Goal: Task Accomplishment & Management: Manage account settings

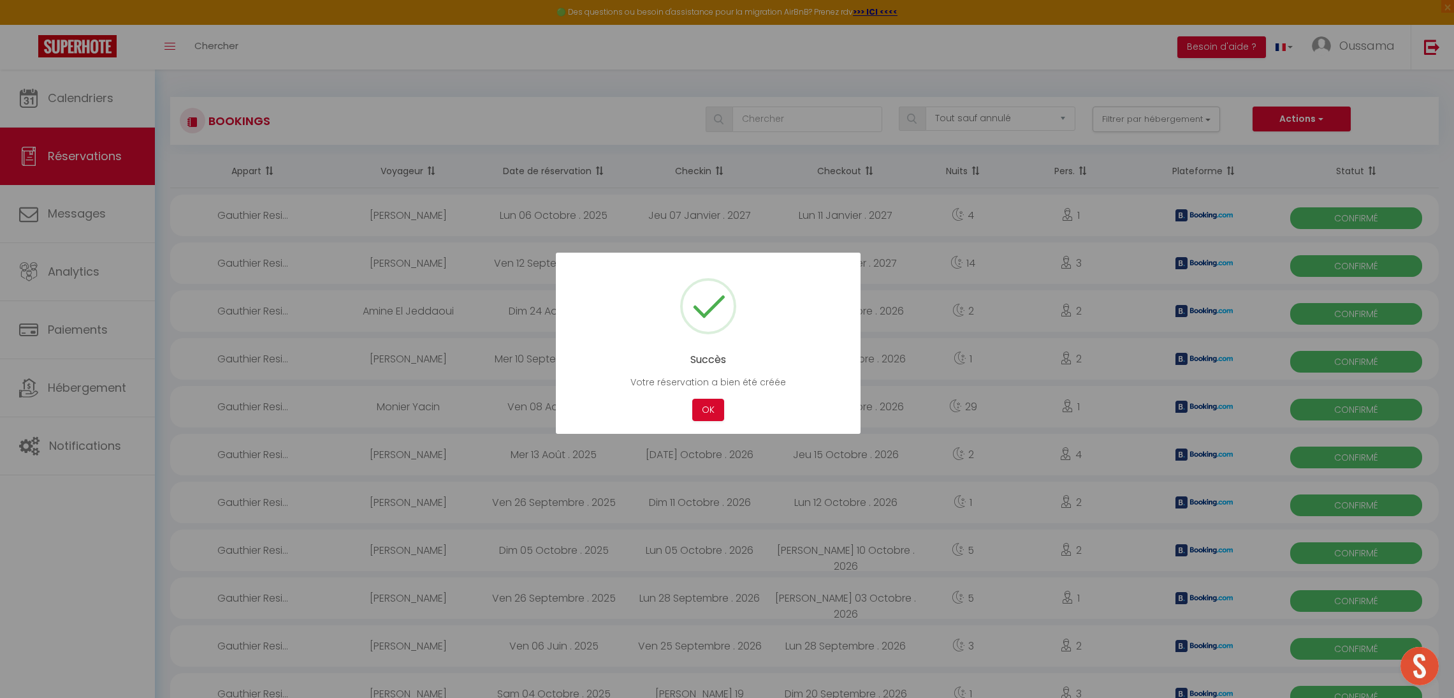
select select "not_cancelled"
click at [703, 409] on button "OK" at bounding box center [708, 410] width 32 height 22
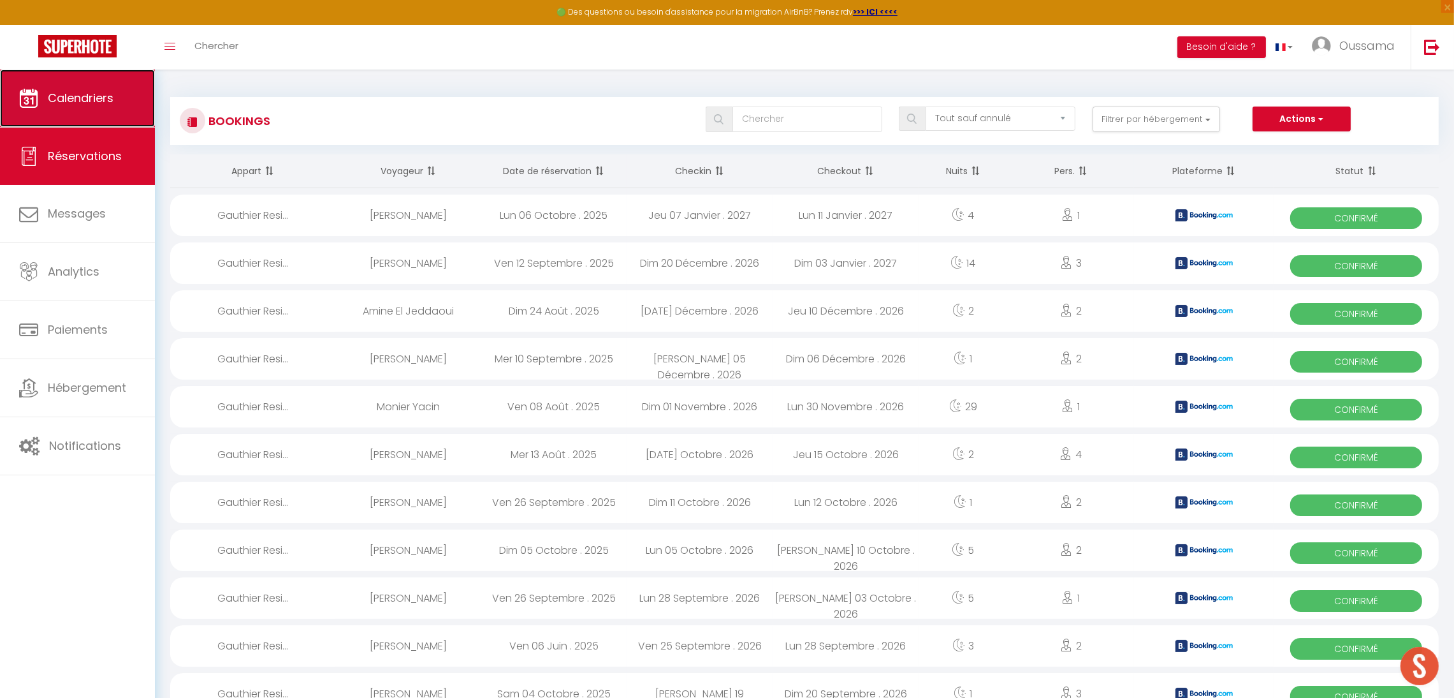
click at [94, 84] on link "Calendriers" at bounding box center [77, 98] width 155 height 57
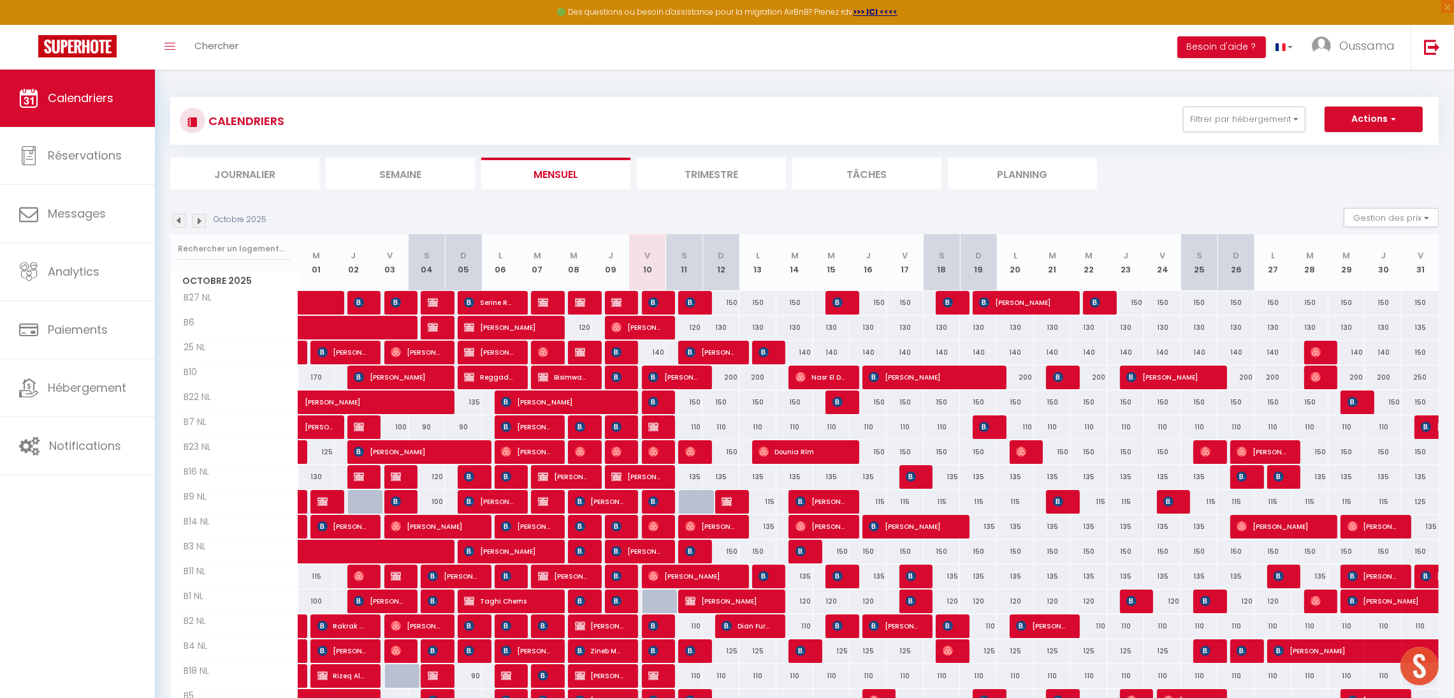
click at [198, 226] on img at bounding box center [199, 221] width 14 height 14
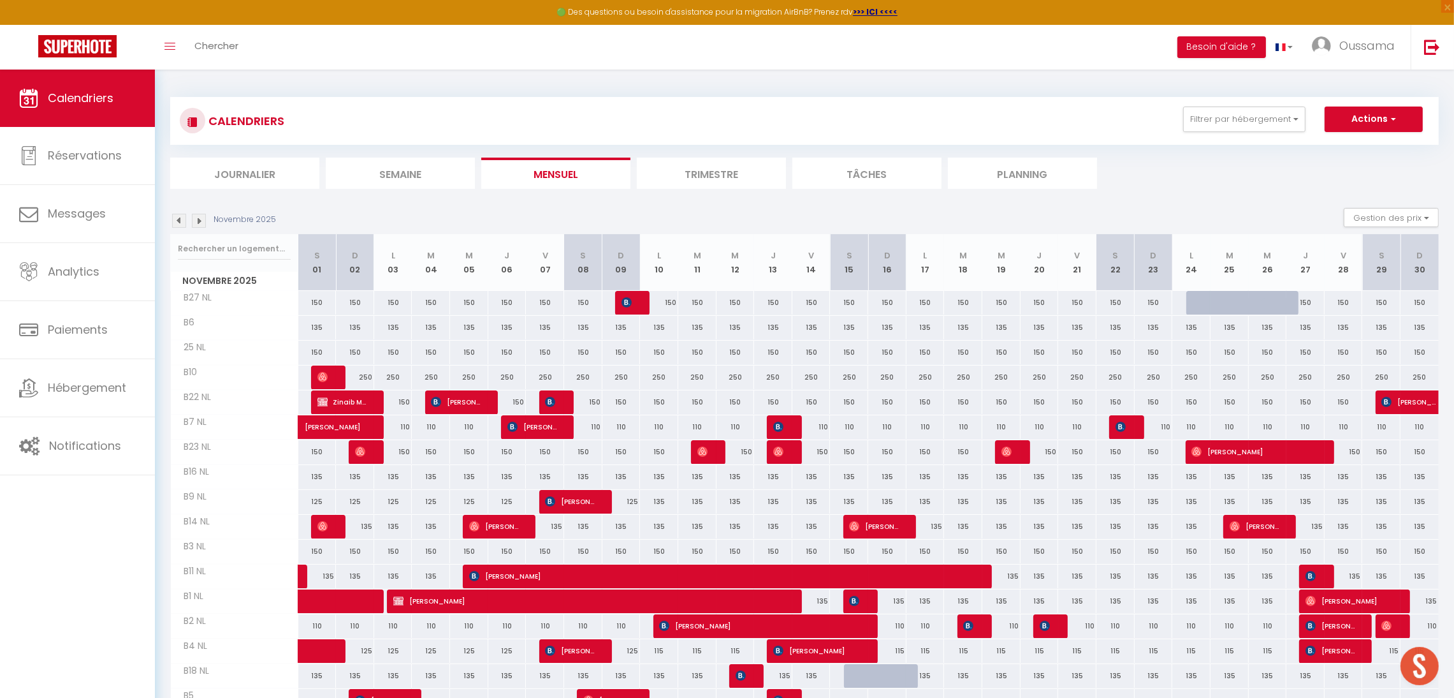
click at [204, 225] on img at bounding box center [199, 221] width 14 height 14
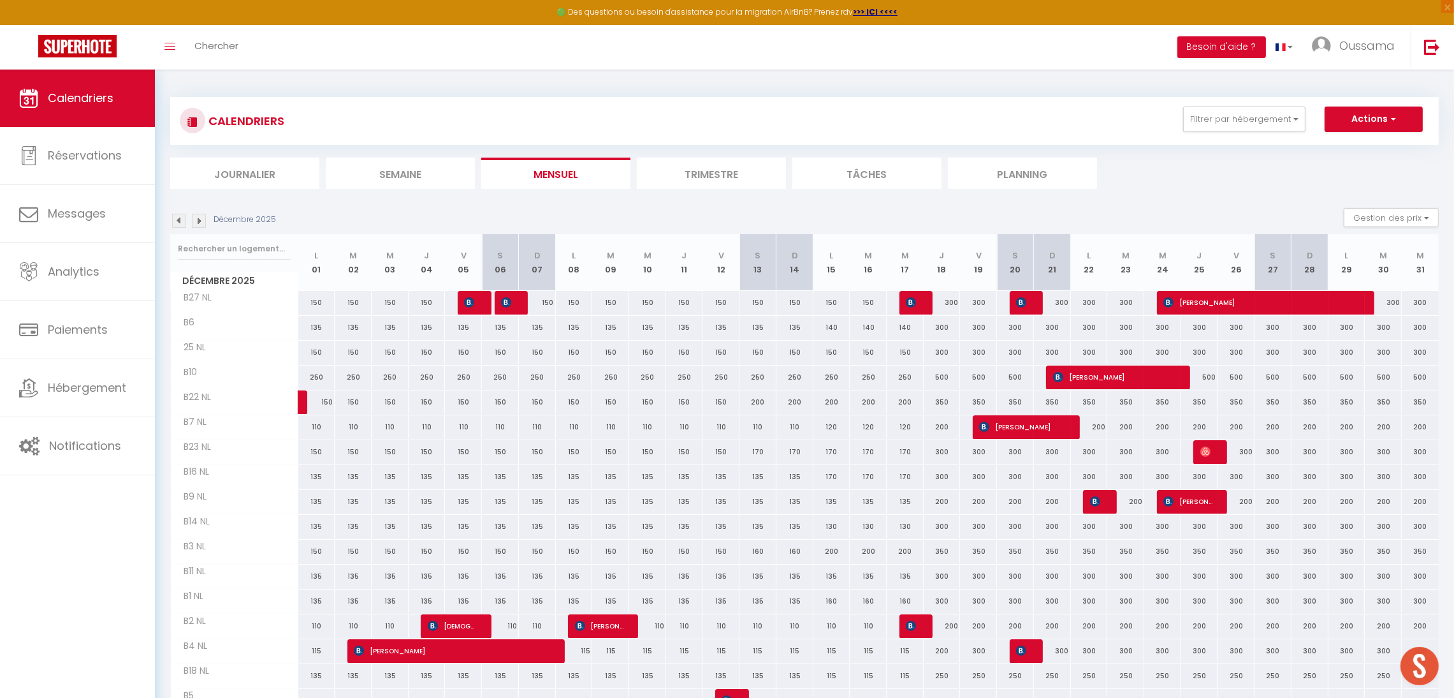
click at [203, 225] on img at bounding box center [199, 221] width 14 height 14
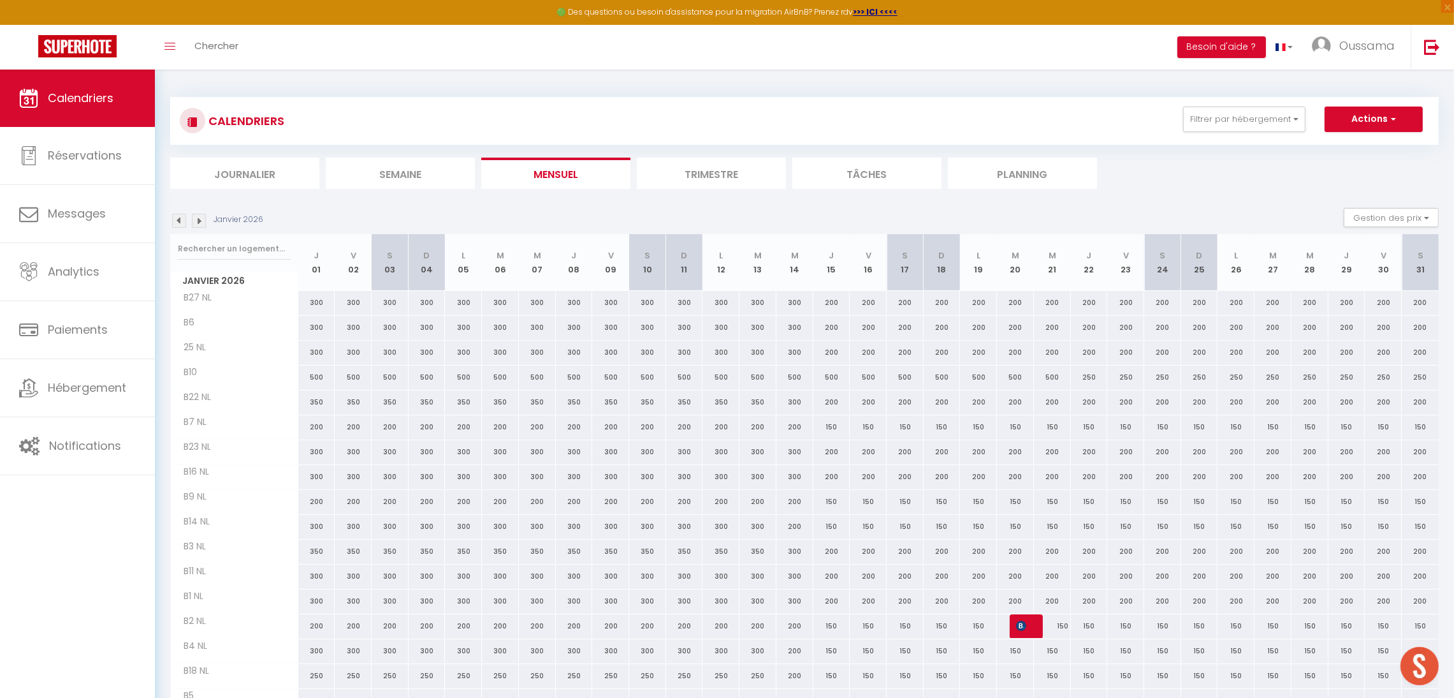
click at [203, 225] on img at bounding box center [199, 221] width 14 height 14
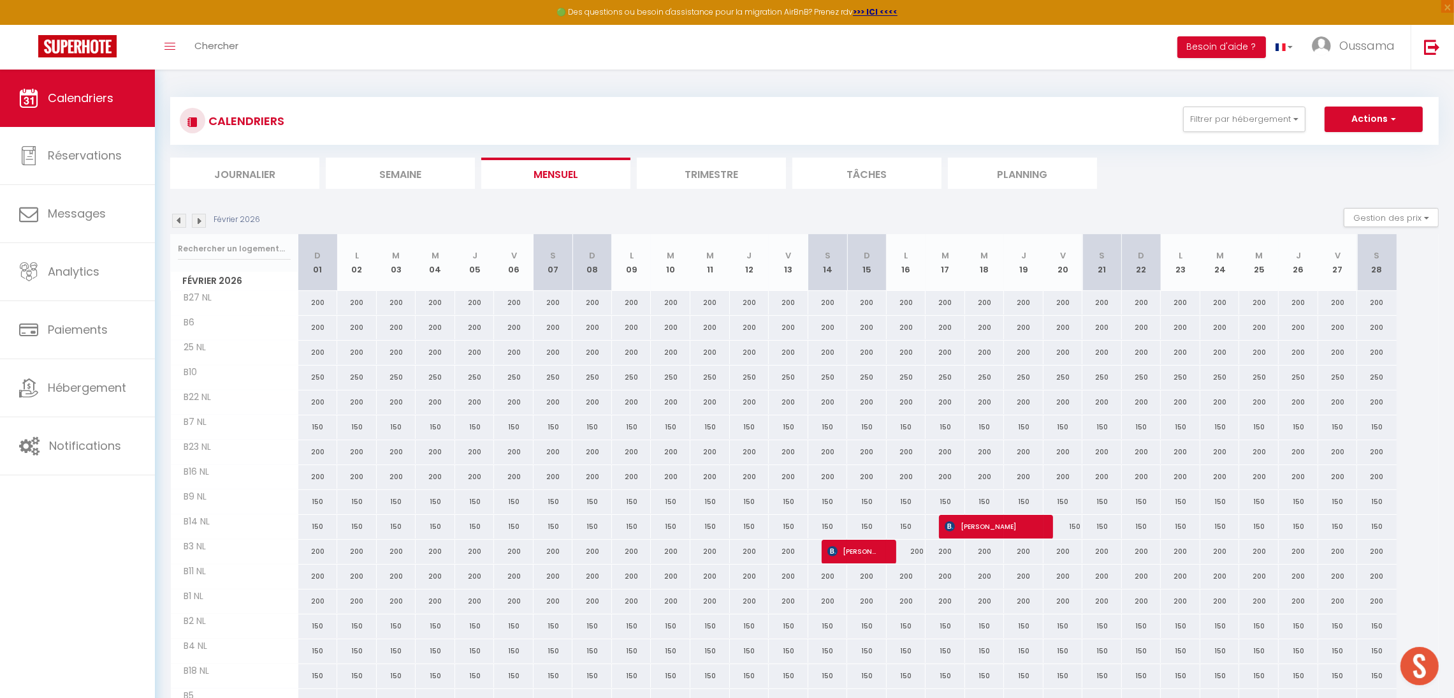
click at [203, 225] on img at bounding box center [199, 221] width 14 height 14
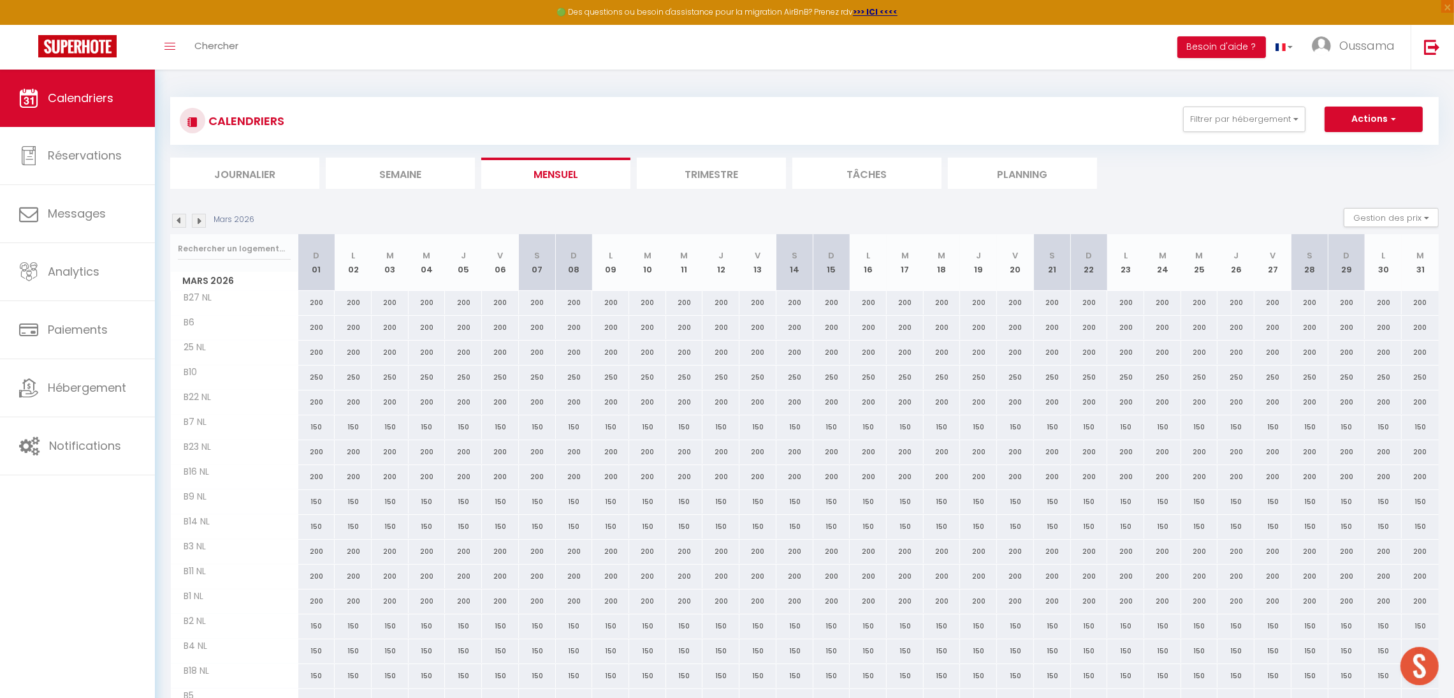
click at [203, 225] on img at bounding box center [199, 221] width 14 height 14
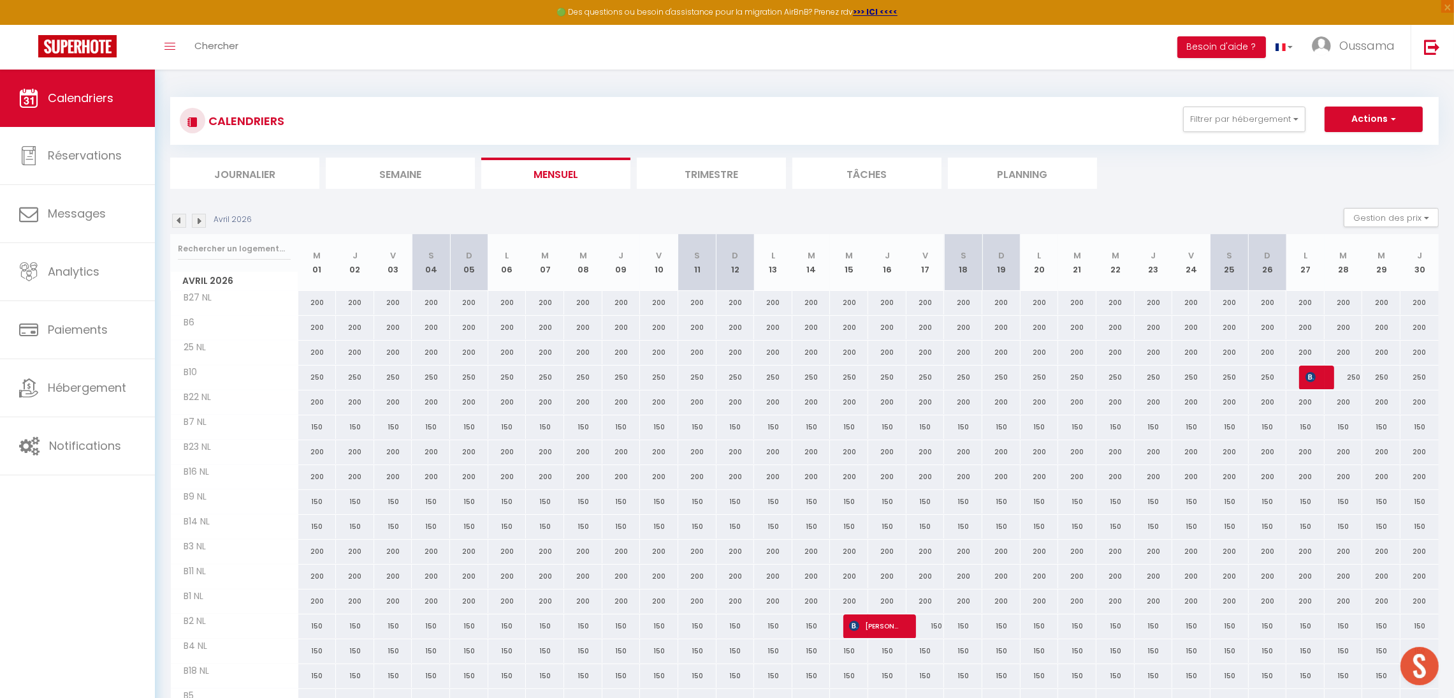
click at [203, 225] on img at bounding box center [199, 221] width 14 height 14
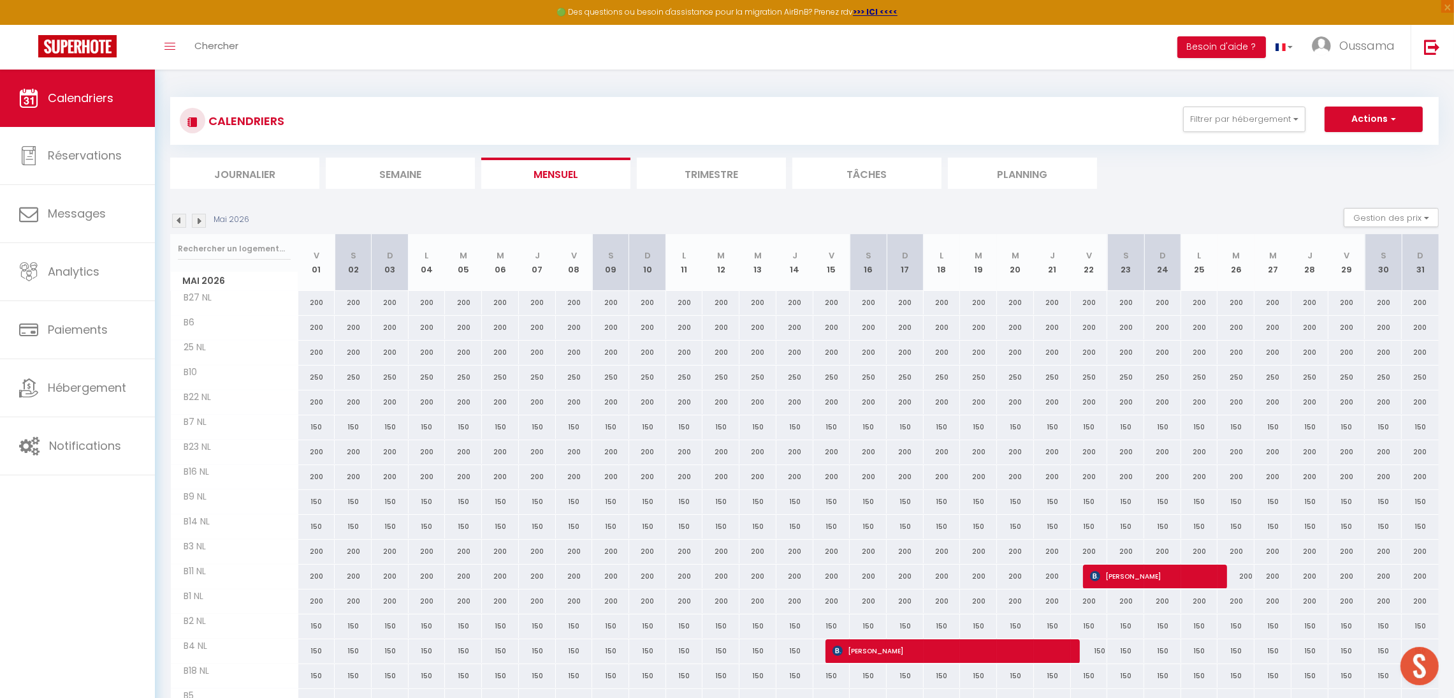
click at [198, 219] on img at bounding box center [199, 221] width 14 height 14
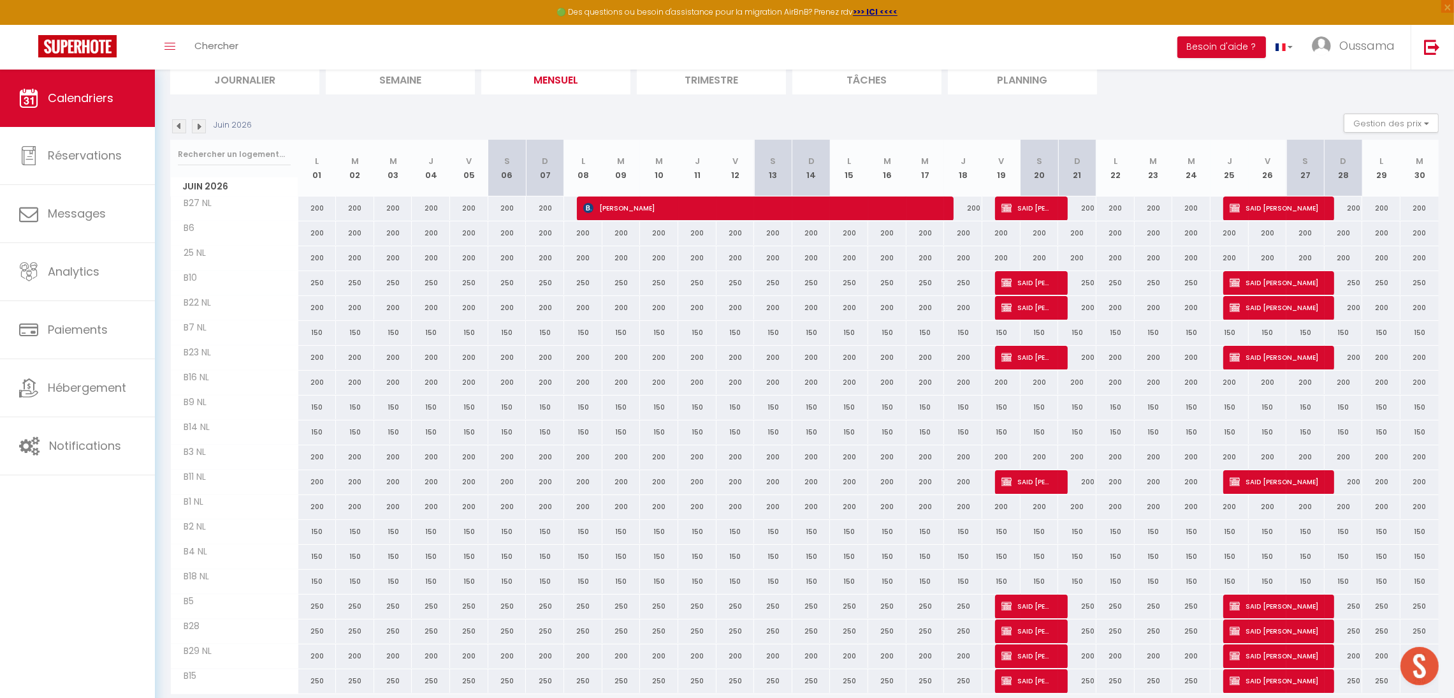
scroll to position [105, 0]
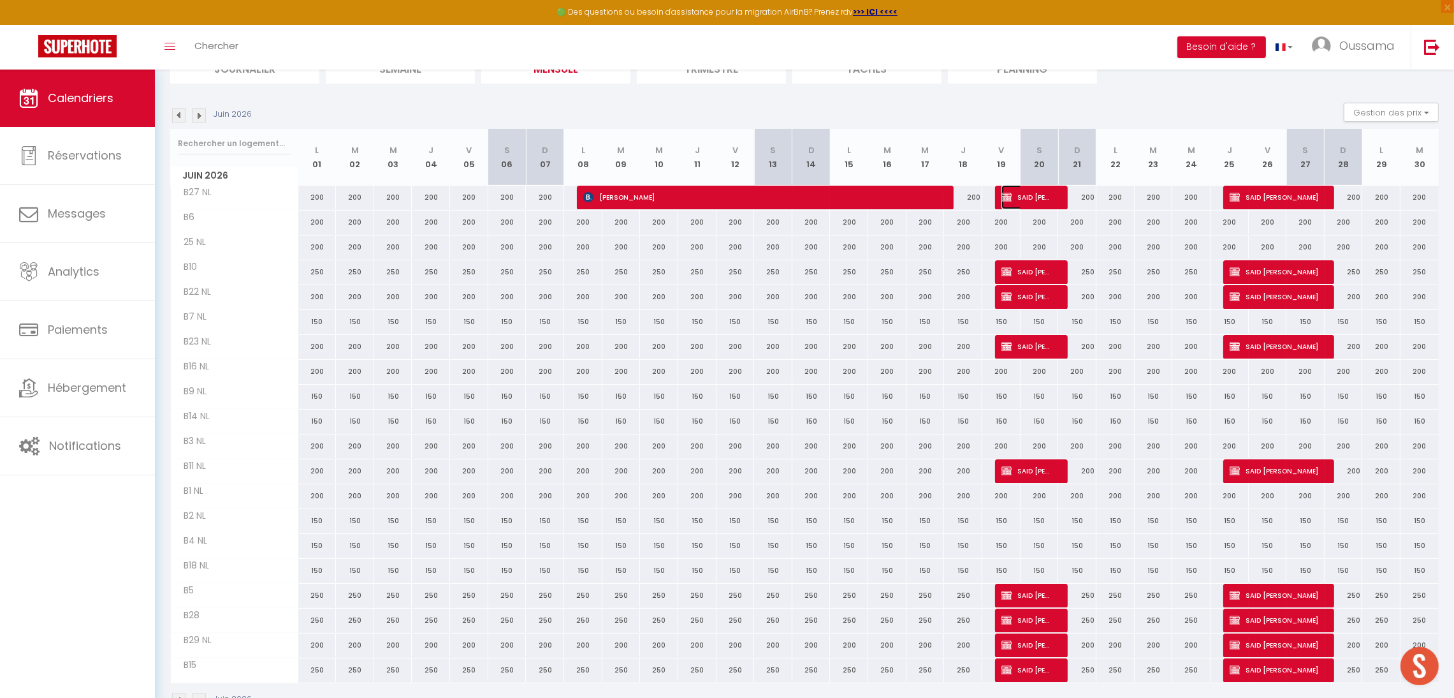
click at [1018, 195] on span "SAID [PERSON_NAME]" at bounding box center [1027, 197] width 51 height 24
select select "OK"
select select "KO"
select select "0"
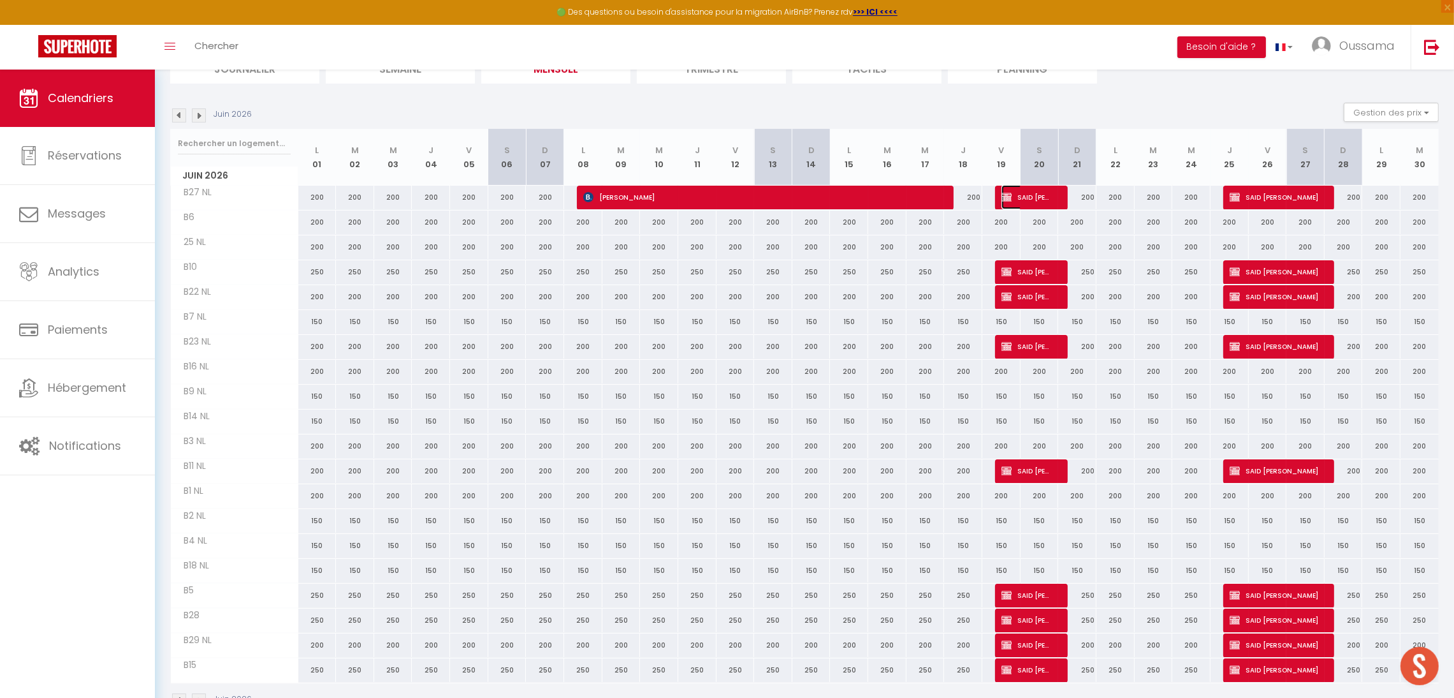
select select "1"
select select
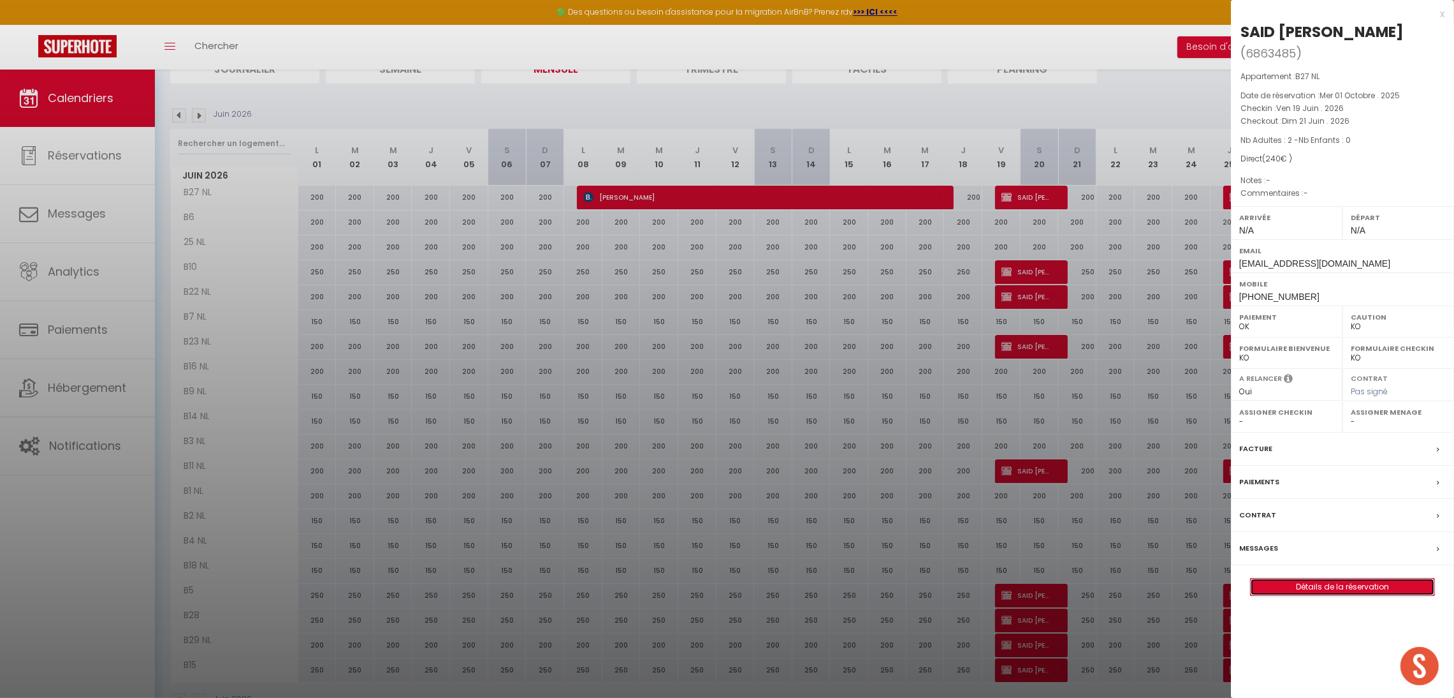
click at [1302, 578] on link "Détails de la réservation" at bounding box center [1343, 586] width 184 height 17
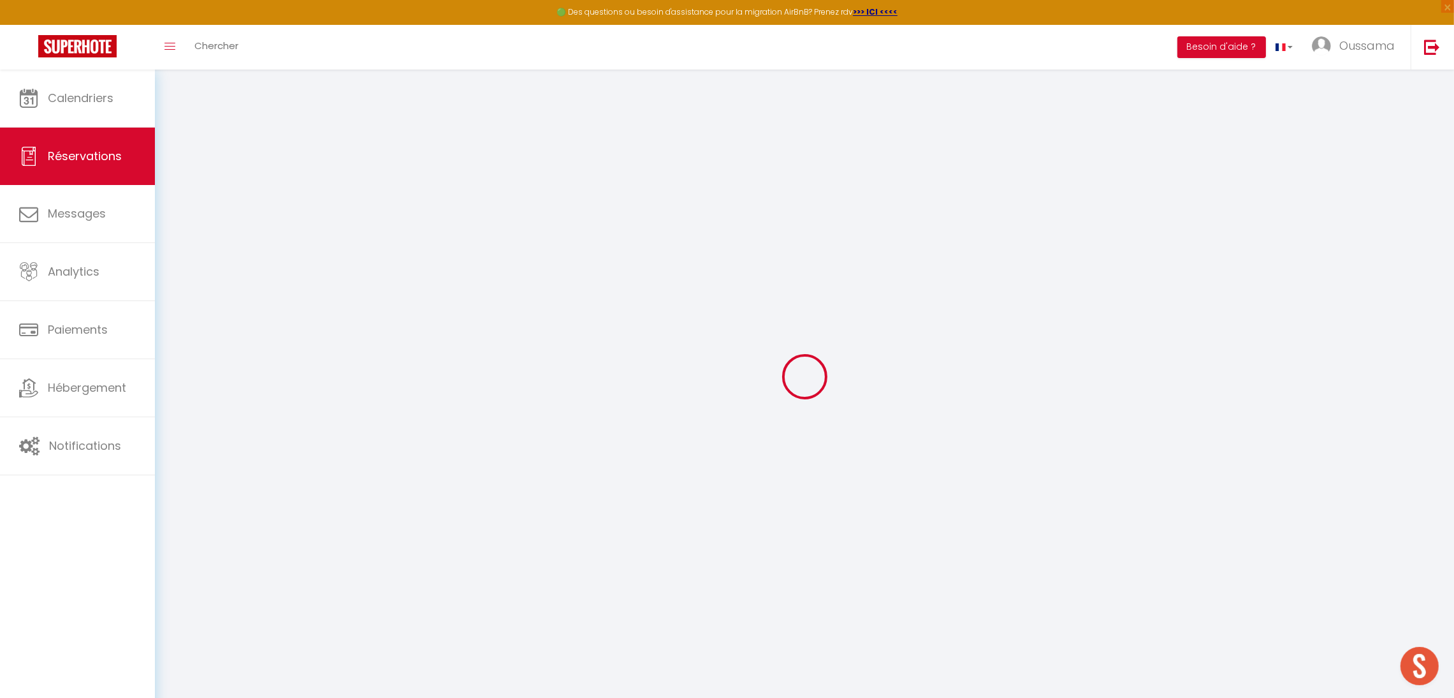
select select
select select "14"
checkbox input "false"
select select
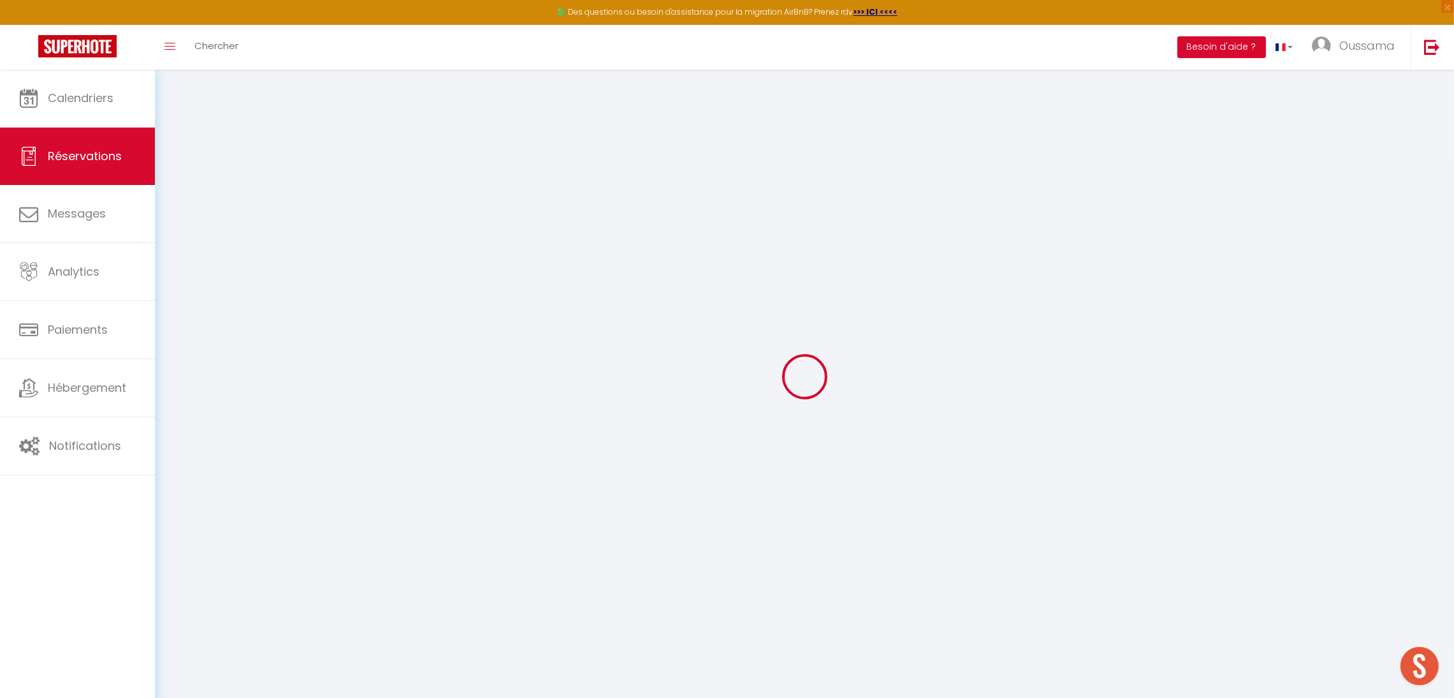
select select
checkbox input "false"
select select
checkbox input "false"
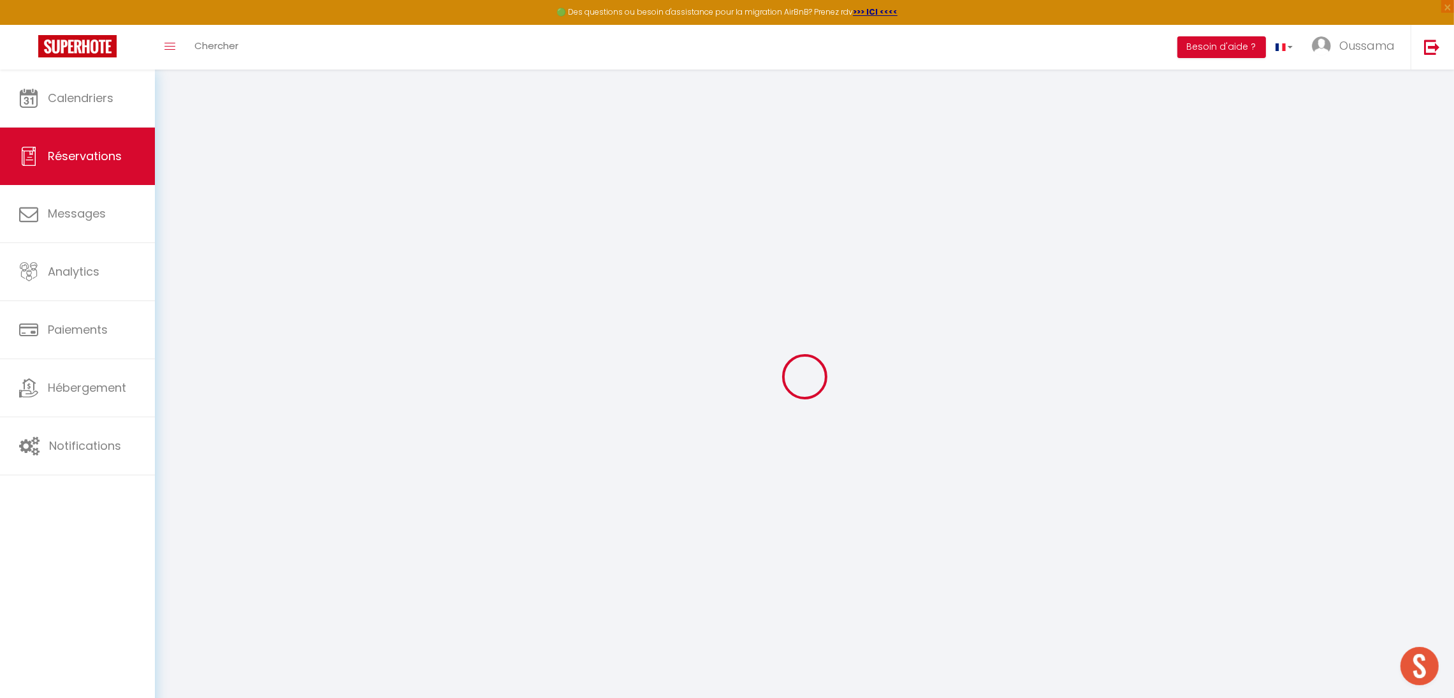
select select
checkbox input "false"
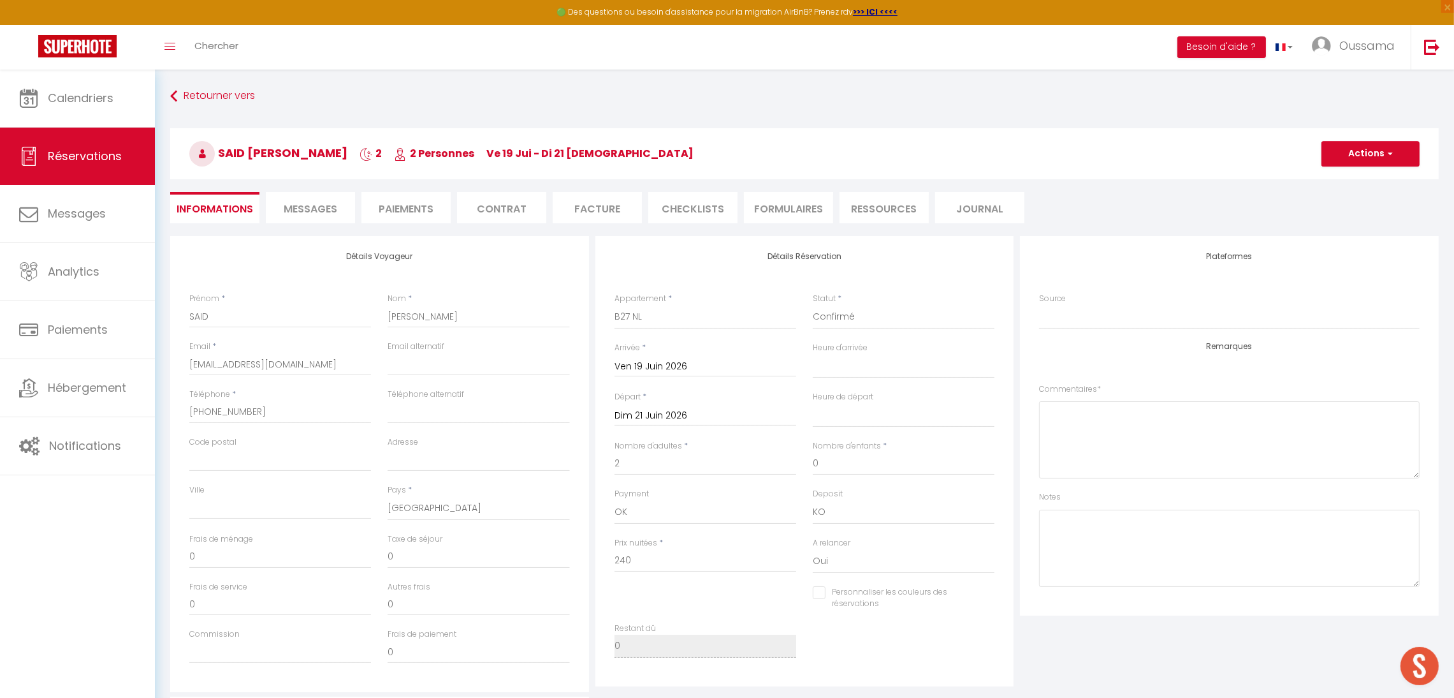
select select
checkbox input "false"
select select
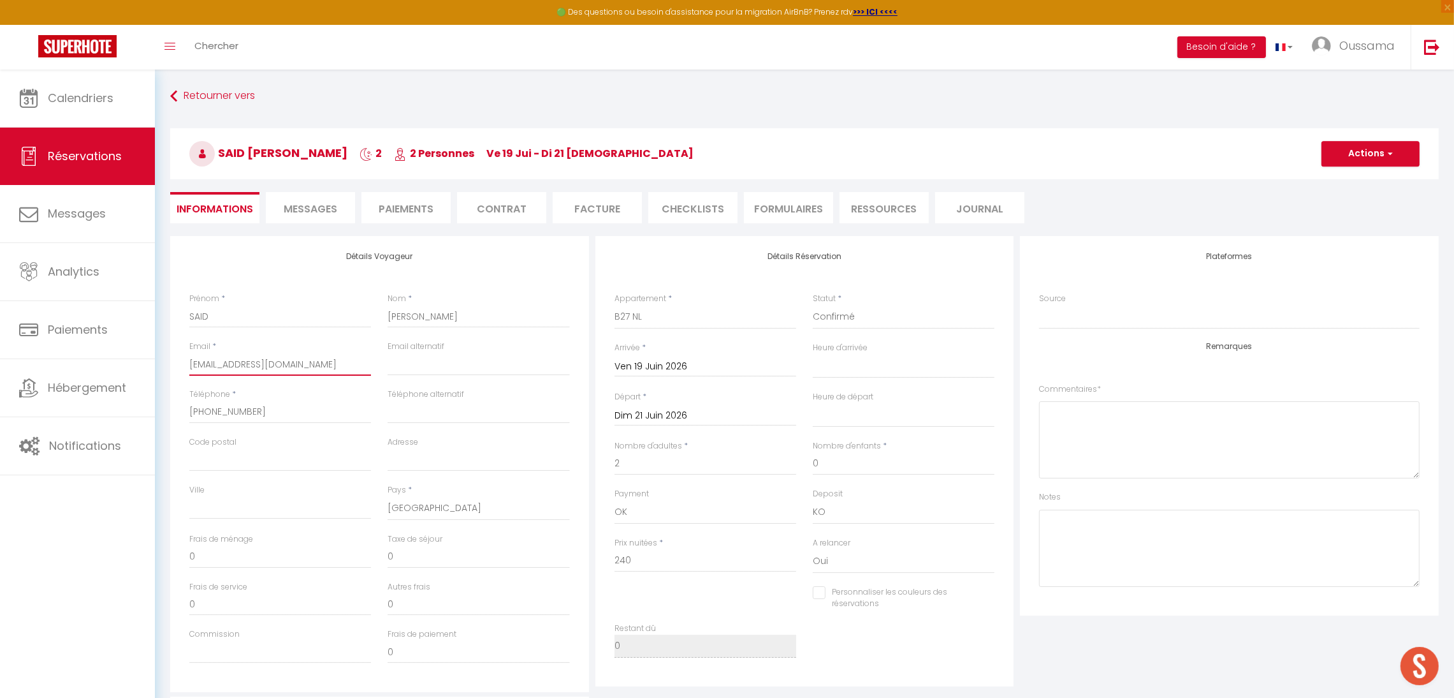
drag, startPoint x: 333, startPoint y: 356, endPoint x: 159, endPoint y: 361, distance: 174.1
click at [159, 361] on div "Retourner vers SAID [PERSON_NAME] 2 2 Personnes ve 19 Jui - di 21 Jui Actions E…" at bounding box center [804, 512] width 1299 height 884
type input "N"
select select
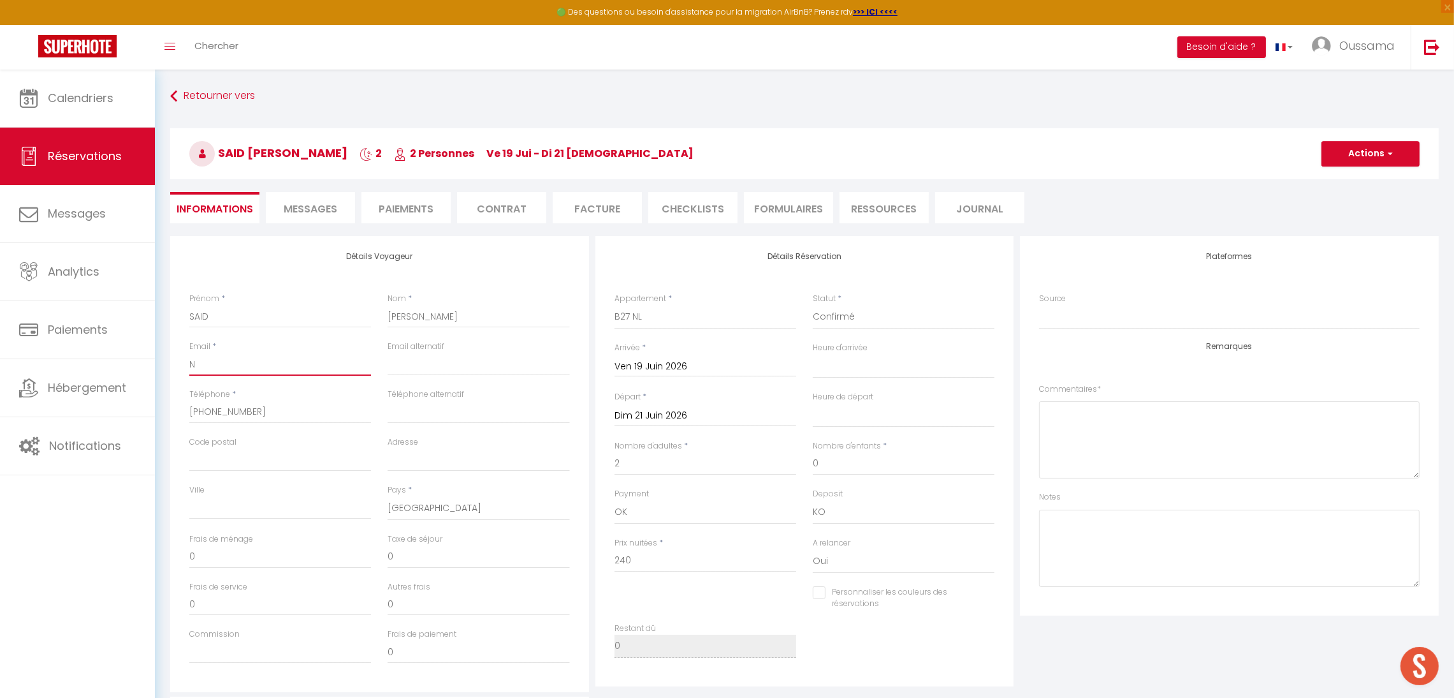
checkbox input "false"
type input "NO"
select select
checkbox input "false"
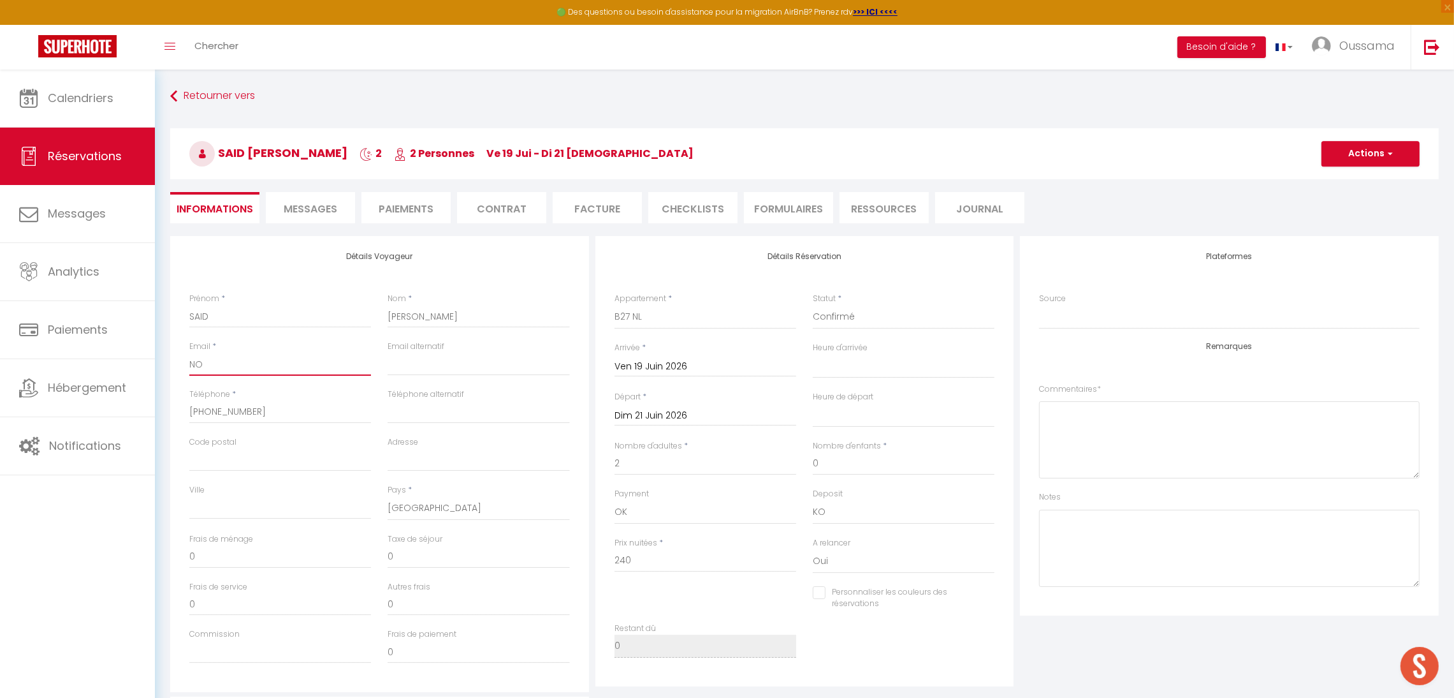
type input "NOR"
select select
checkbox input "false"
type input "NO"
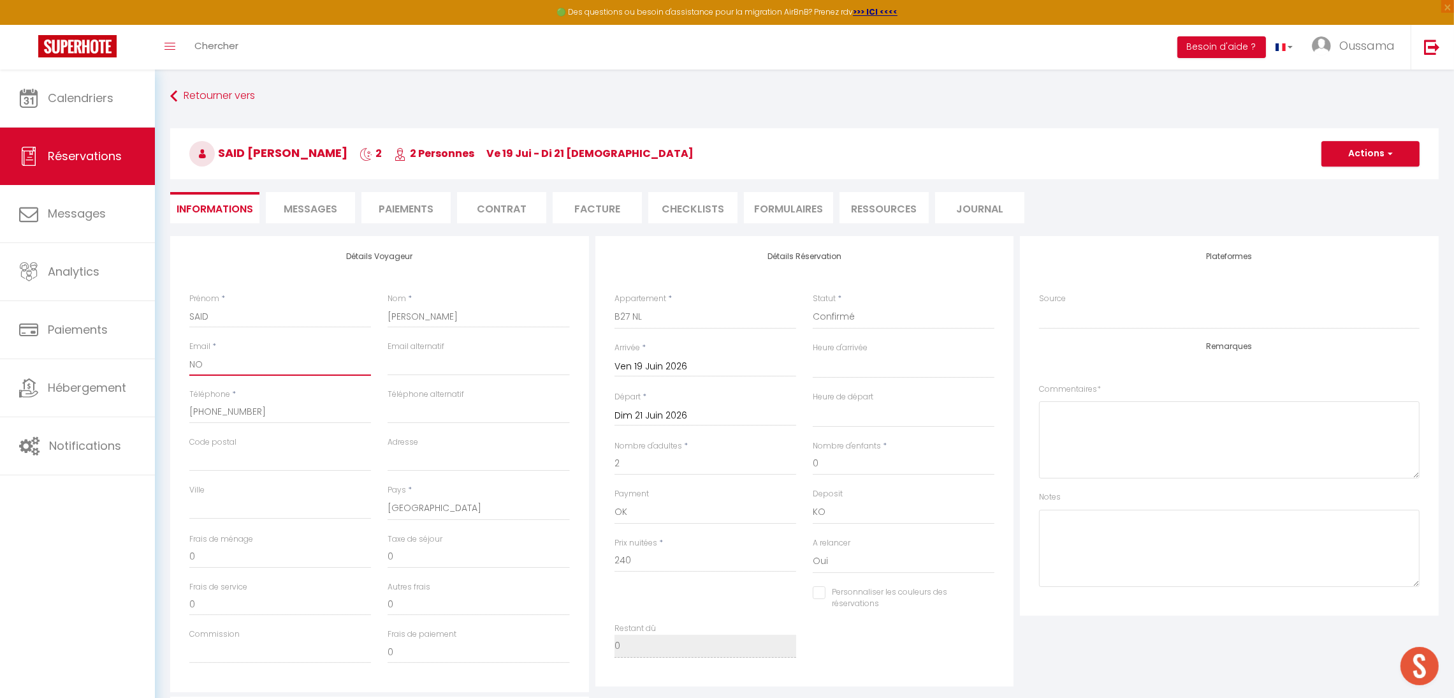
select select
checkbox input "false"
type input "N"
select select
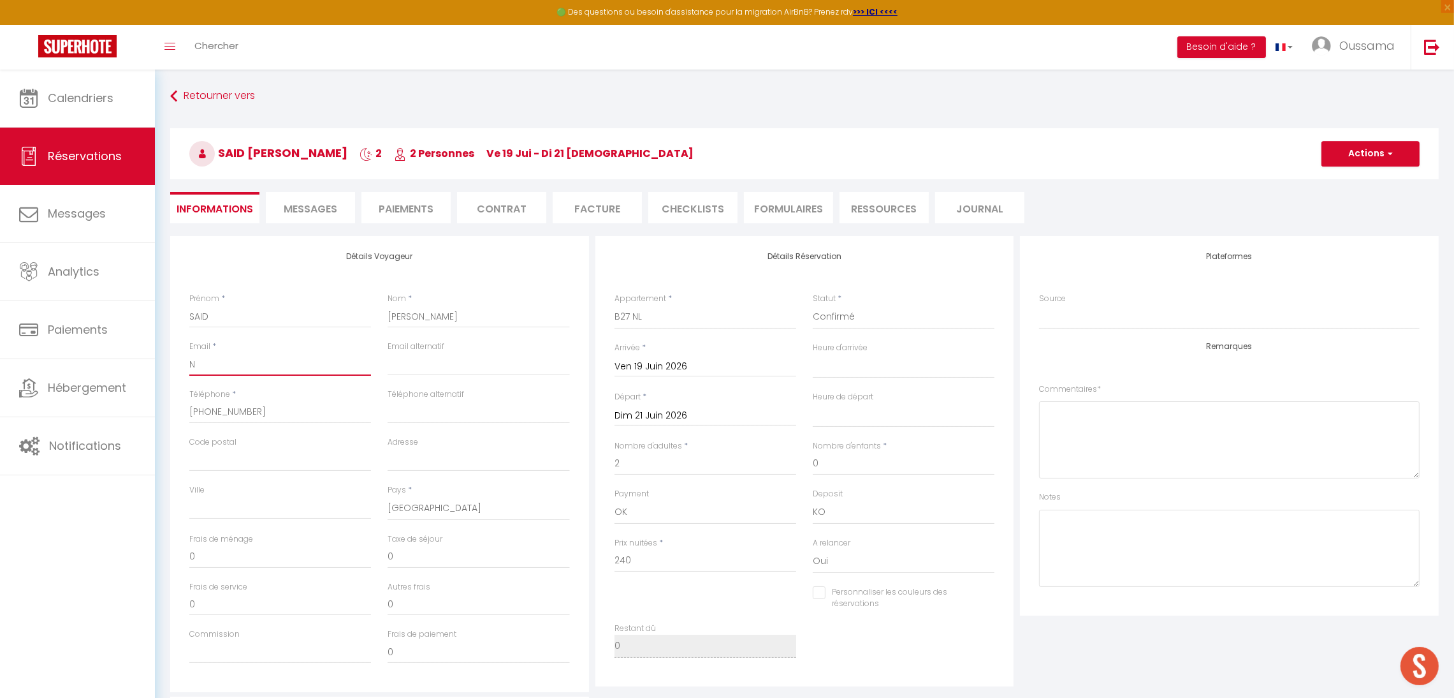
select select
checkbox input "false"
select select
checkbox input "false"
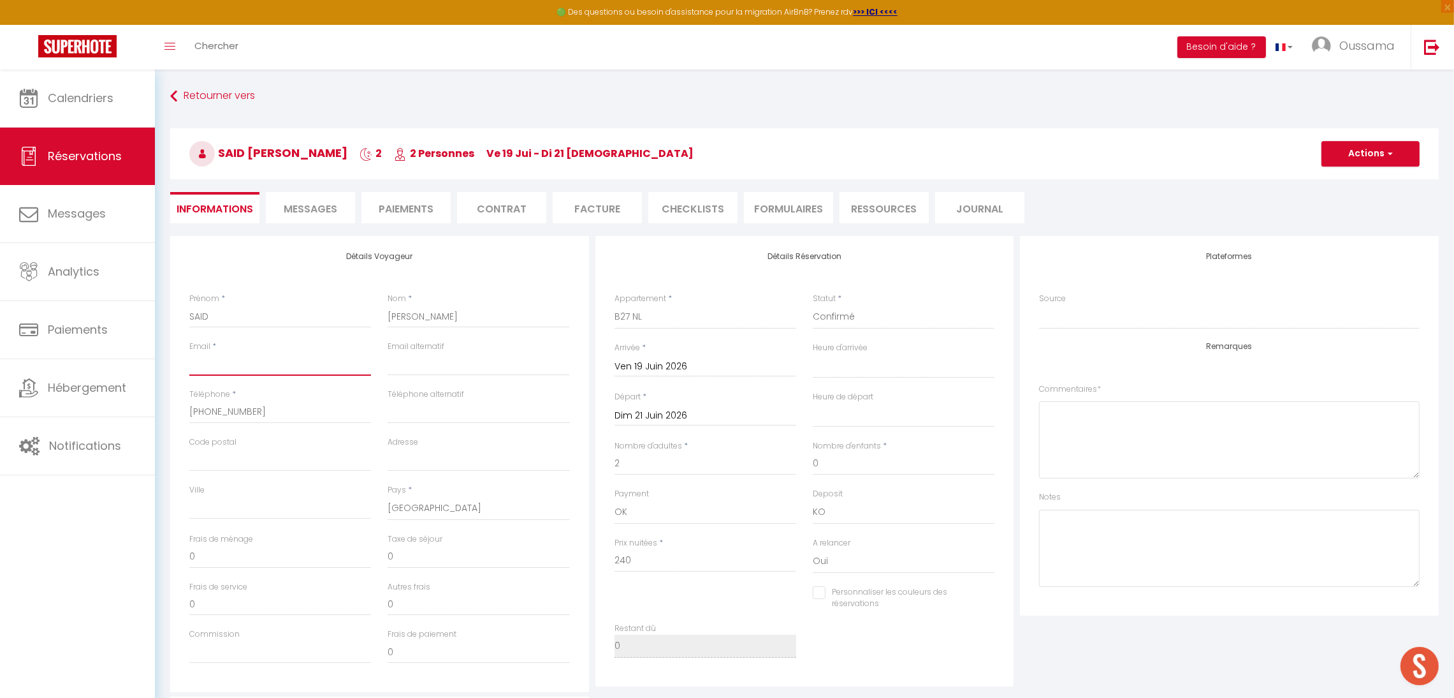
type input "n"
select select
checkbox input "false"
type input "no"
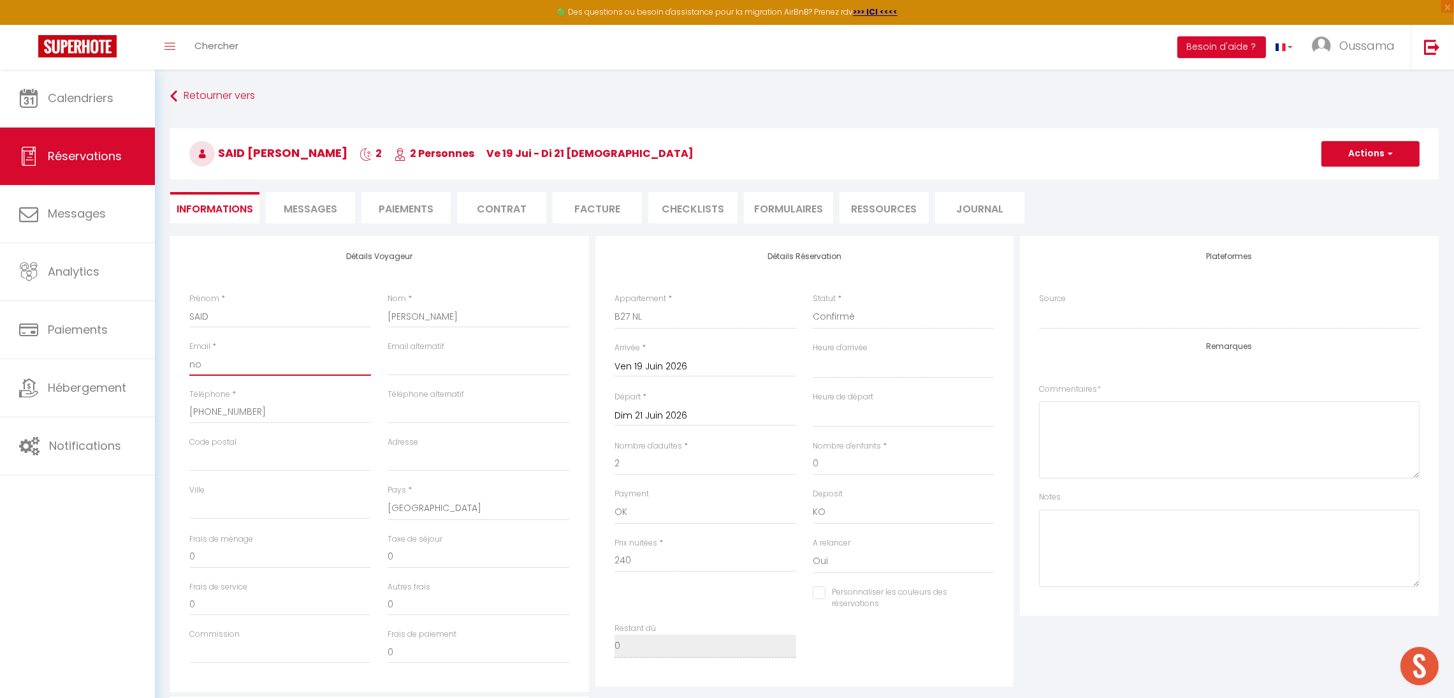
select select
checkbox input "false"
type input "nor"
select select
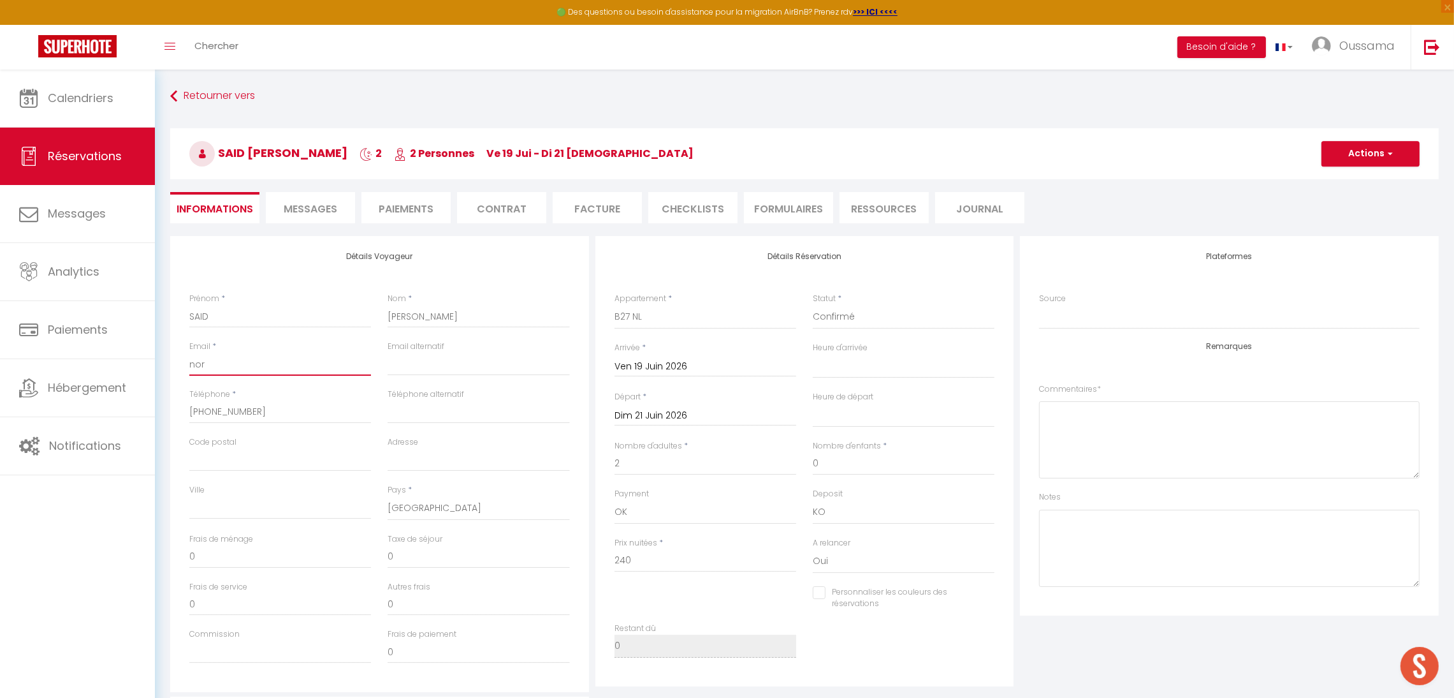
select select
checkbox input "false"
type input "[PERSON_NAME]"
select select
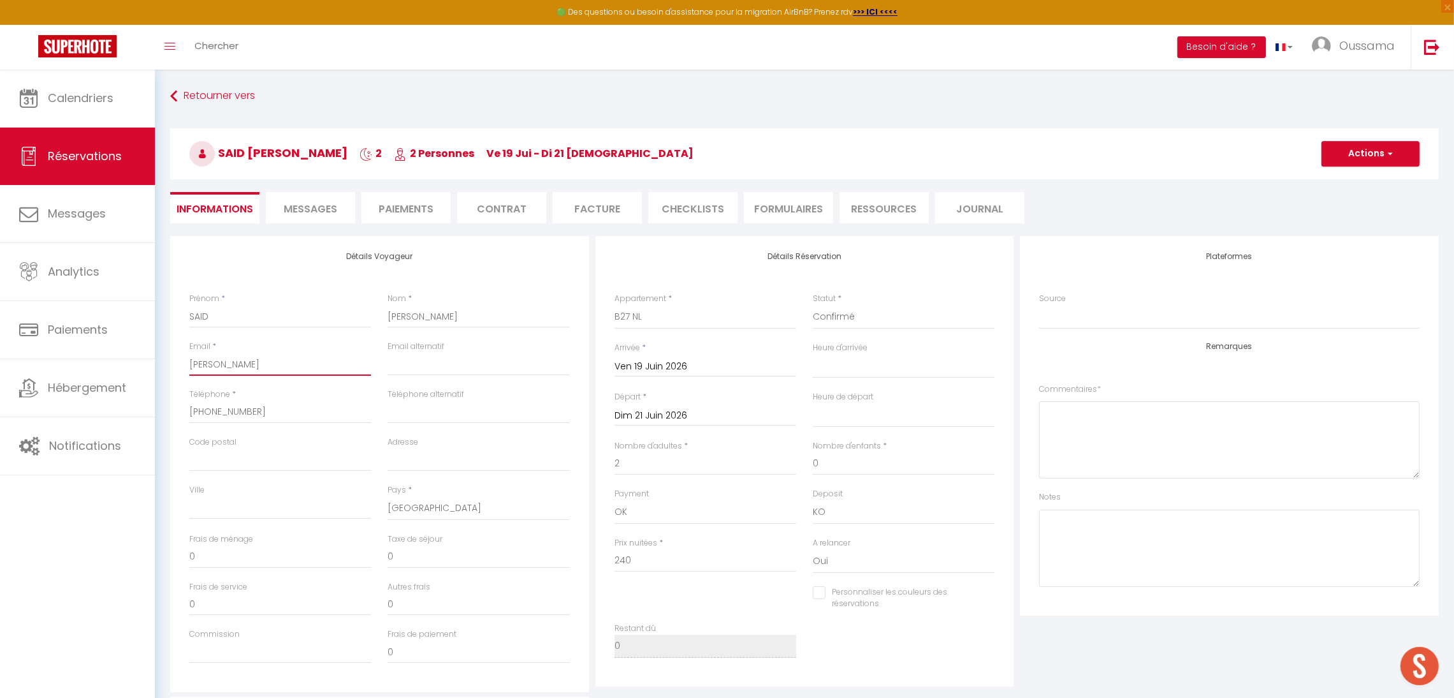
checkbox input "false"
type input "noraz"
select select
checkbox input "false"
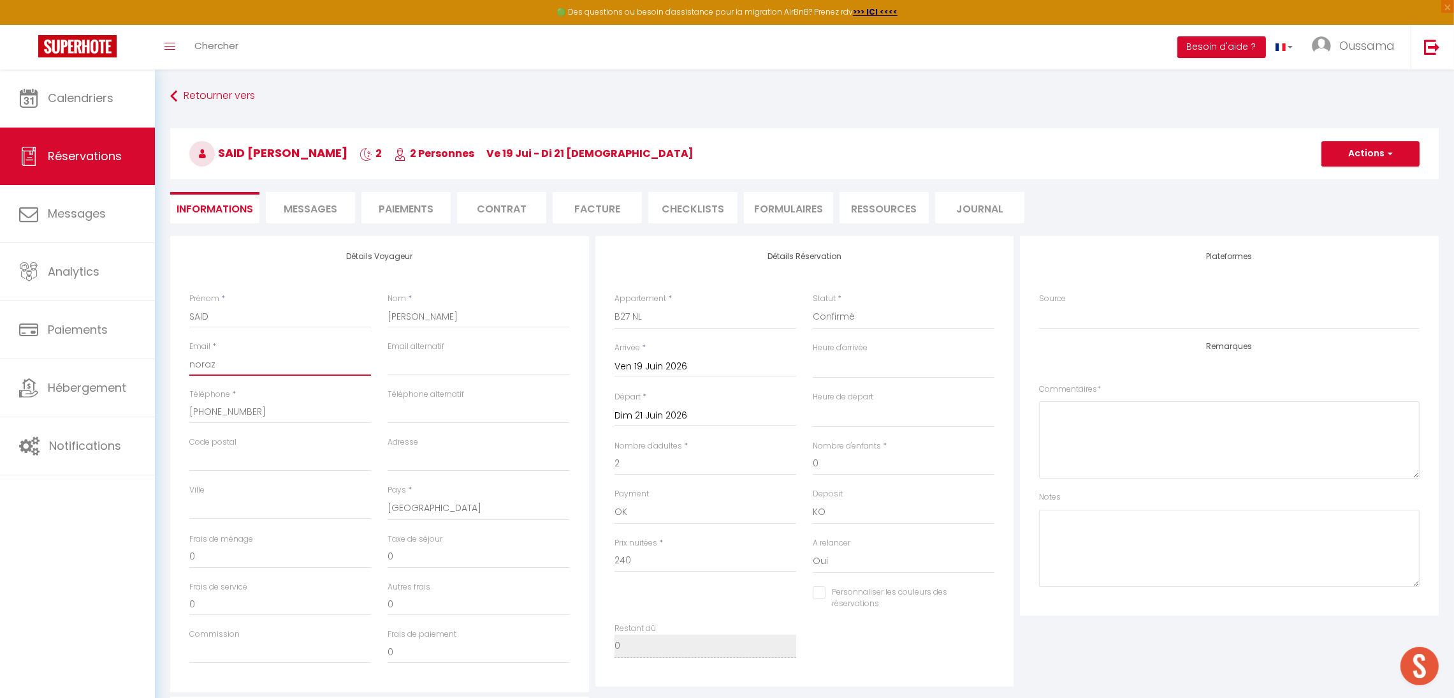
type input "norazs"
select select
checkbox input "false"
type input "norazs@"
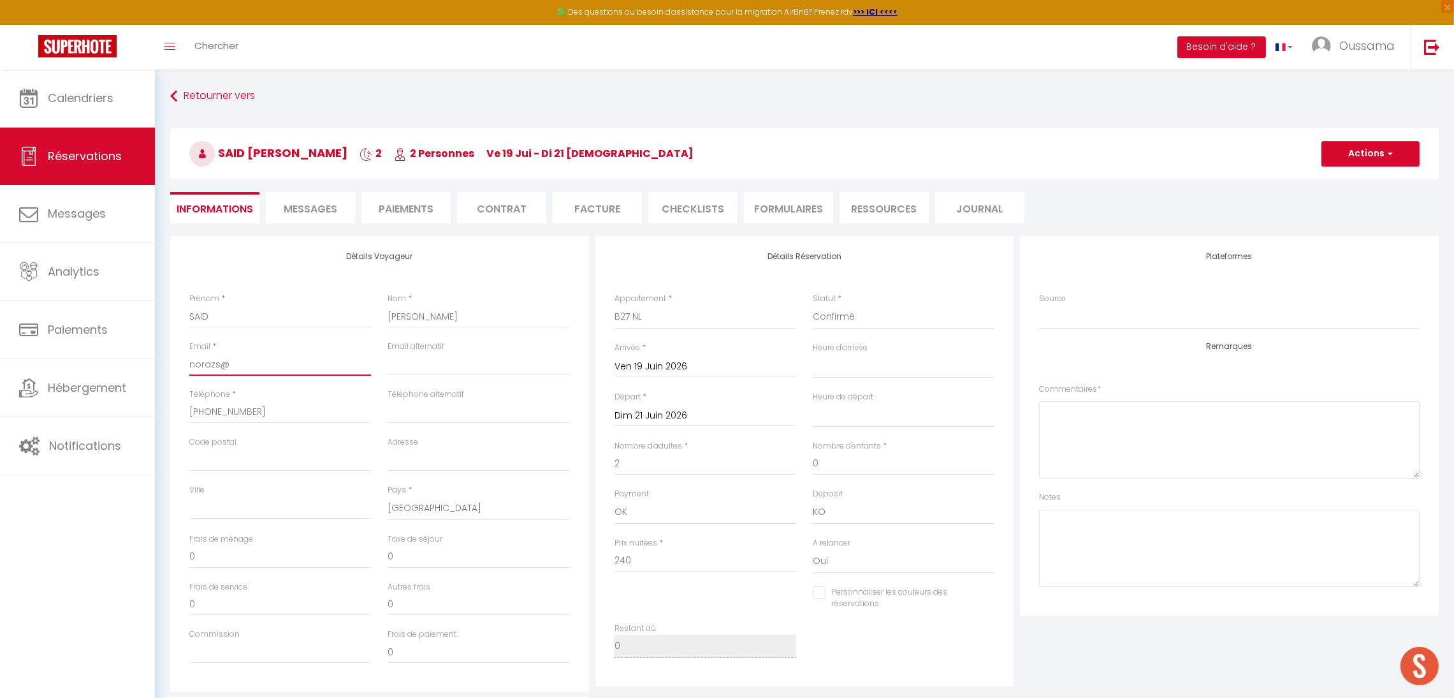
select select
checkbox input "false"
type input "norazs@i"
select select
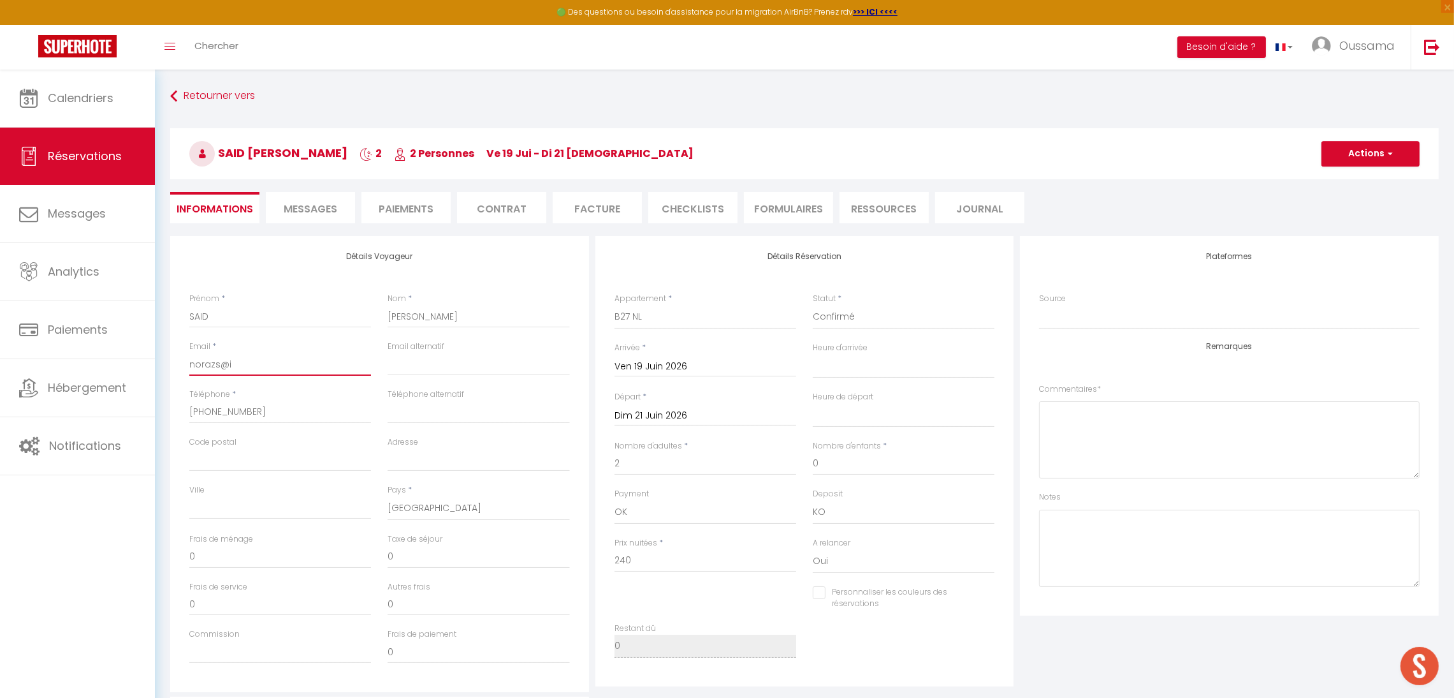
select select
checkbox input "false"
type input "norazs@ic"
select select
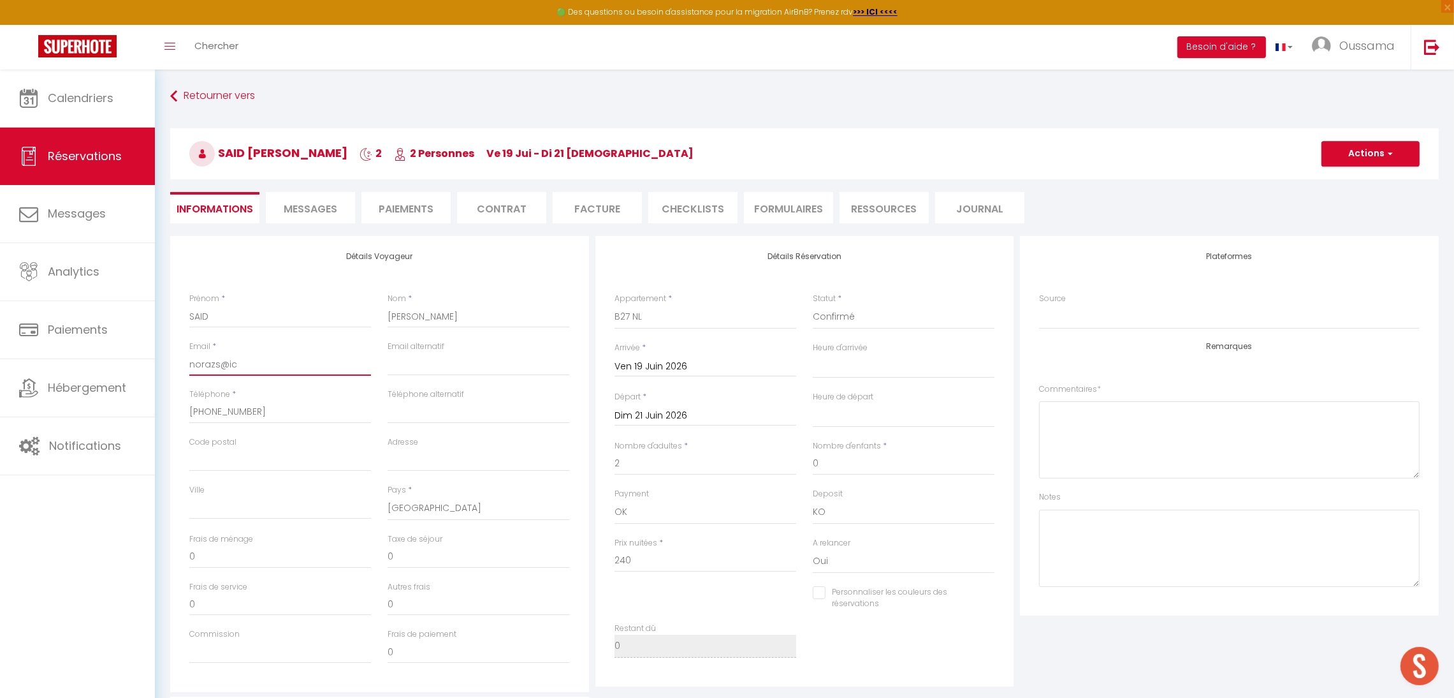
checkbox input "false"
type input "norazs@icl"
select select
checkbox input "false"
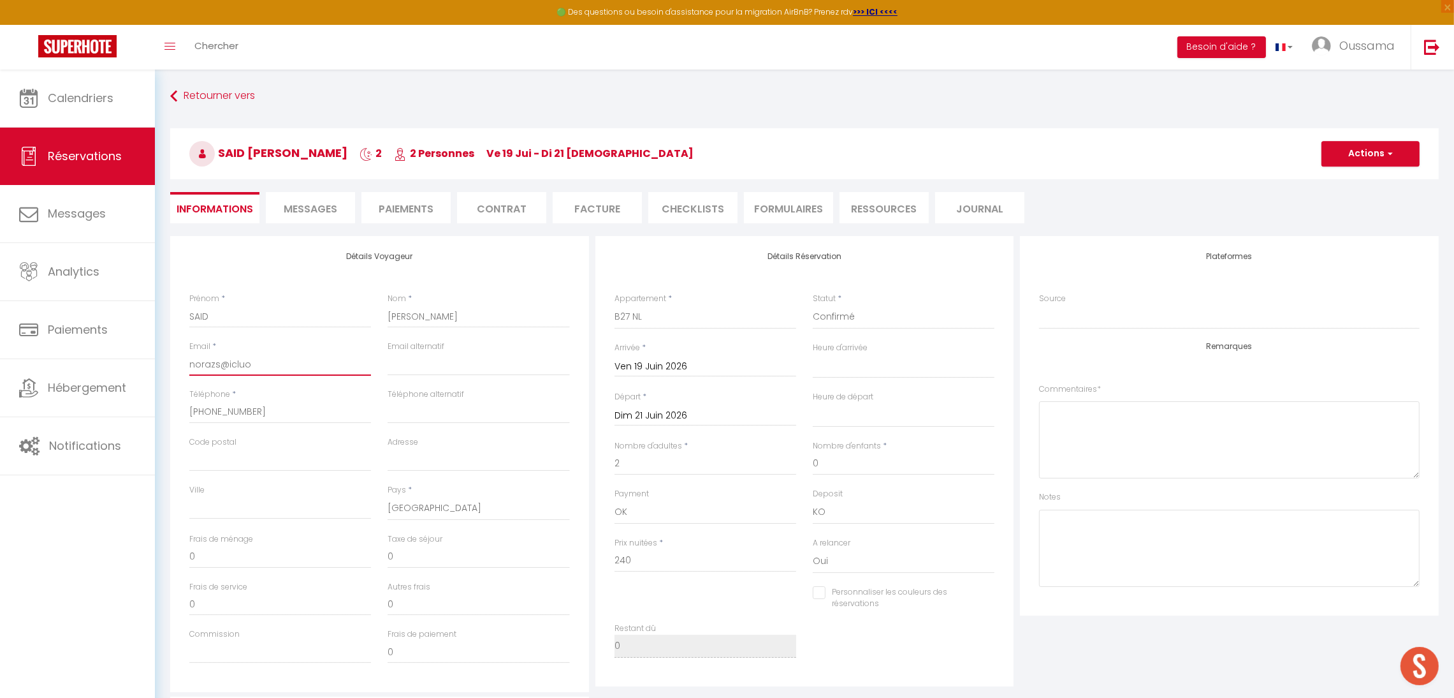
type input "norazs@icluod"
select select
checkbox input "false"
select select
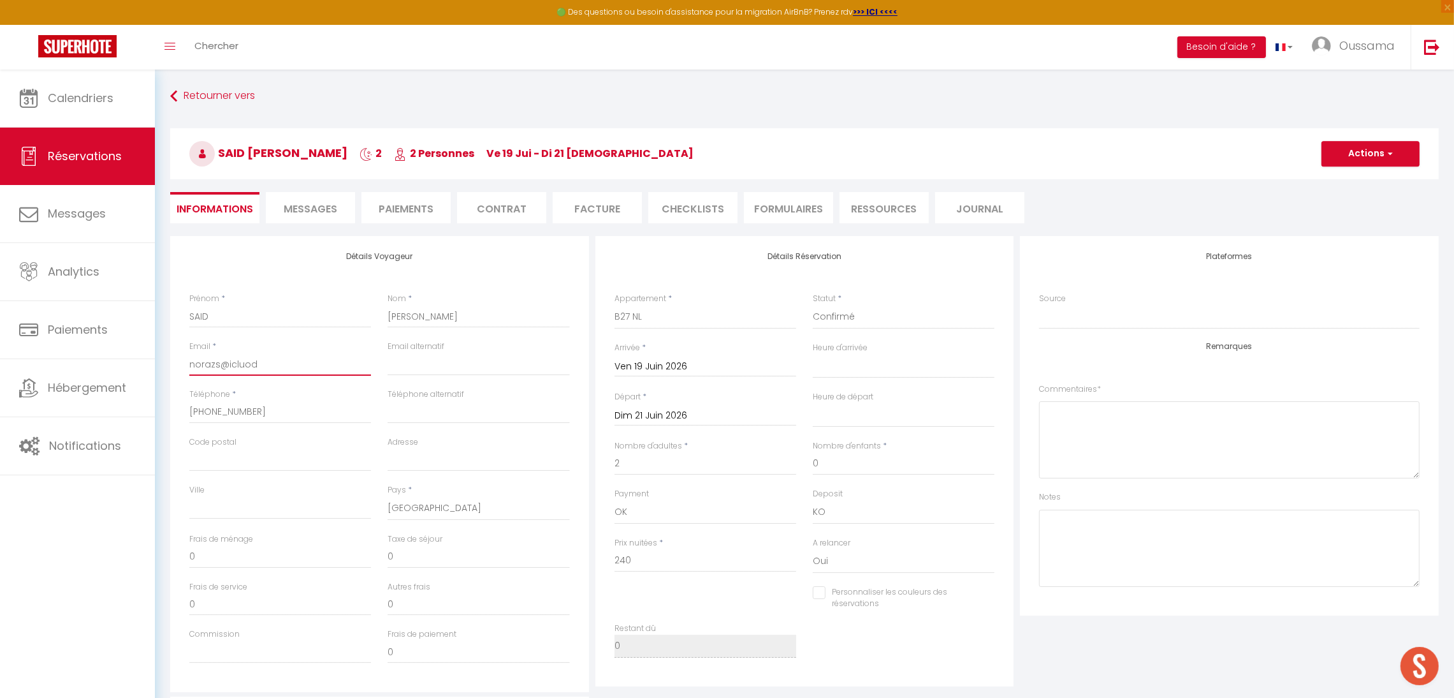
select select
checkbox input "false"
type input "norazs@icluo"
select select
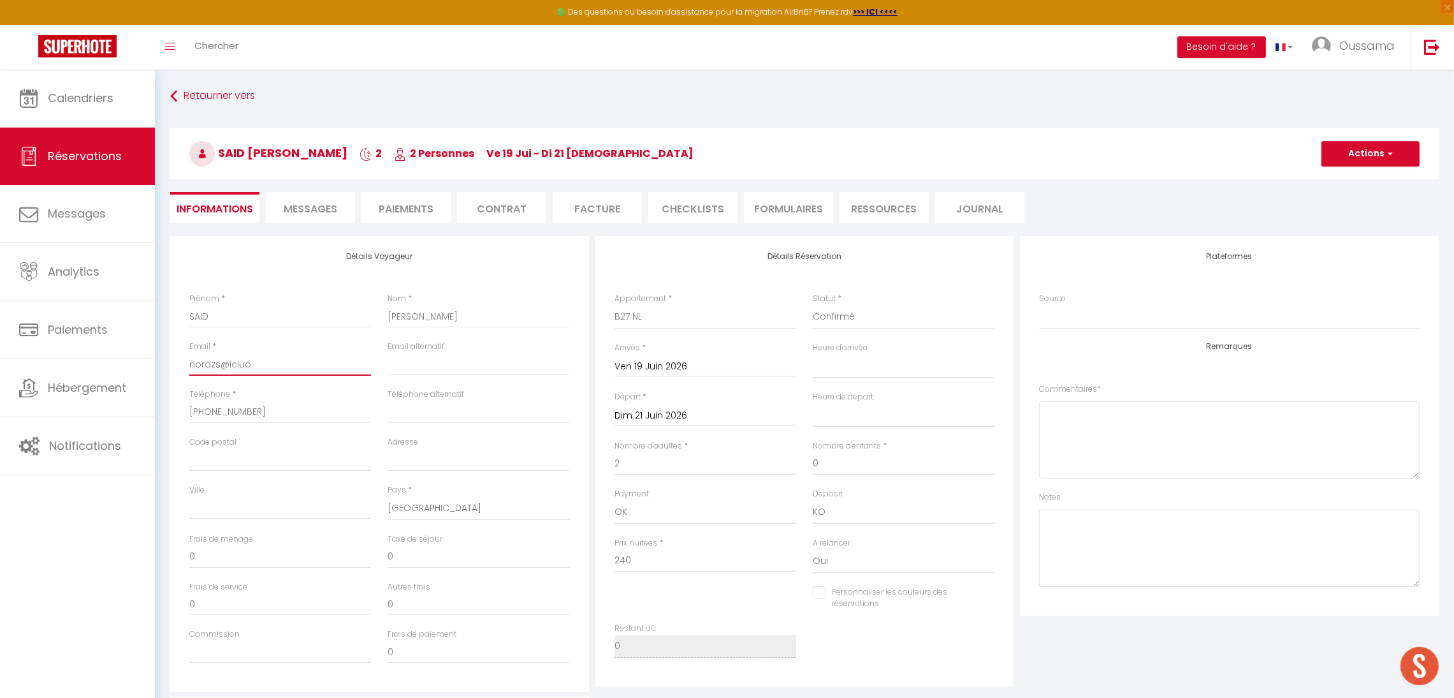
checkbox input "false"
type input "norazs@iclu"
select select
checkbox input "false"
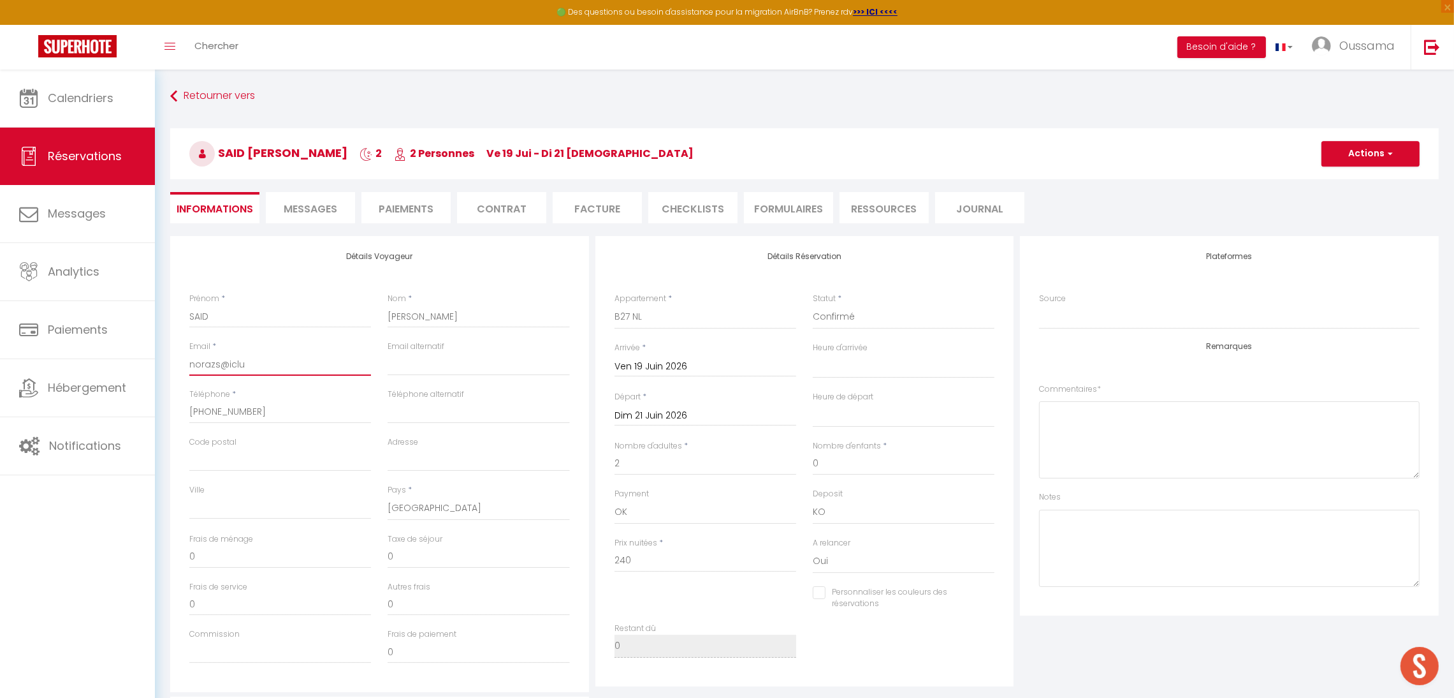
type input "norazs@icl"
select select
checkbox input "false"
type input "norazs@iclo"
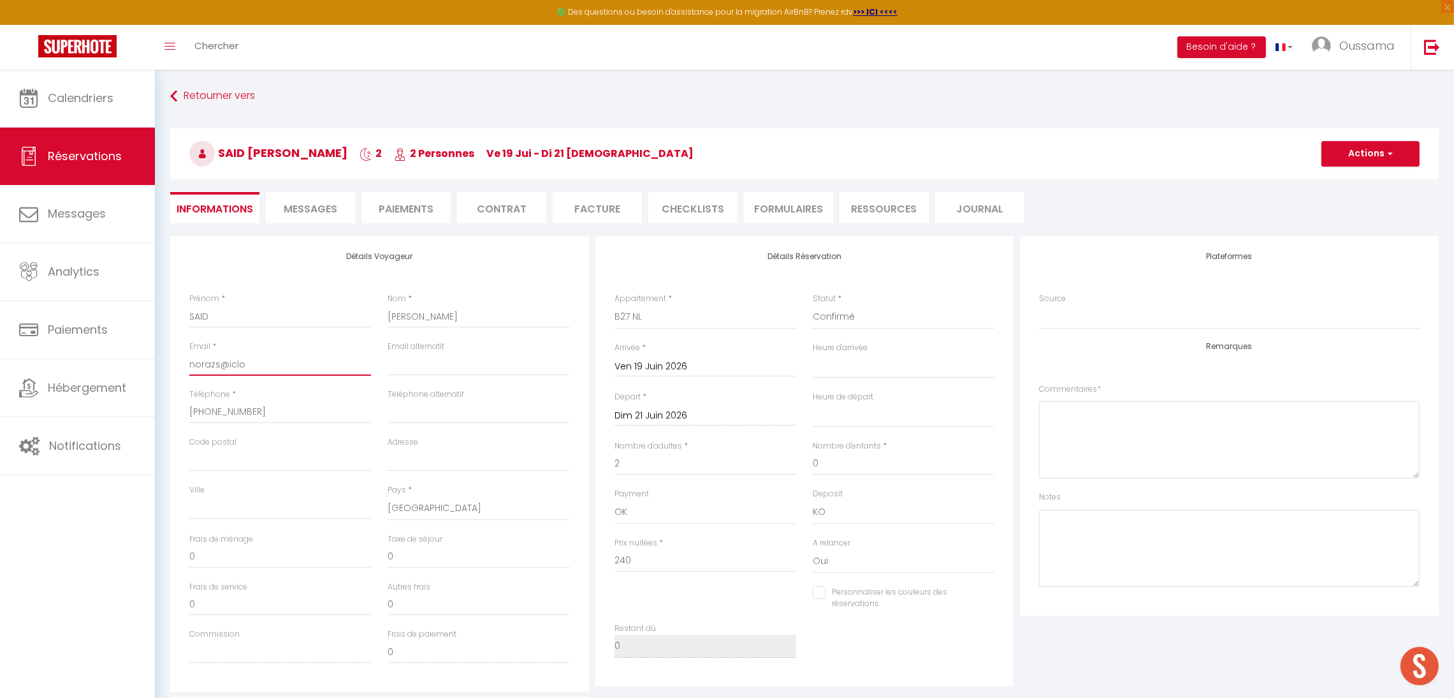
select select
checkbox input "false"
type input "norazs@iclou"
select select
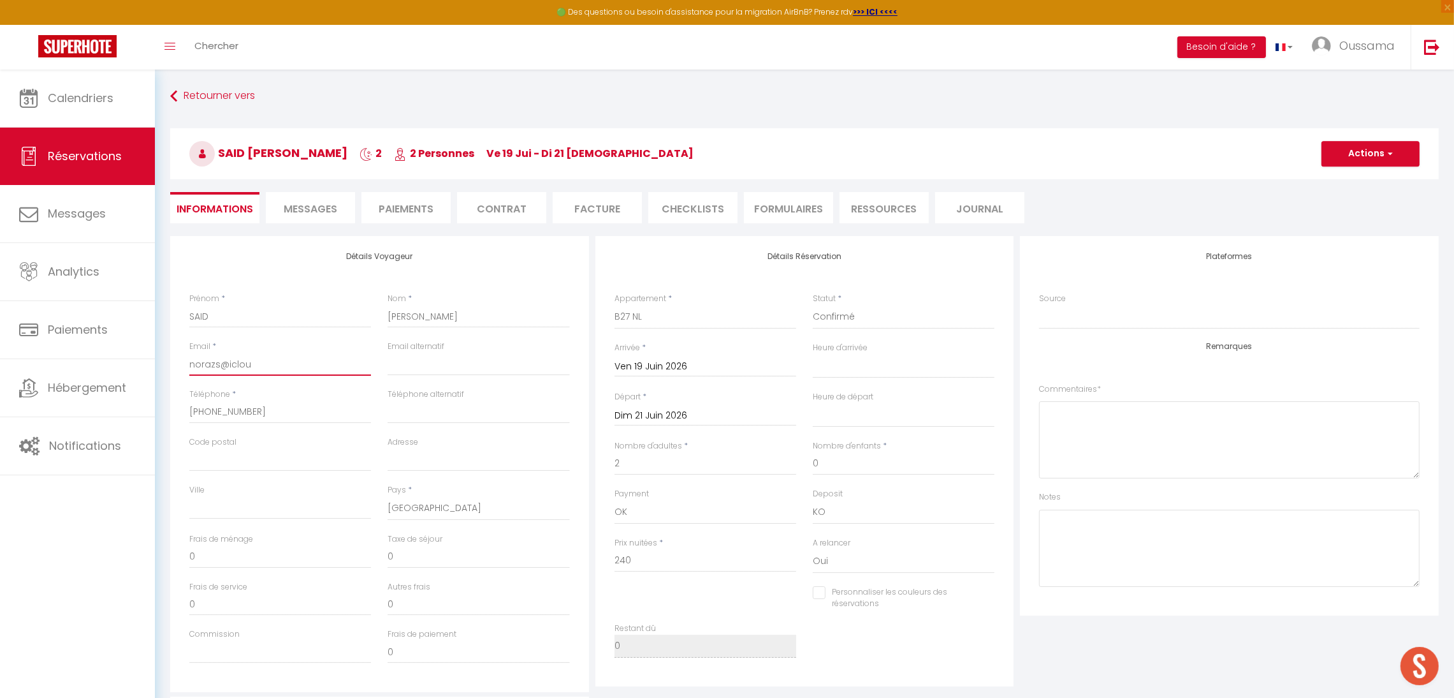
select select
checkbox input "false"
type input "[EMAIL_ADDRESS]"
select select
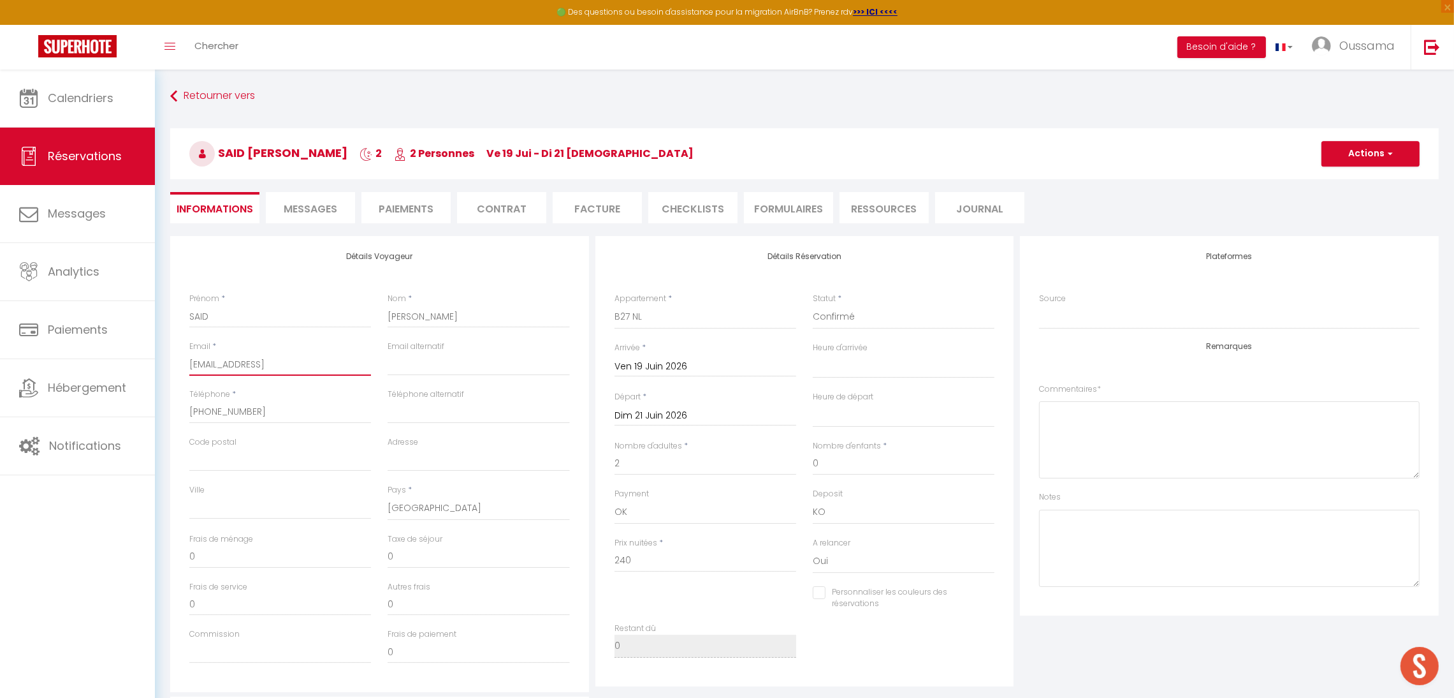
checkbox input "false"
type input "[EMAIL_ADDRESS]."
select select
checkbox input "false"
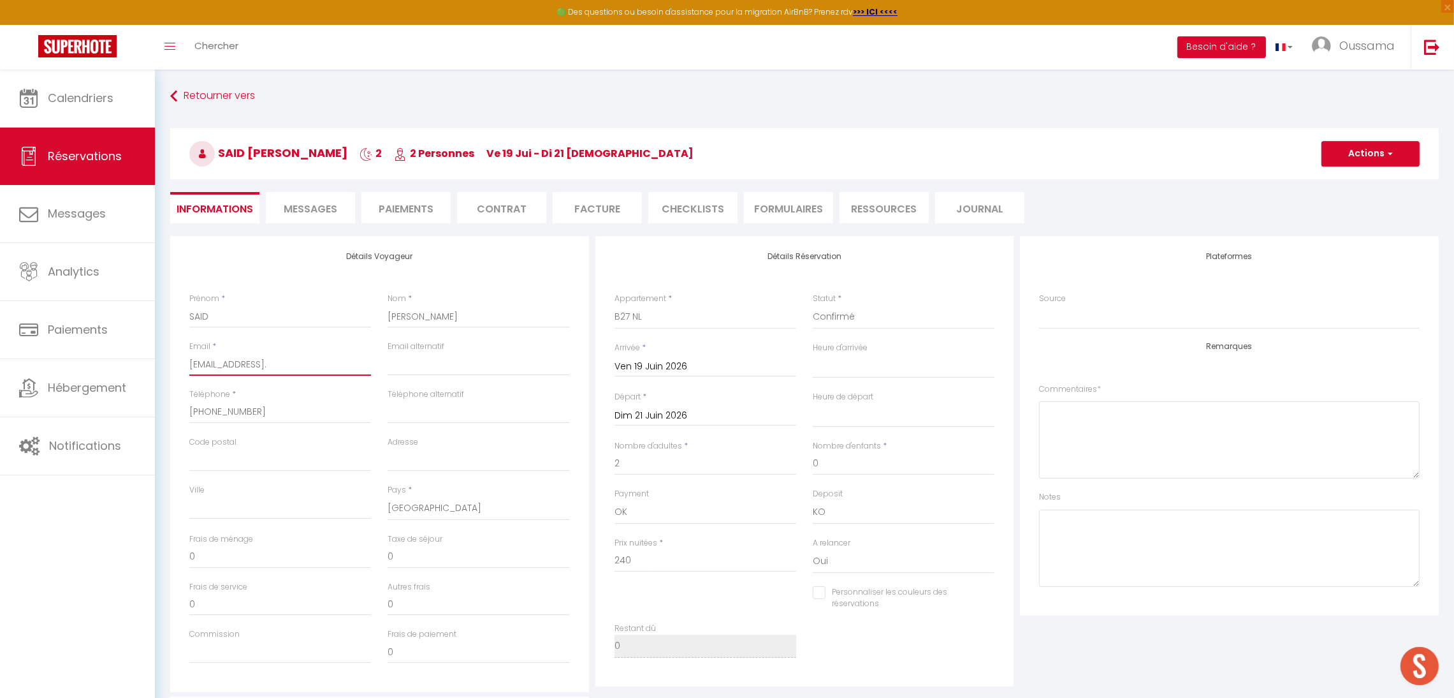
type input "norazs@icloud.c"
select select
checkbox input "false"
type input "[EMAIL_ADDRESS][DOMAIN_NAME]"
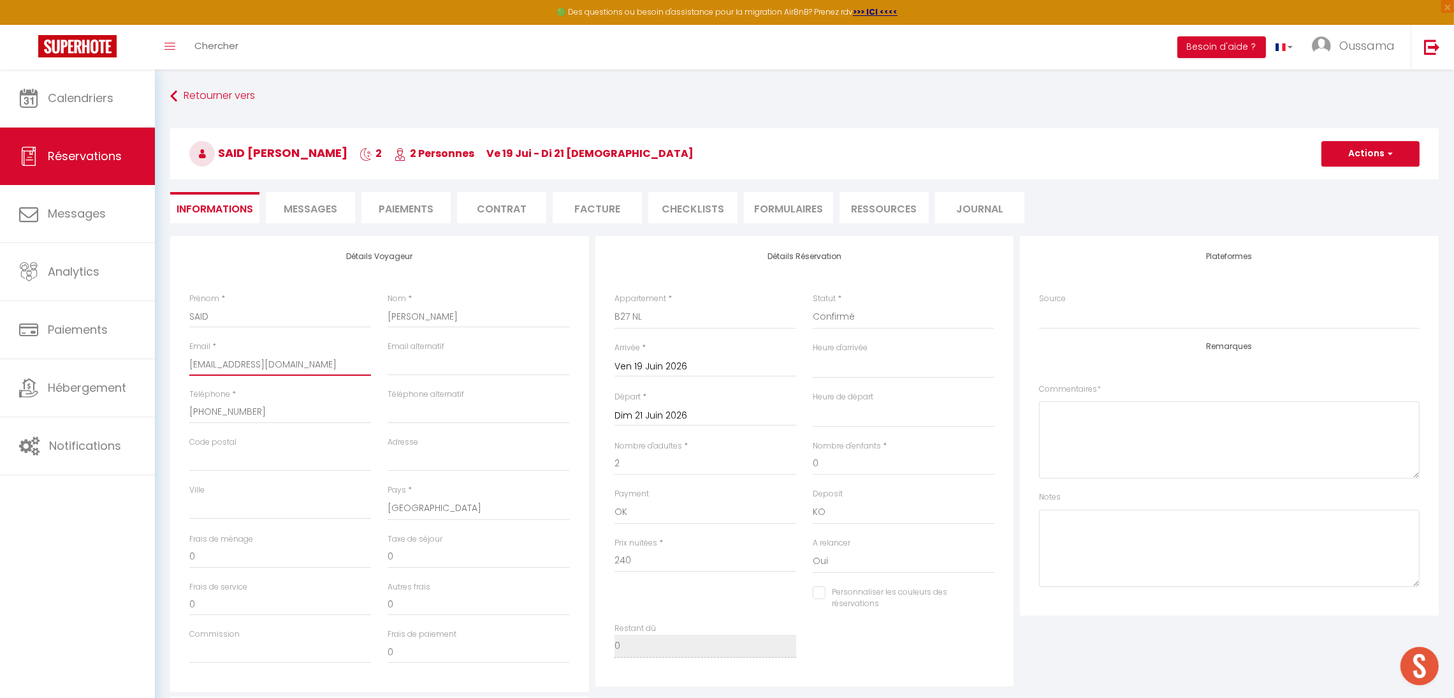
select select
checkbox input "false"
type input "[EMAIL_ADDRESS][DOMAIN_NAME]"
select select
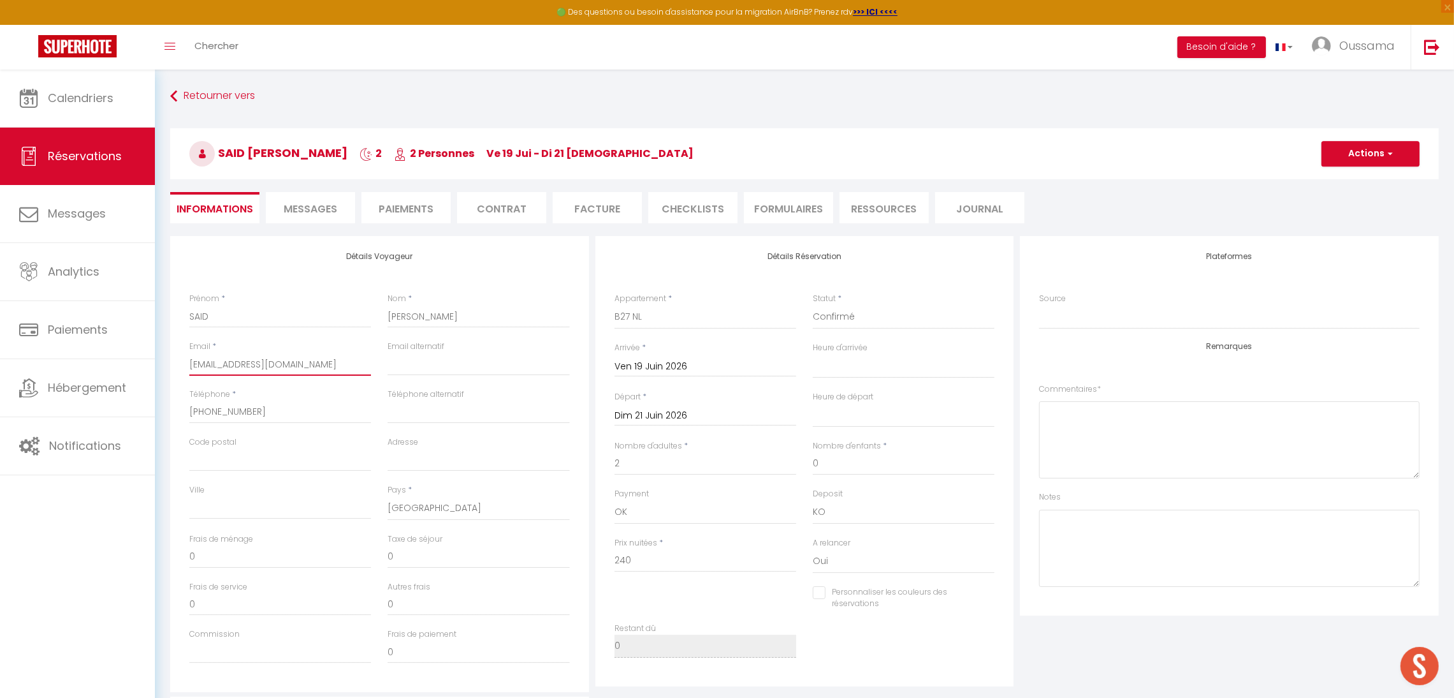
select select
checkbox input "false"
type input "[EMAIL_ADDRESS]"
select select
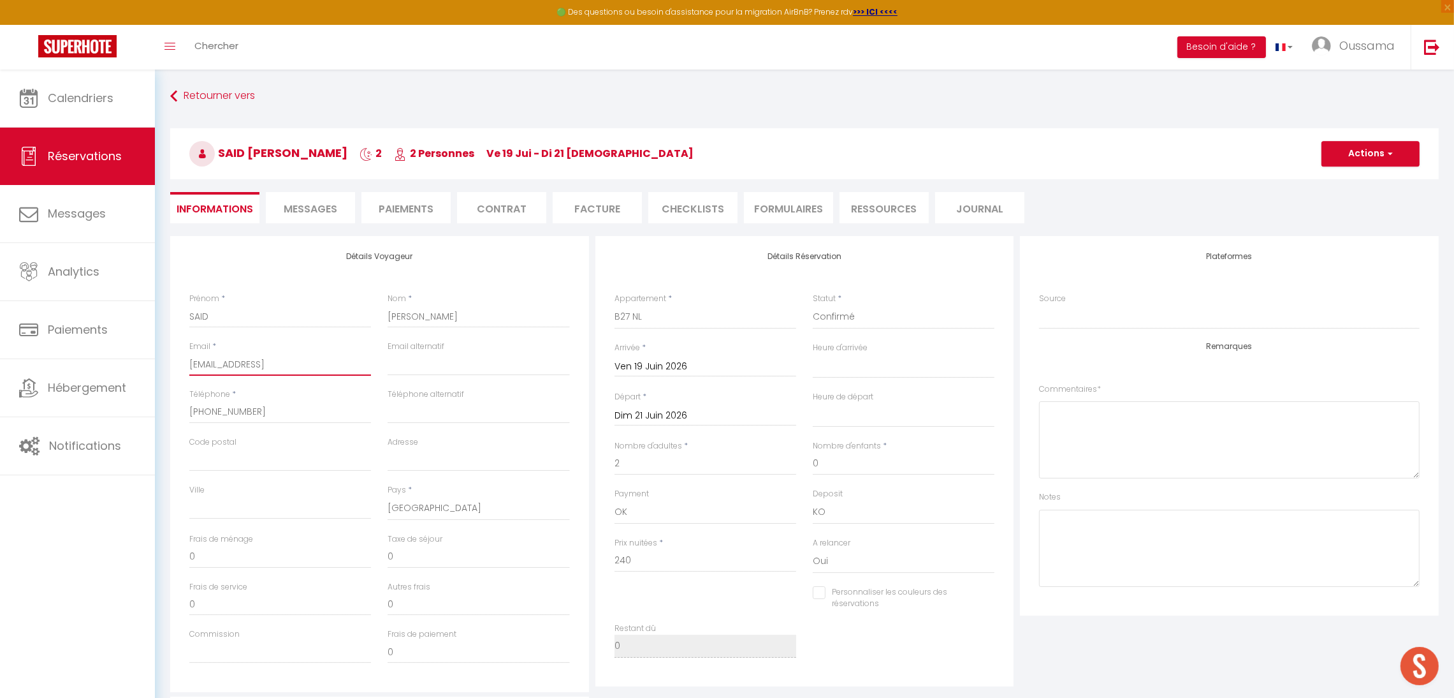
checkbox input "false"
type input "[EMAIL_ADDRESS][DOMAIN_NAME]"
select select
checkbox input "false"
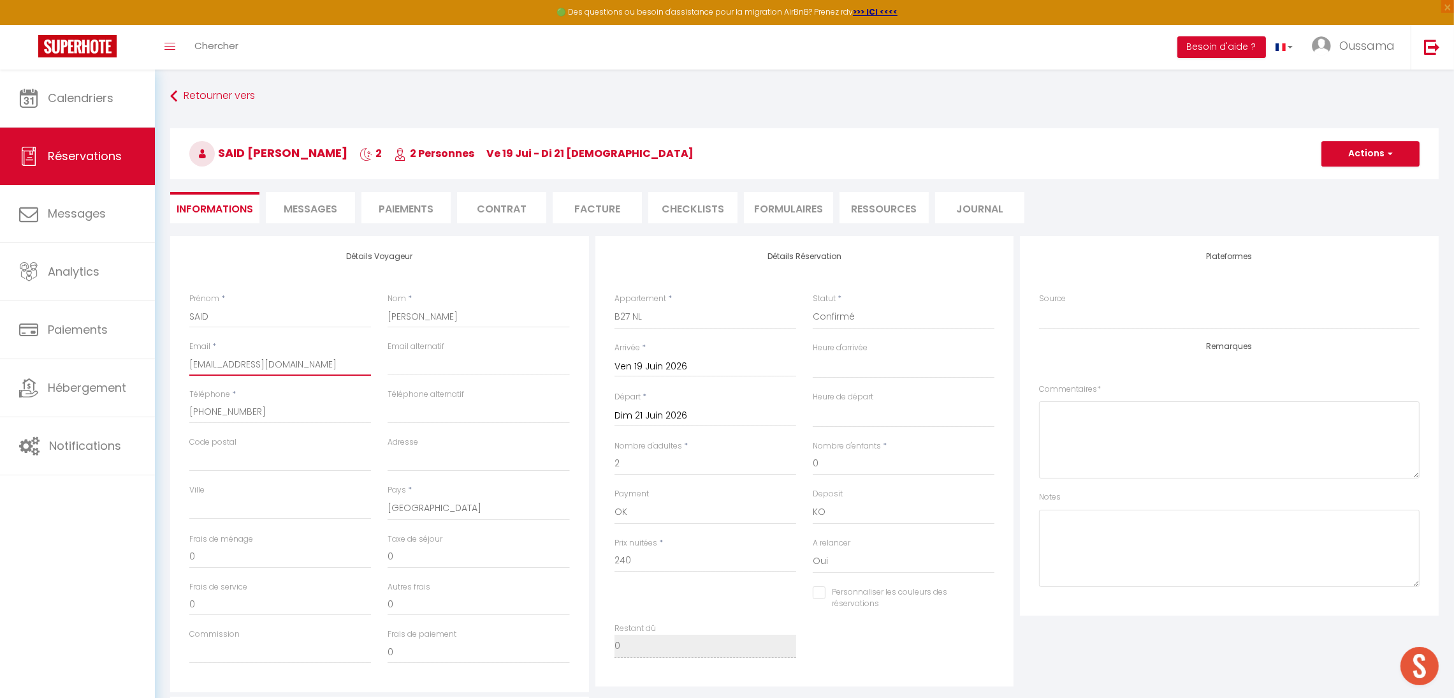
drag, startPoint x: 298, startPoint y: 369, endPoint x: 168, endPoint y: 369, distance: 130.1
click at [168, 369] on div "Détails Voyageur Prénom * SAID Nom * [PERSON_NAME] Email * [EMAIL_ADDRESS][DOMA…" at bounding box center [379, 464] width 425 height 456
type input "[EMAIL_ADDRESS][DOMAIN_NAME]"
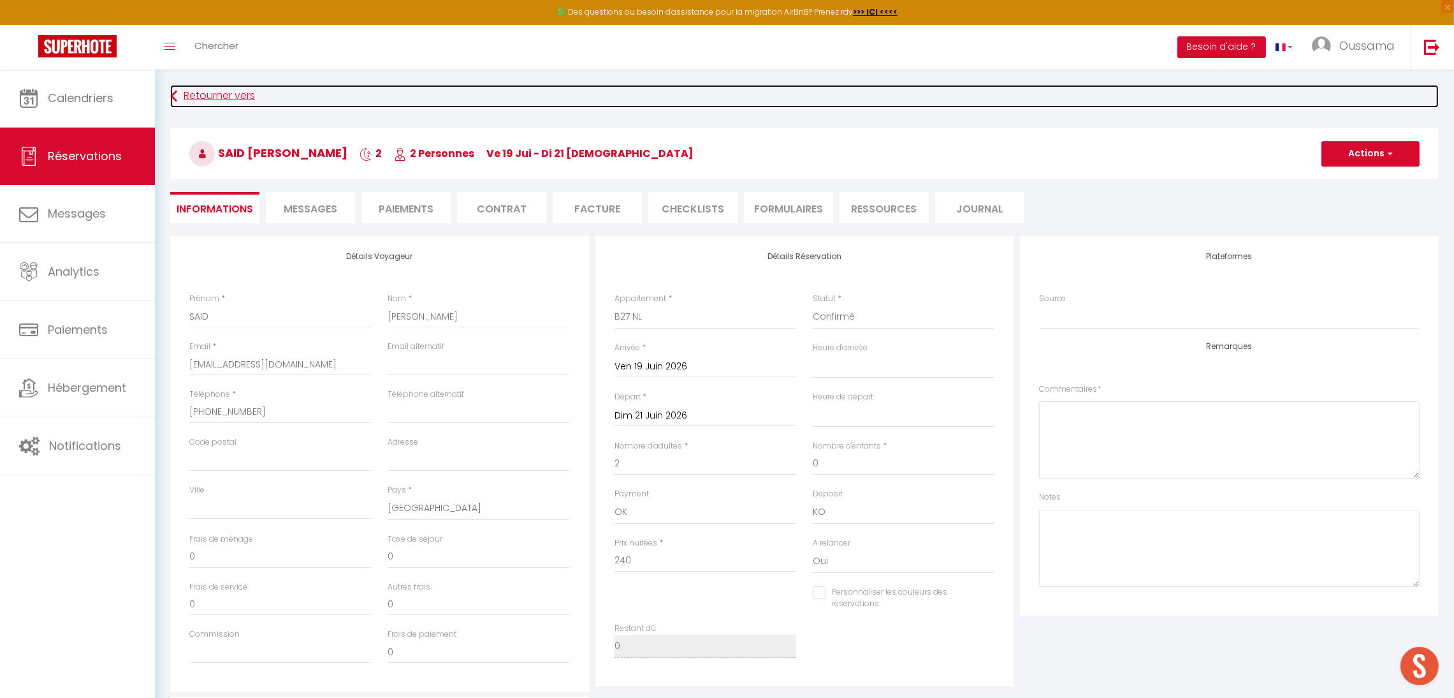
click at [1006, 98] on link "Retourner vers" at bounding box center [804, 96] width 1269 height 23
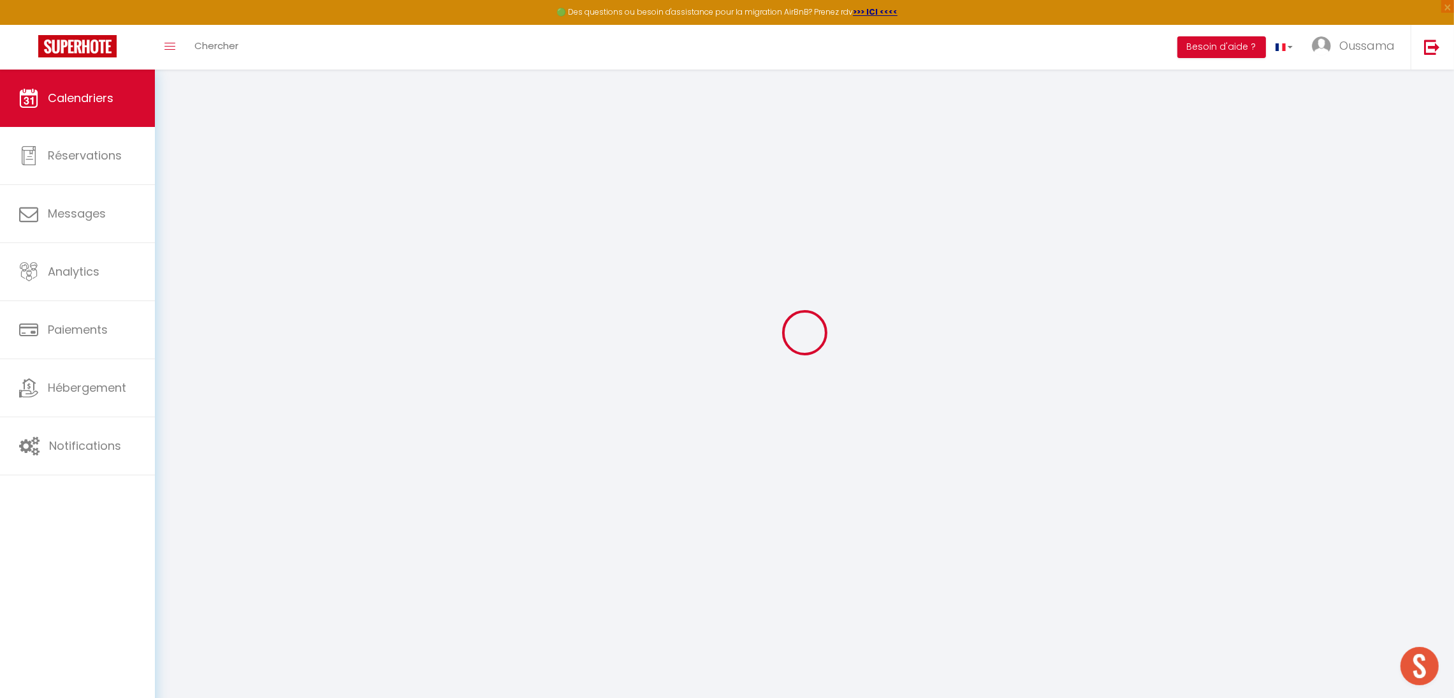
scroll to position [70, 0]
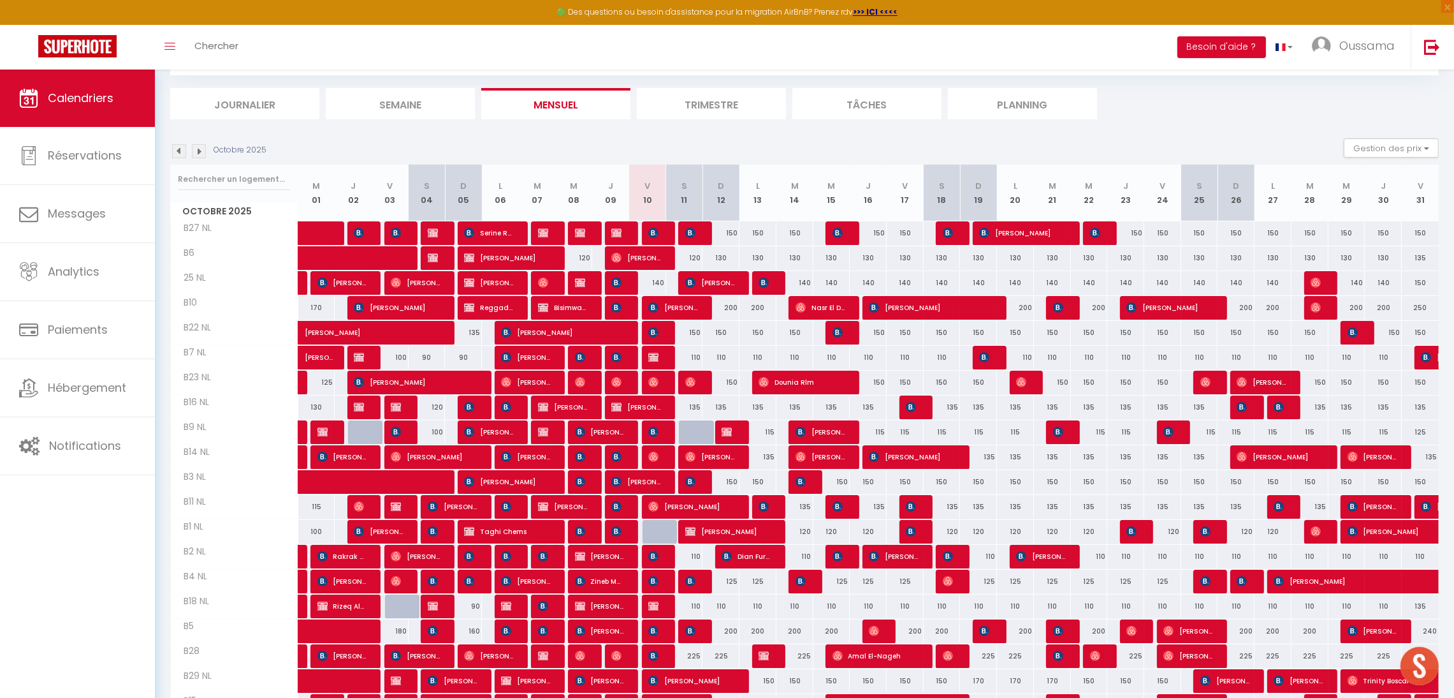
click at [200, 150] on img at bounding box center [199, 151] width 14 height 14
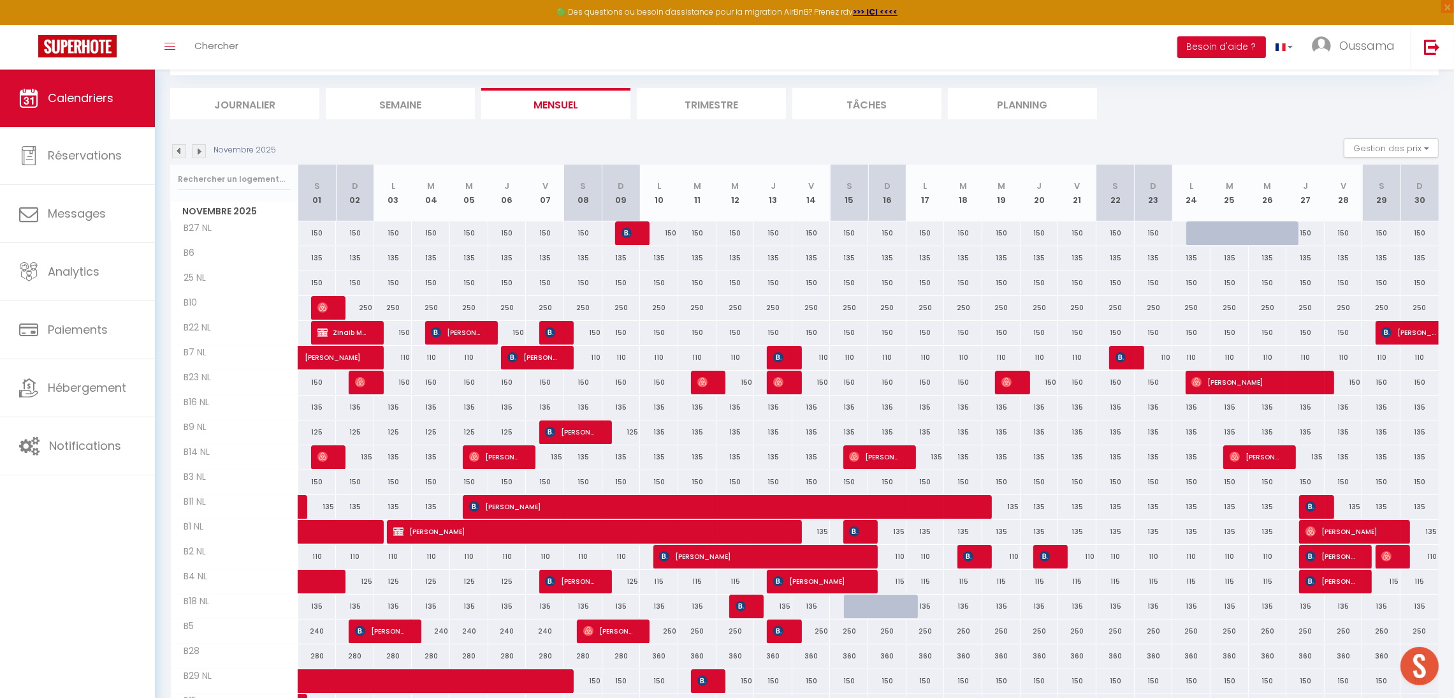
click at [200, 150] on img at bounding box center [199, 151] width 14 height 14
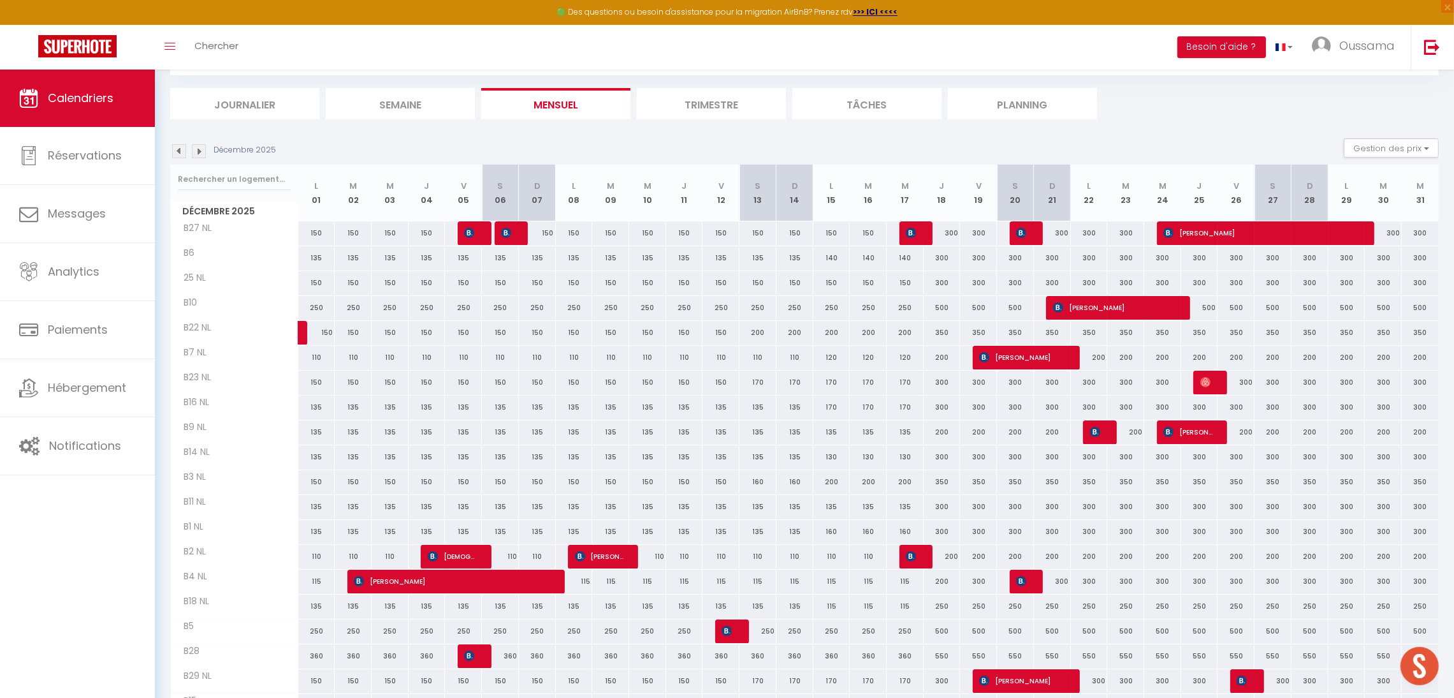
click at [200, 150] on img at bounding box center [199, 151] width 14 height 14
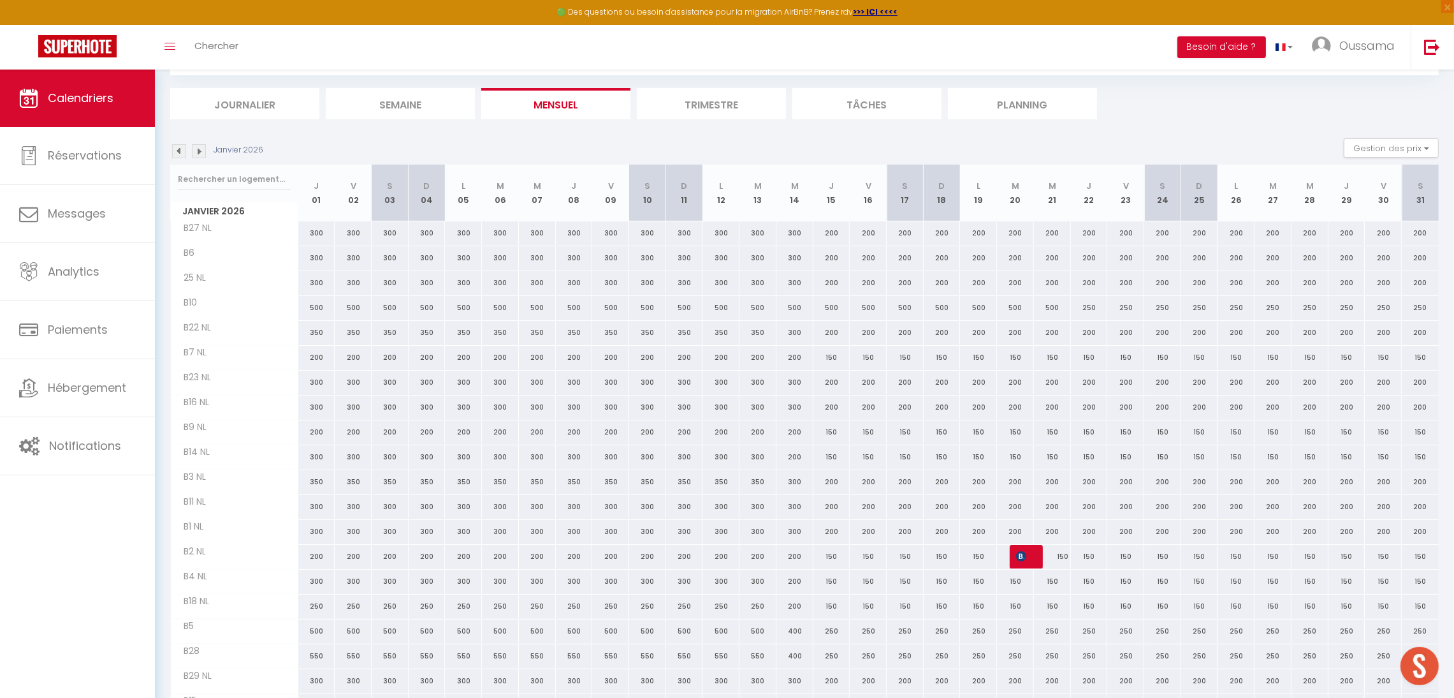
click at [200, 150] on img at bounding box center [199, 151] width 14 height 14
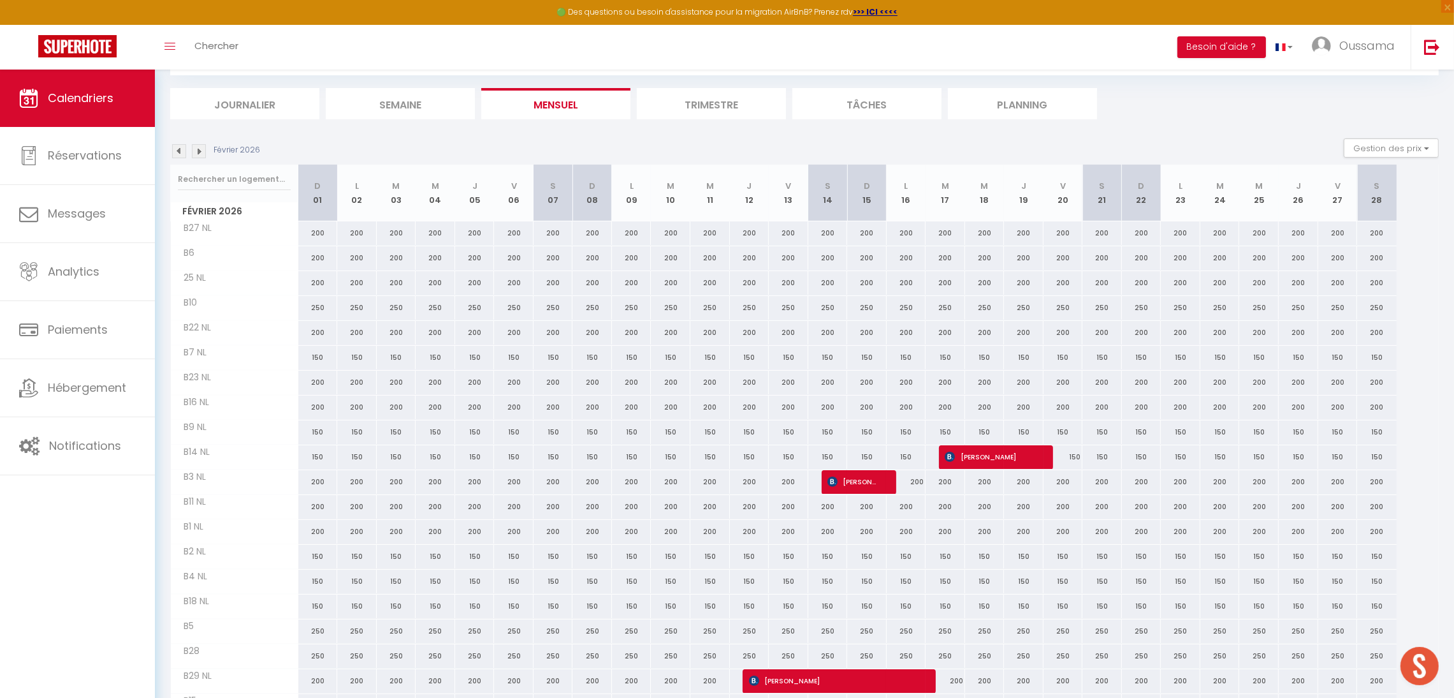
click at [200, 150] on img at bounding box center [199, 151] width 14 height 14
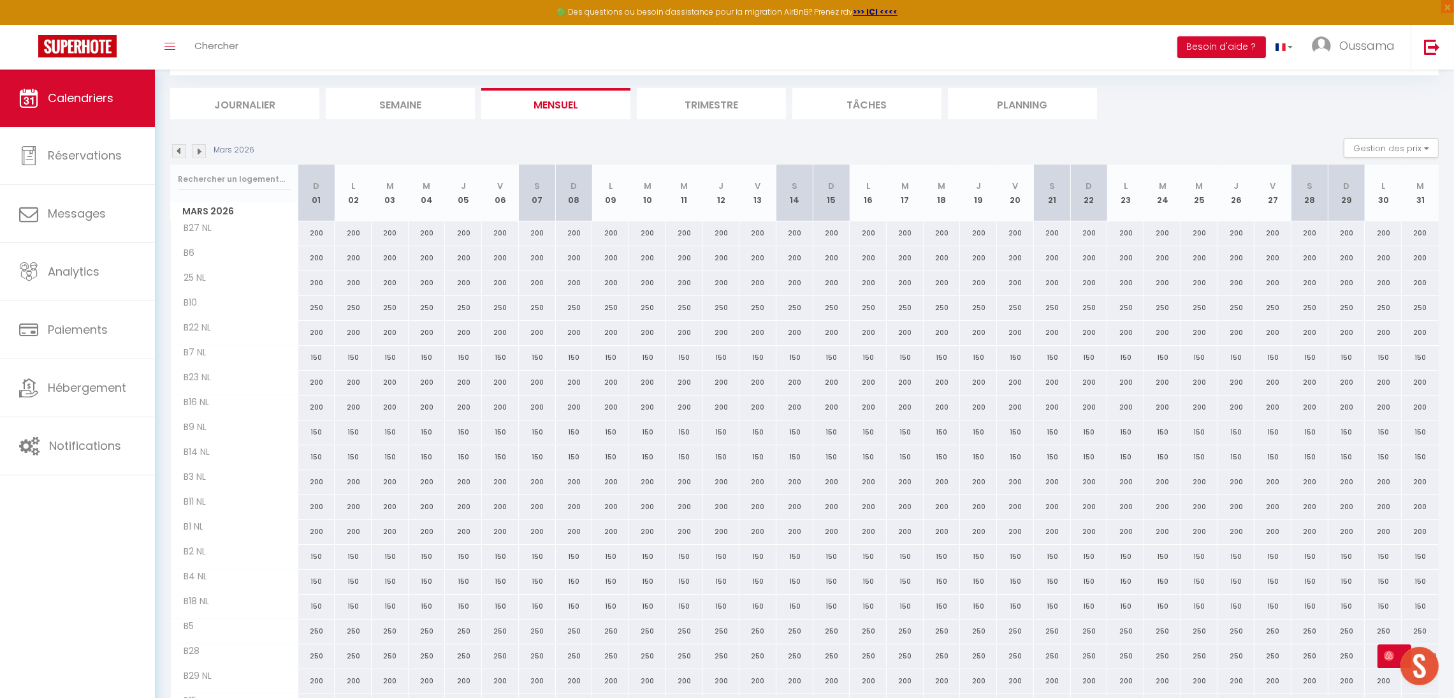
click at [200, 150] on img at bounding box center [199, 151] width 14 height 14
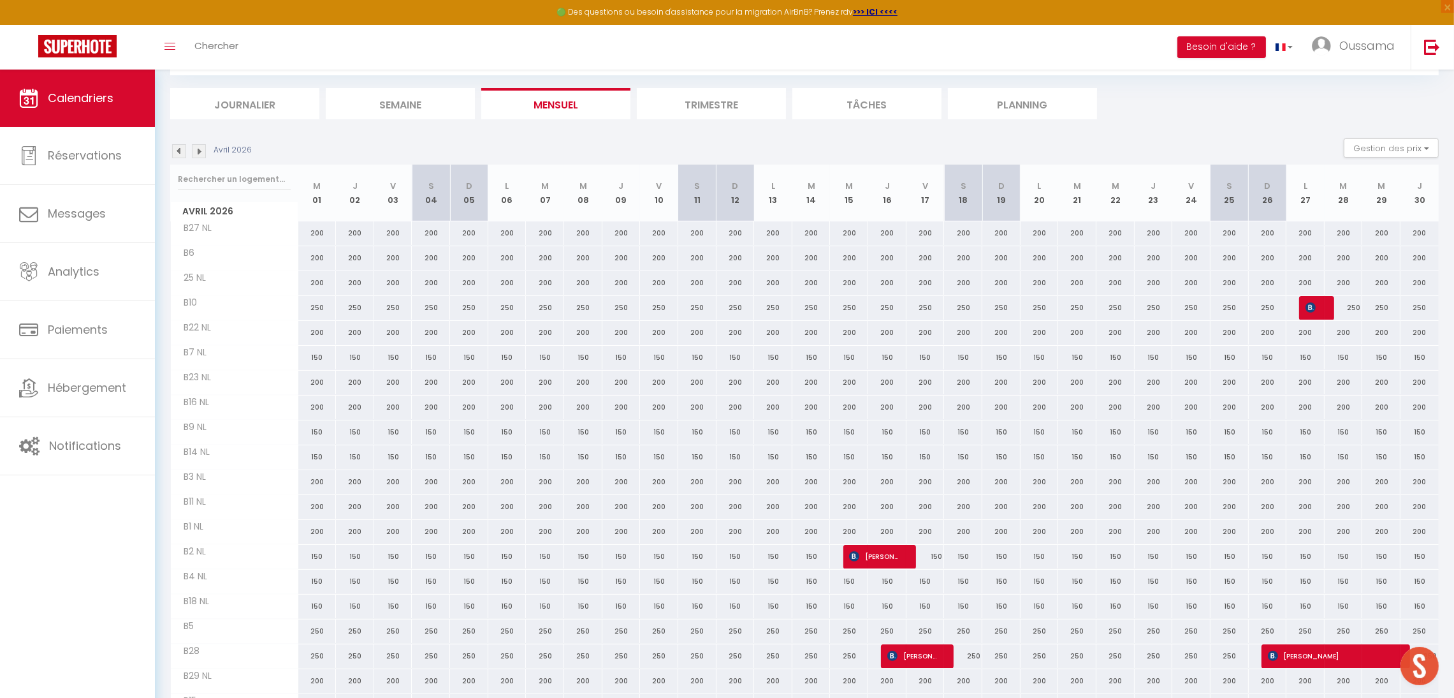
click at [200, 150] on img at bounding box center [199, 151] width 14 height 14
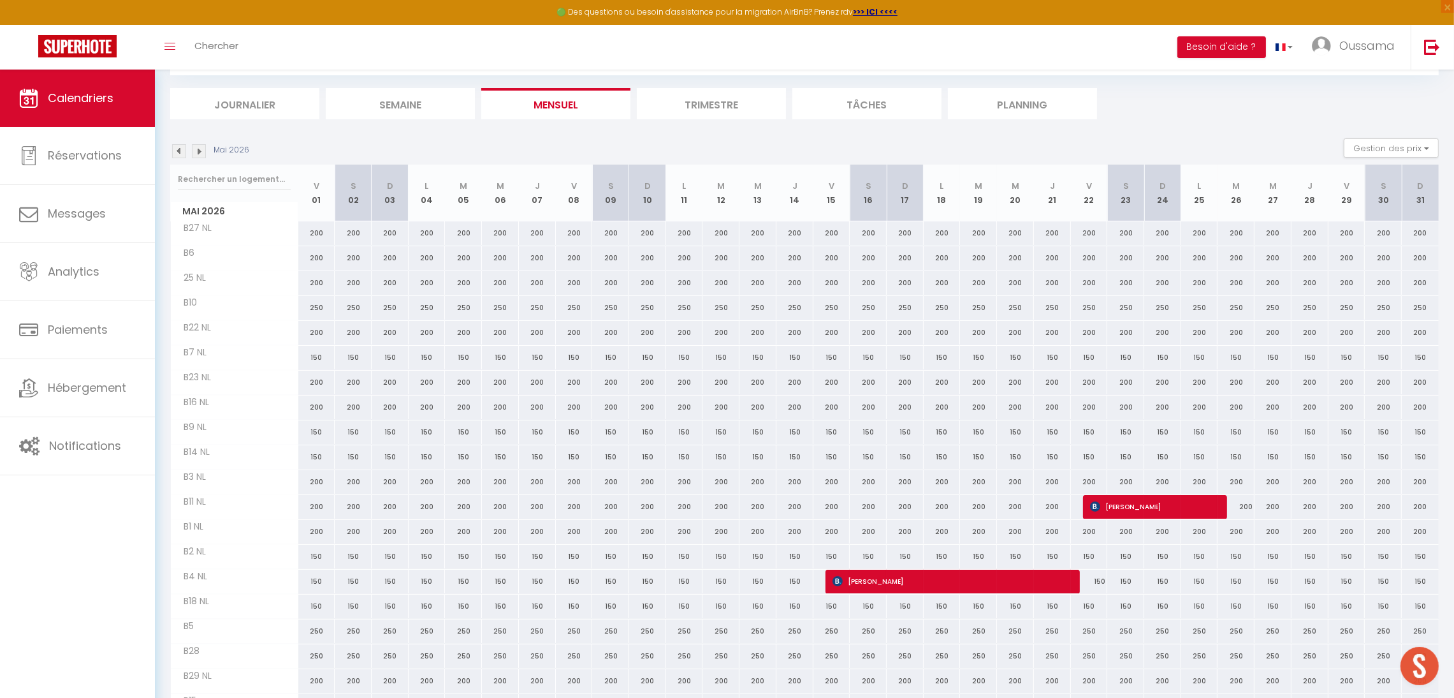
click at [201, 154] on img at bounding box center [199, 151] width 14 height 14
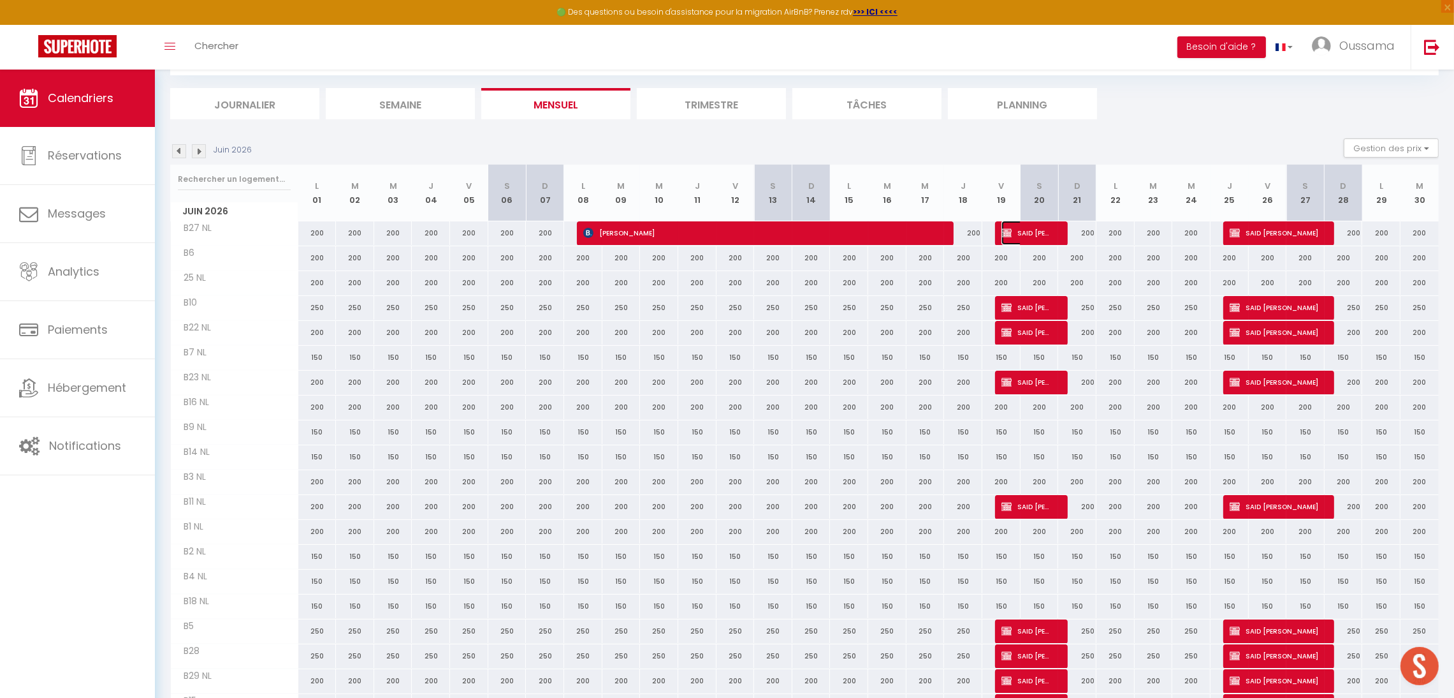
click at [1030, 230] on span "SAID [PERSON_NAME]" at bounding box center [1027, 233] width 51 height 24
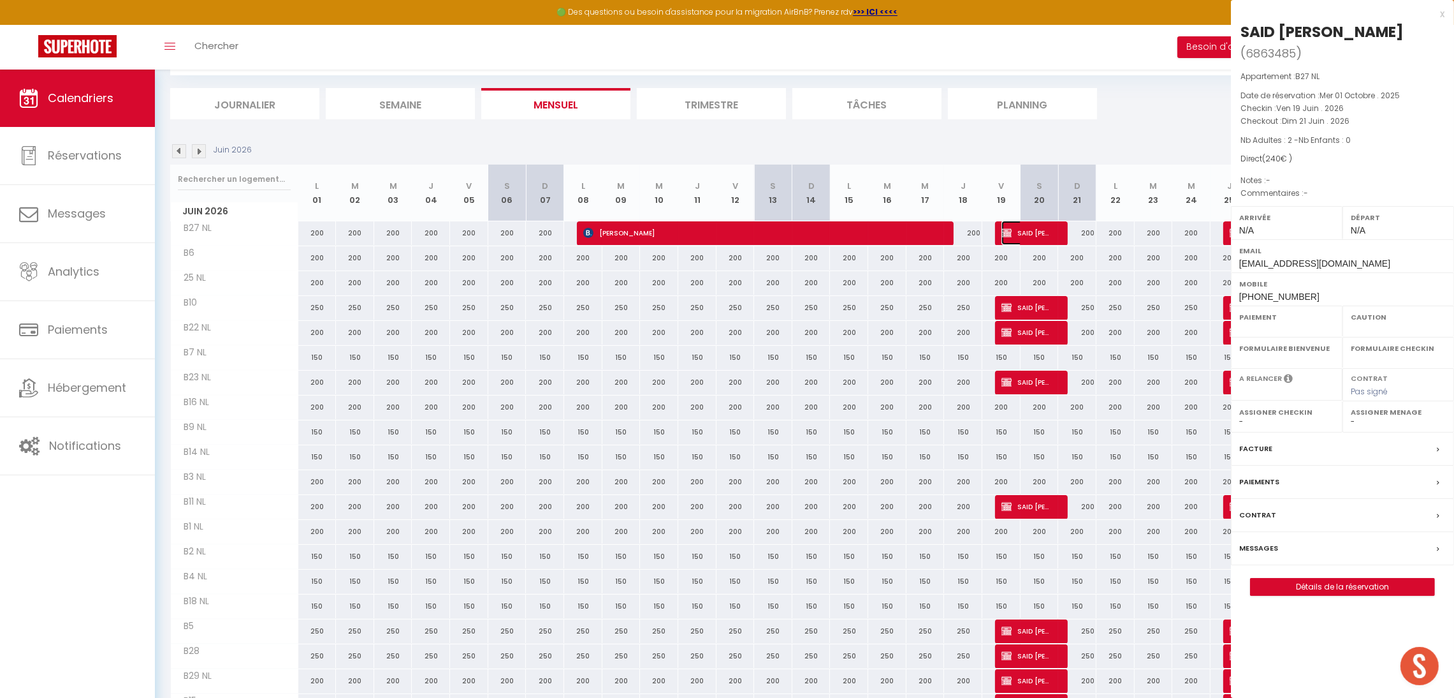
select select "OK"
select select "KO"
select select "0"
select select "1"
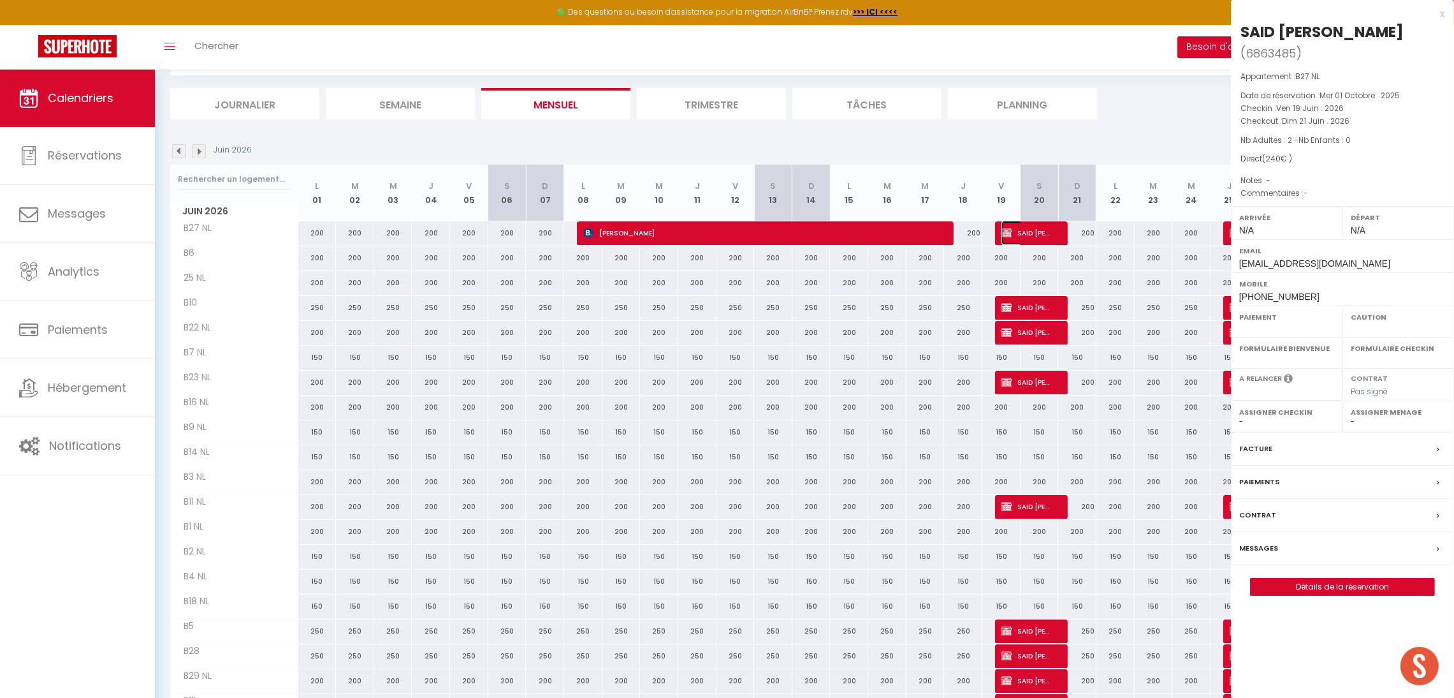
select select
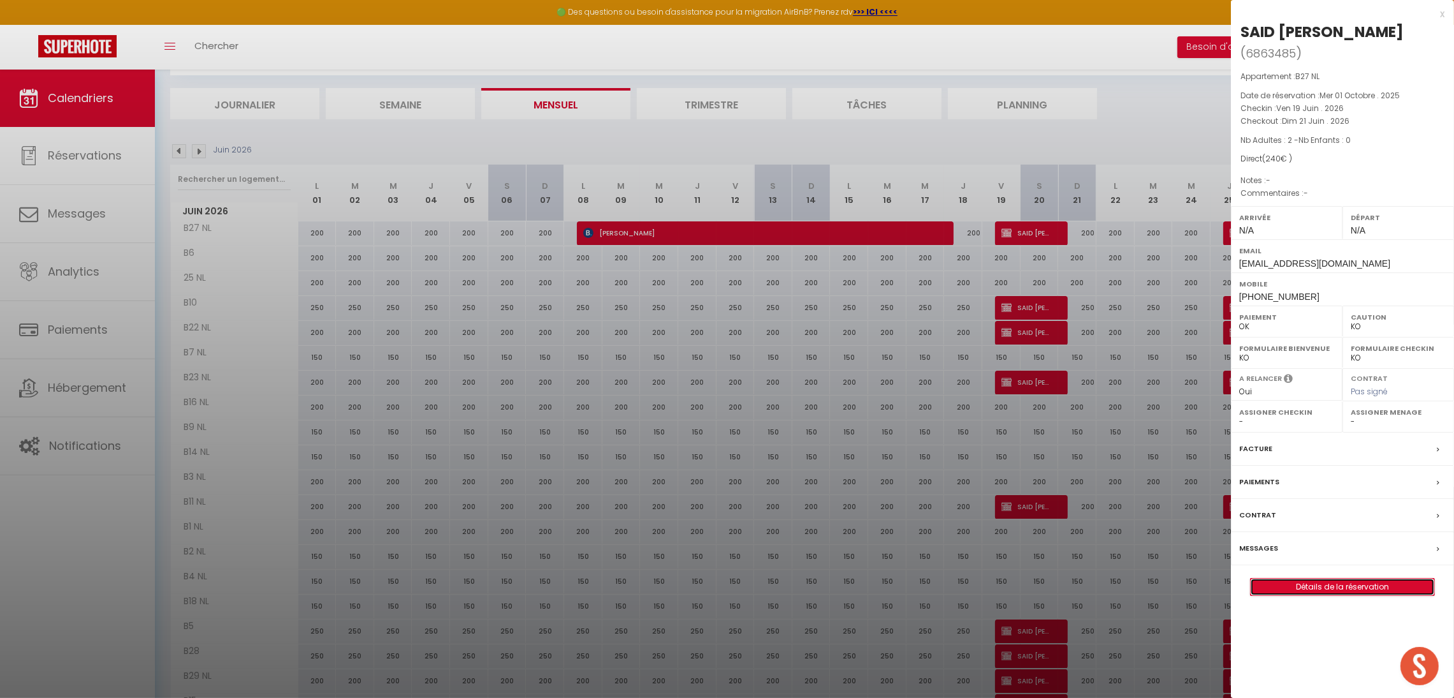
click at [1280, 578] on link "Détails de la réservation" at bounding box center [1343, 586] width 184 height 17
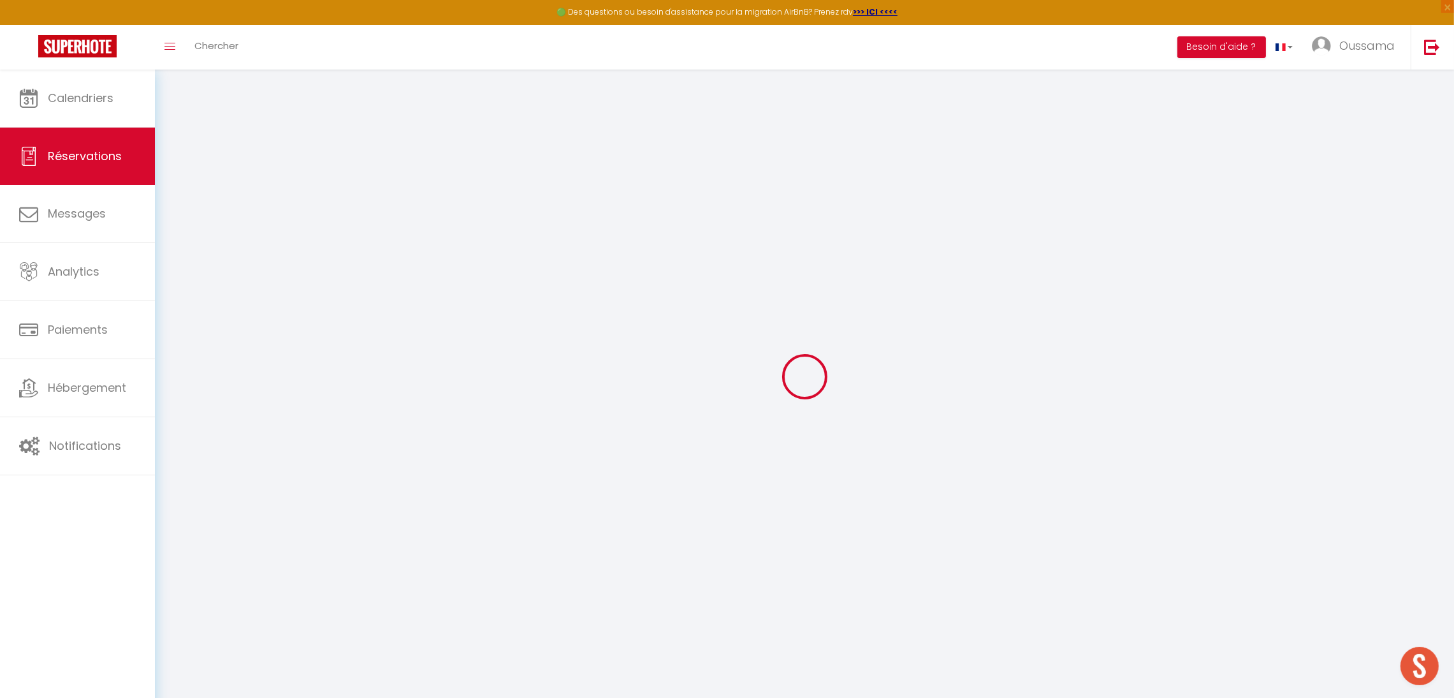
select select
checkbox input "false"
select select
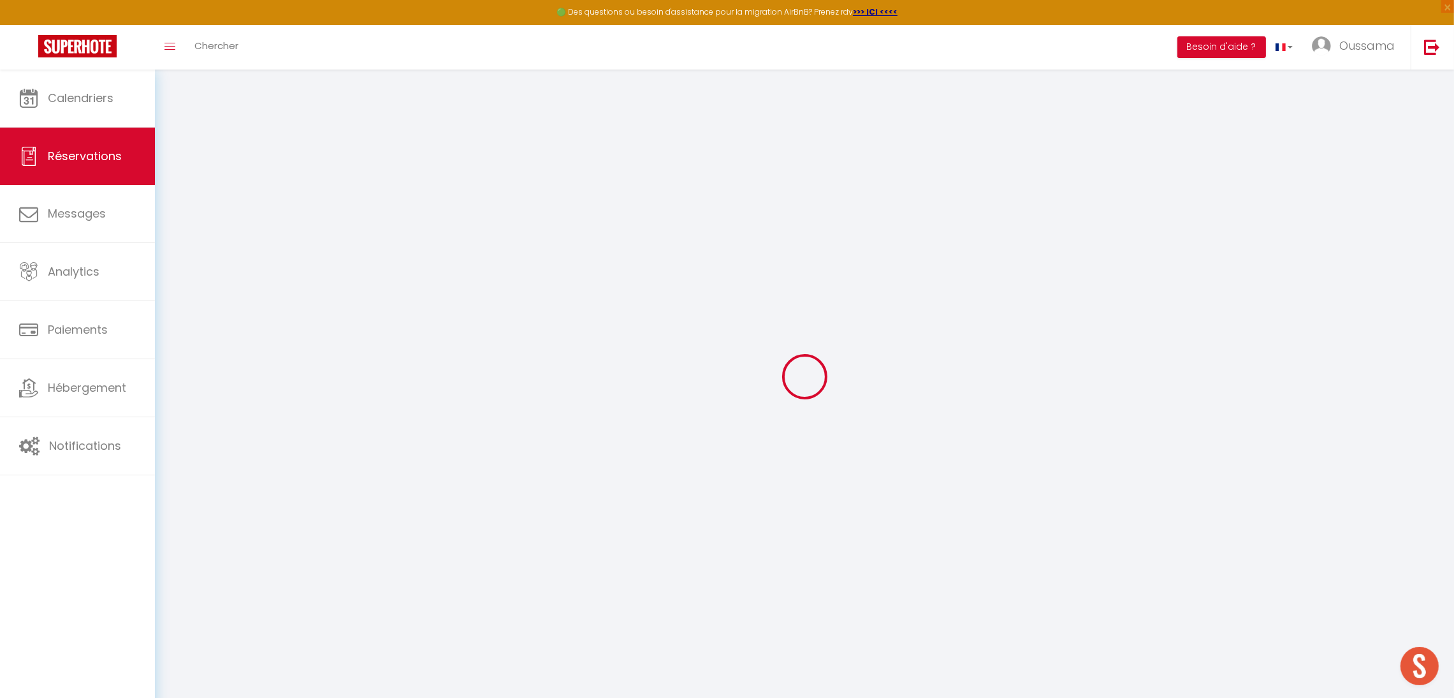
checkbox input "false"
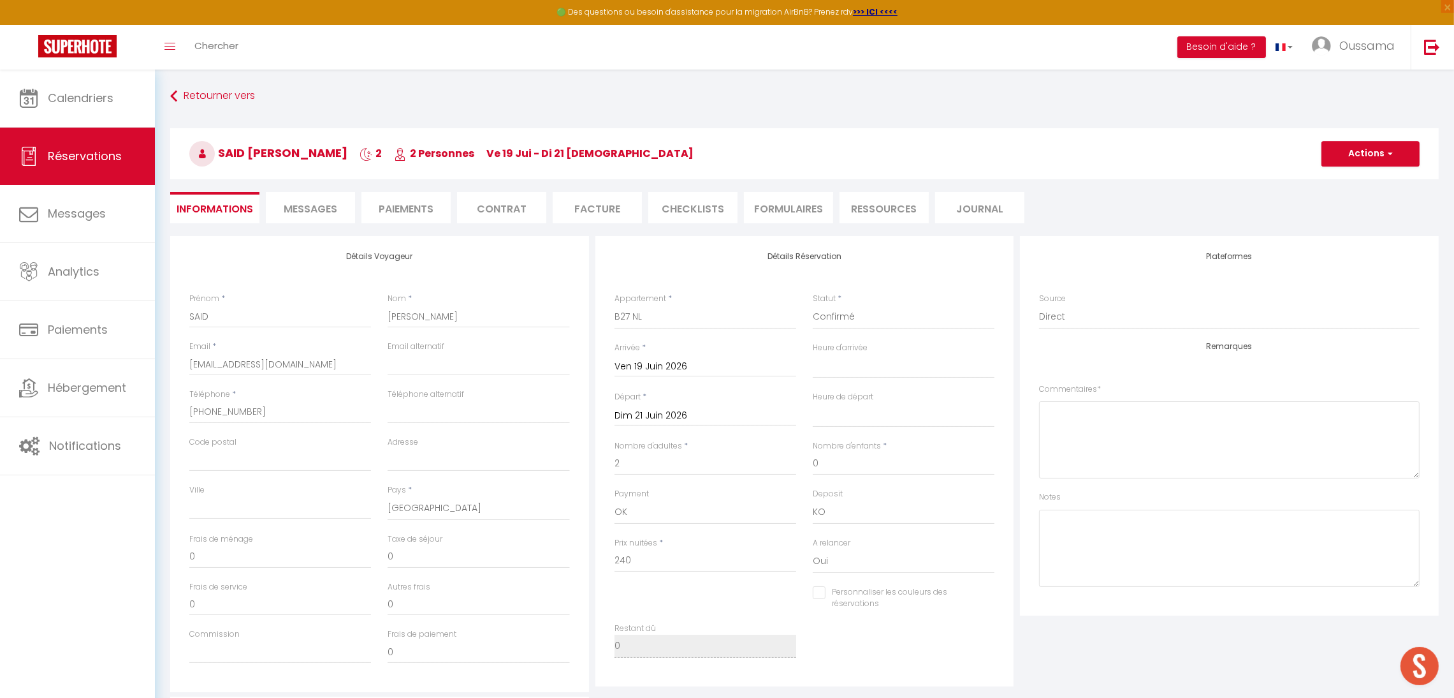
select select
checkbox input "false"
select select
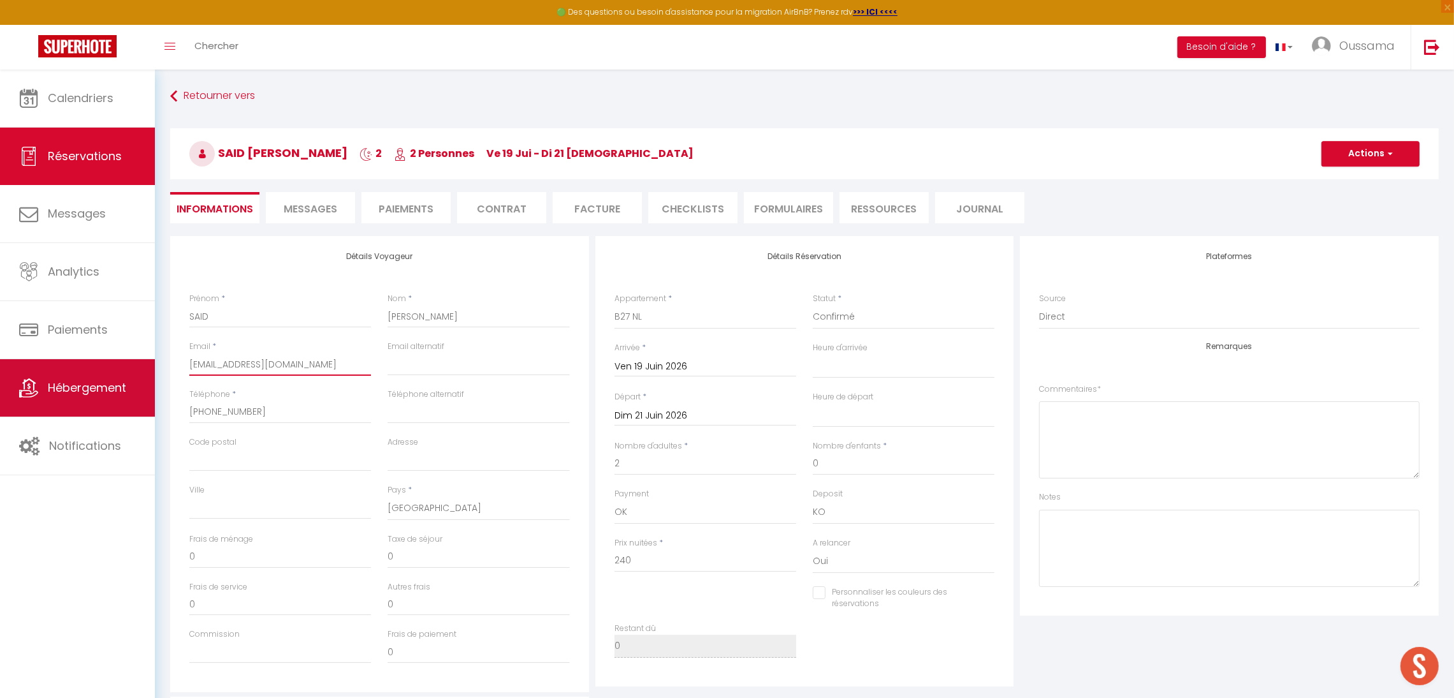
drag, startPoint x: 330, startPoint y: 358, endPoint x: 142, endPoint y: 367, distance: 187.7
click at [142, 367] on div "🟢 Des questions ou besoin d'assistance pour la migration AirBnB? Prenez rdv >>>…" at bounding box center [727, 512] width 1454 height 884
paste input "[EMAIL_ADDRESS]"
type input "[EMAIL_ADDRESS][DOMAIN_NAME]"
select select
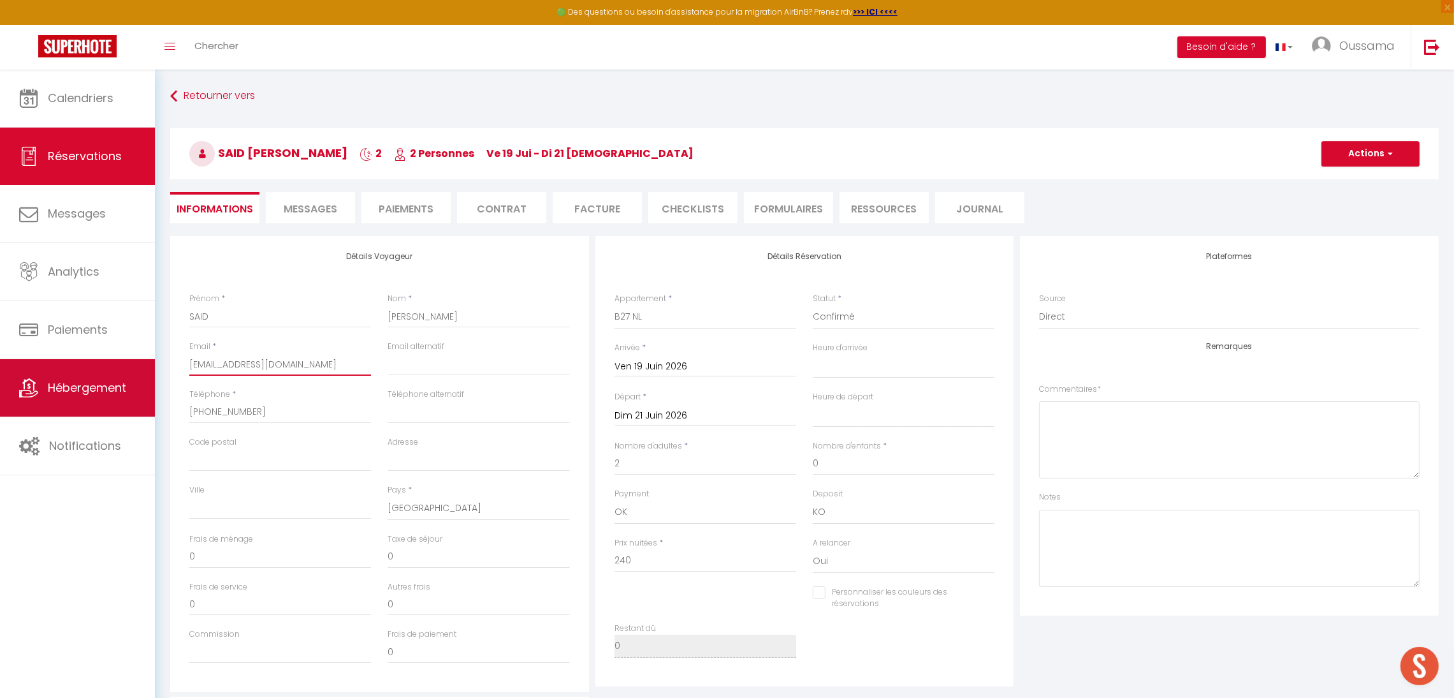
select select
checkbox input "false"
type input "[EMAIL_ADDRESS][DOMAIN_NAME]"
click at [1349, 145] on button "Actions" at bounding box center [1371, 154] width 98 height 26
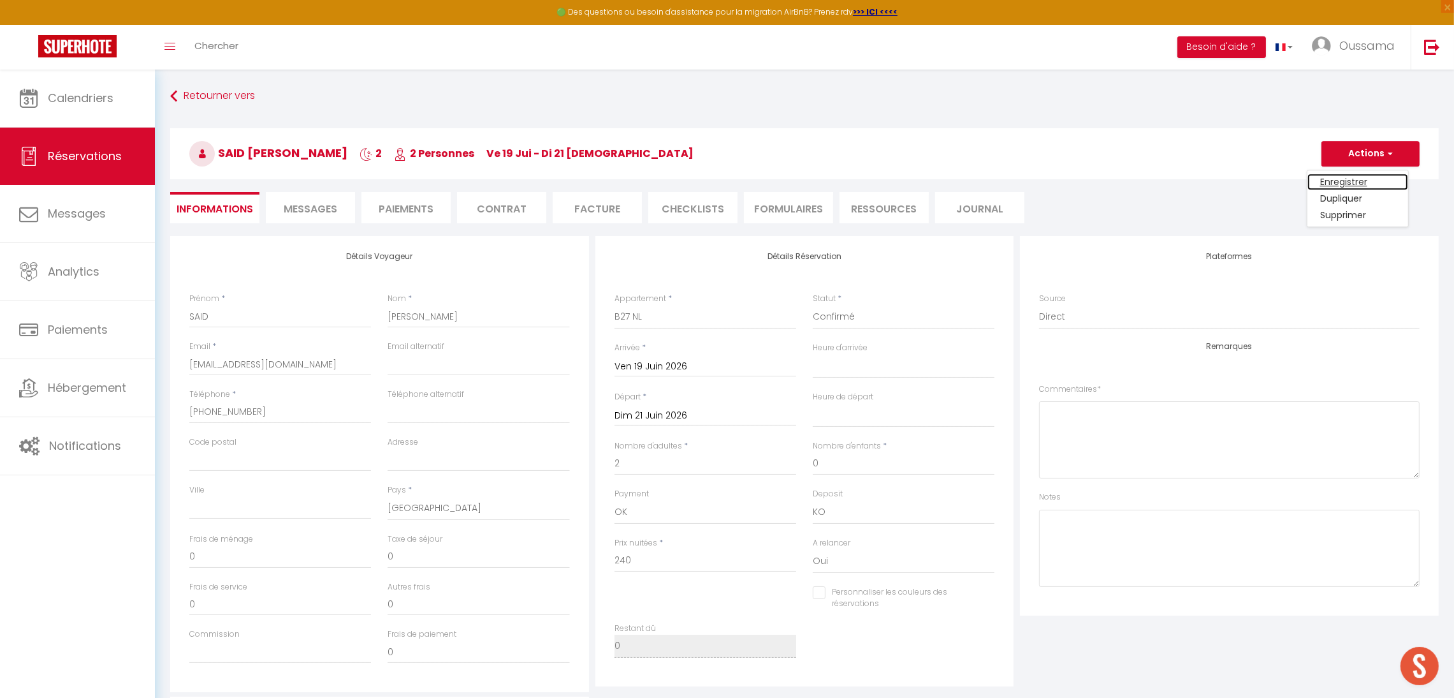
click at [1333, 183] on link "Enregistrer" at bounding box center [1358, 181] width 101 height 17
select select "not_cancelled"
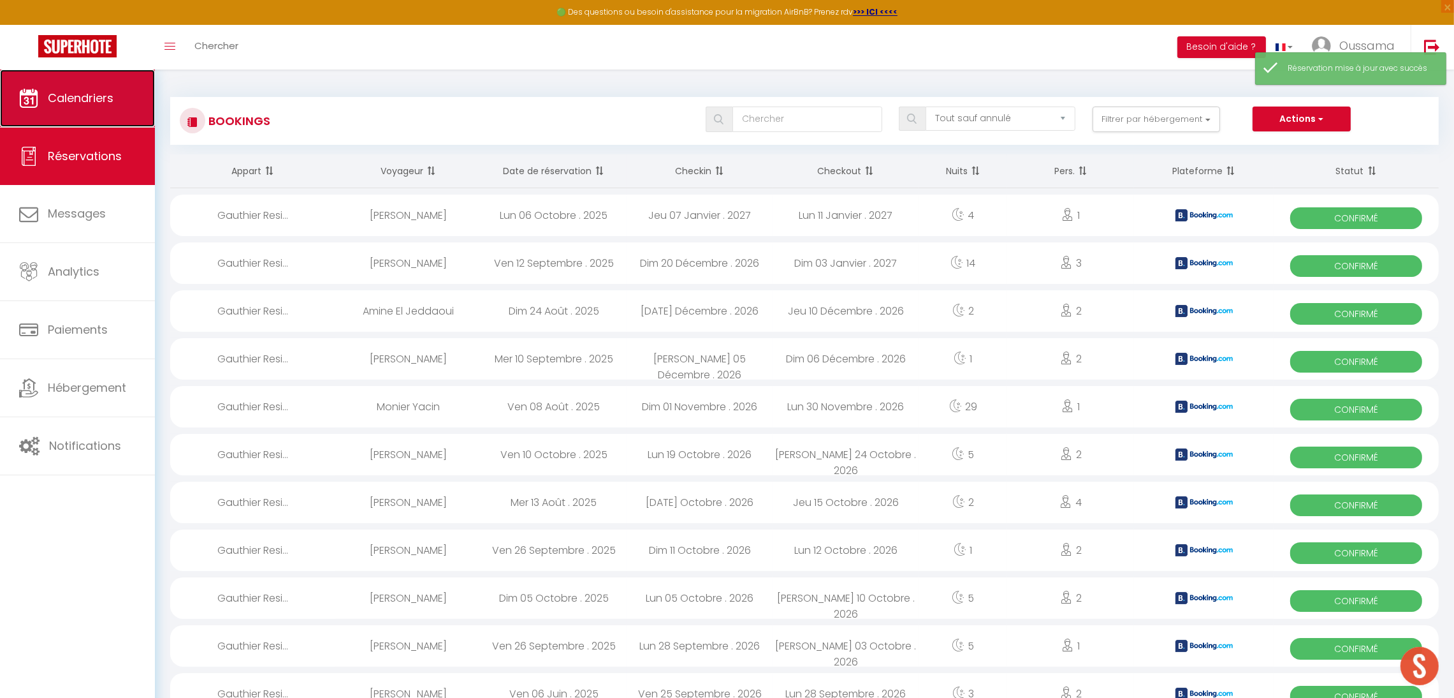
click at [106, 114] on link "Calendriers" at bounding box center [77, 98] width 155 height 57
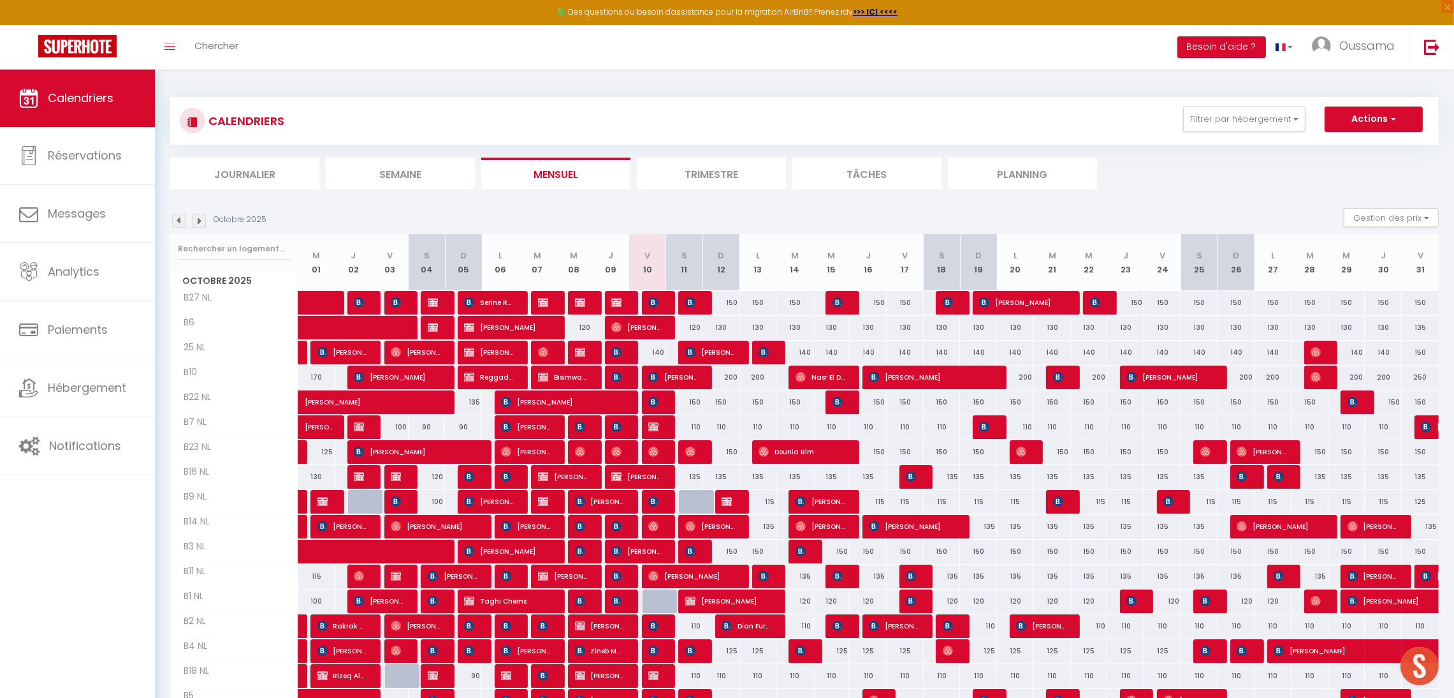
click at [196, 222] on img at bounding box center [199, 221] width 14 height 14
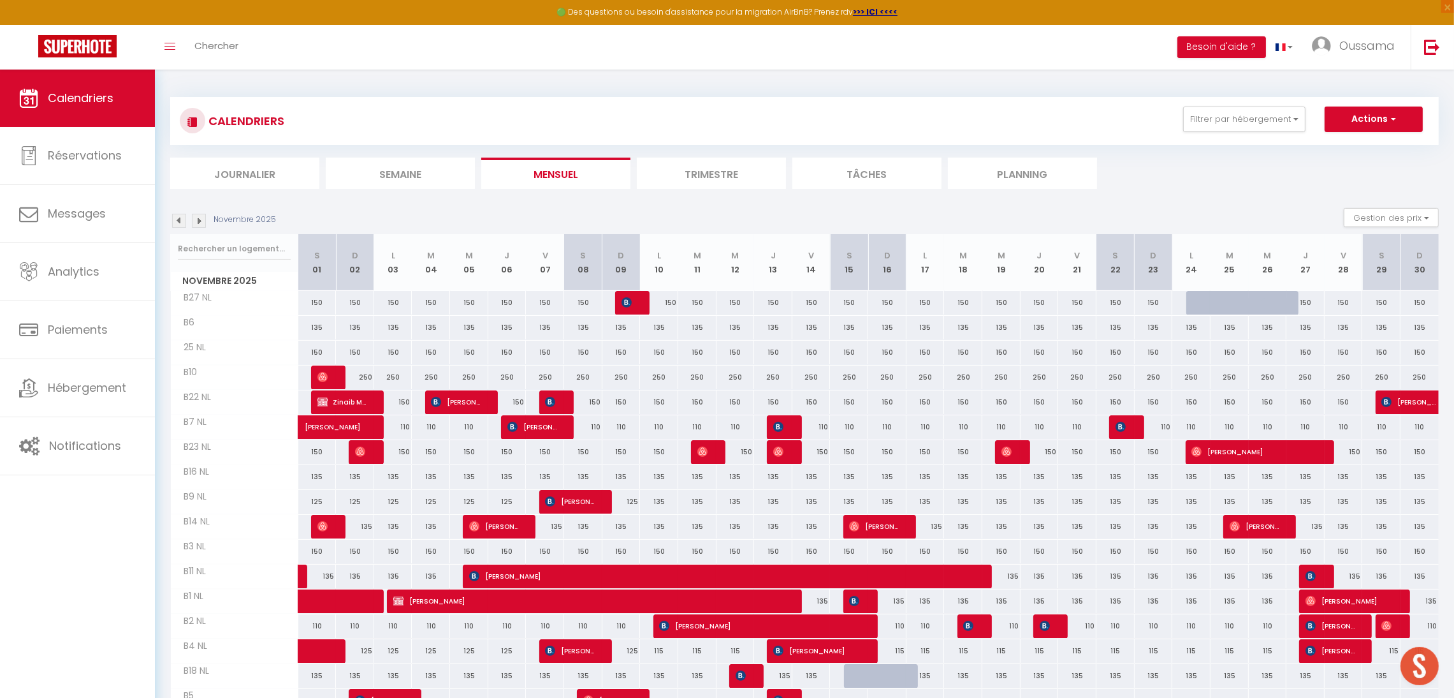
click at [196, 222] on img at bounding box center [199, 221] width 14 height 14
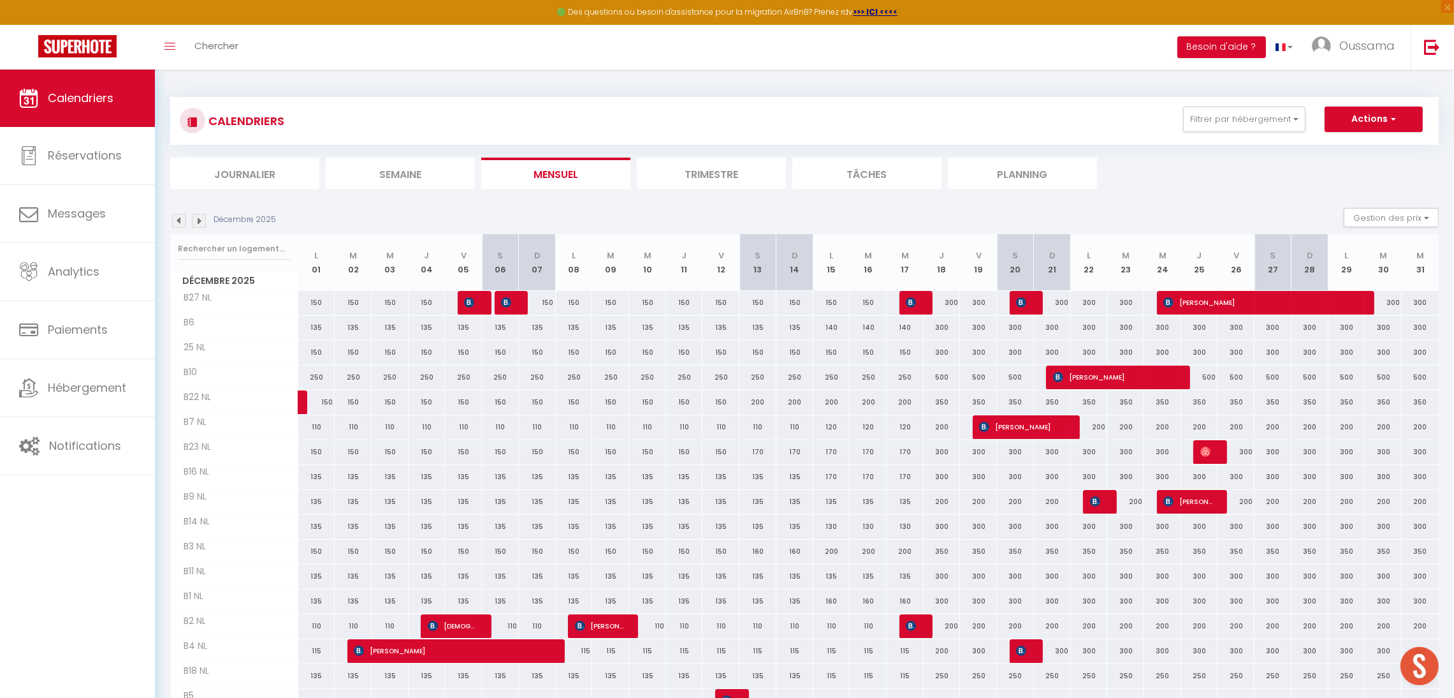
click at [196, 222] on img at bounding box center [199, 221] width 14 height 14
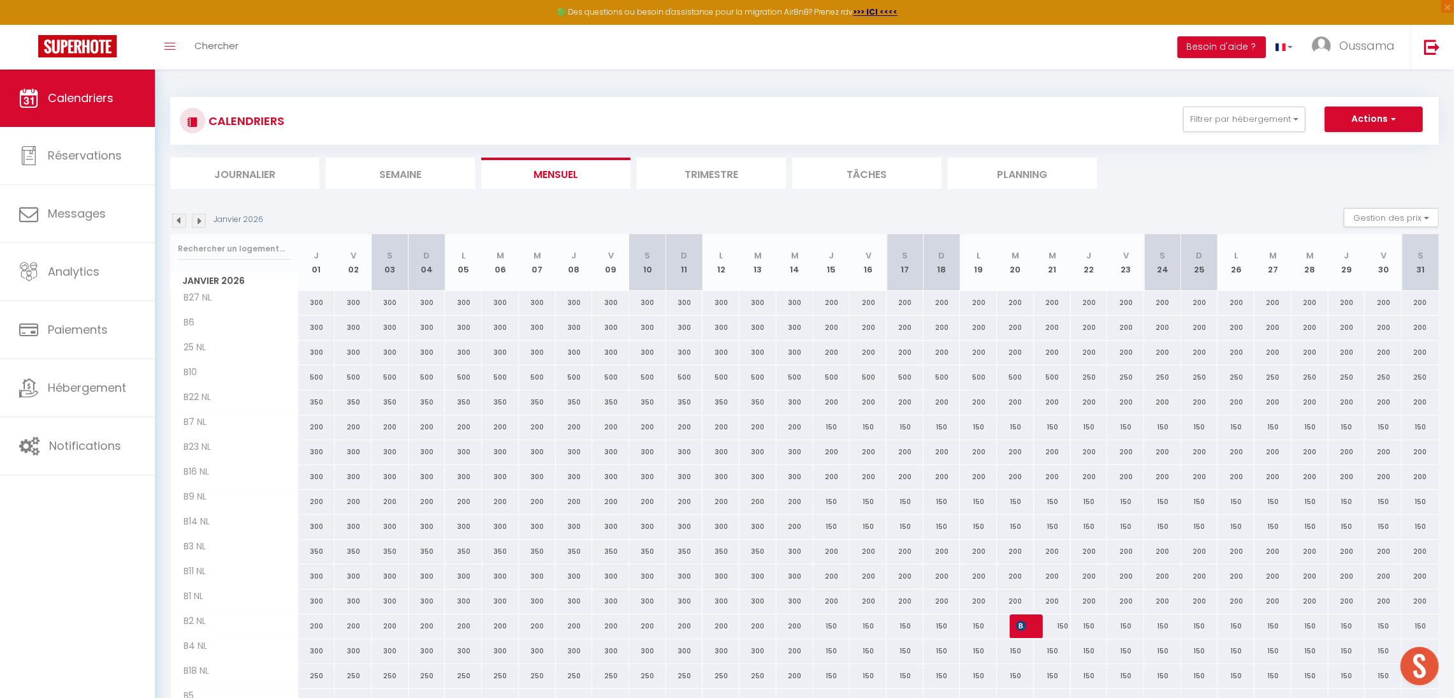
click at [196, 222] on img at bounding box center [199, 221] width 14 height 14
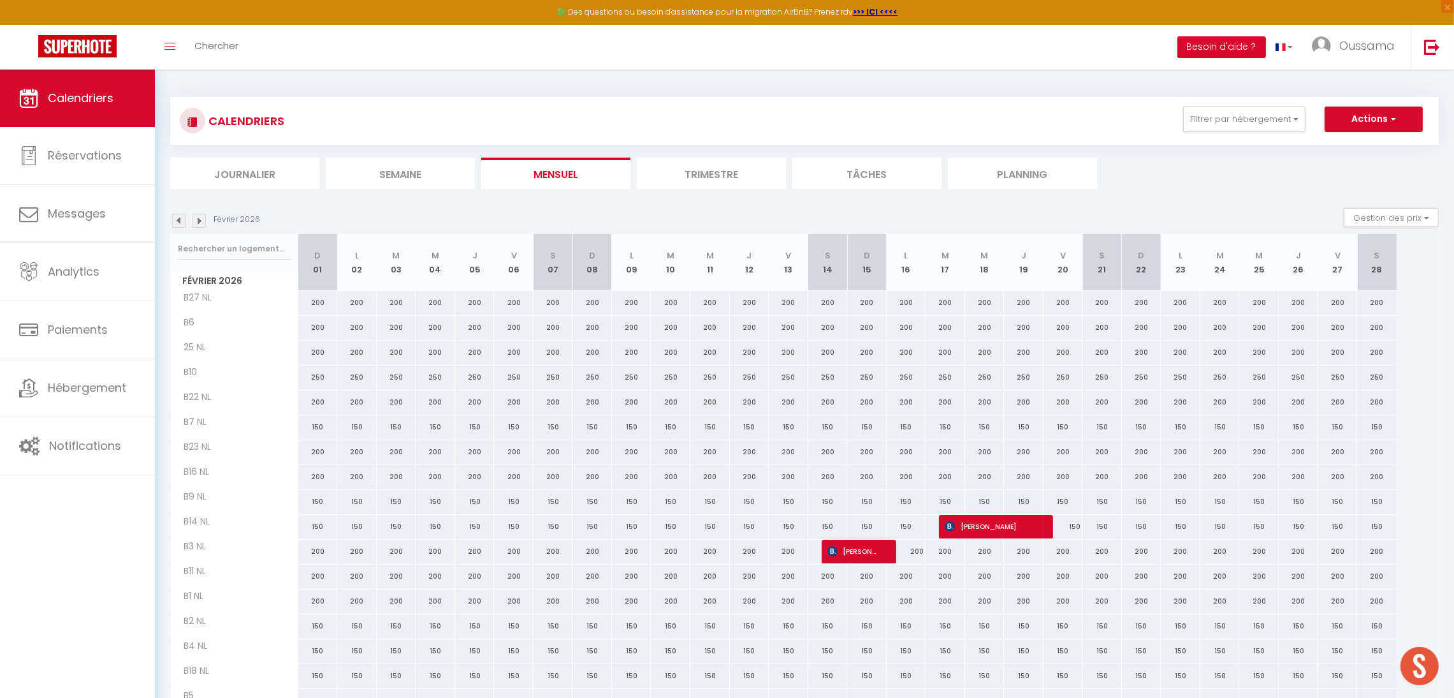
click at [196, 222] on img at bounding box center [199, 221] width 14 height 14
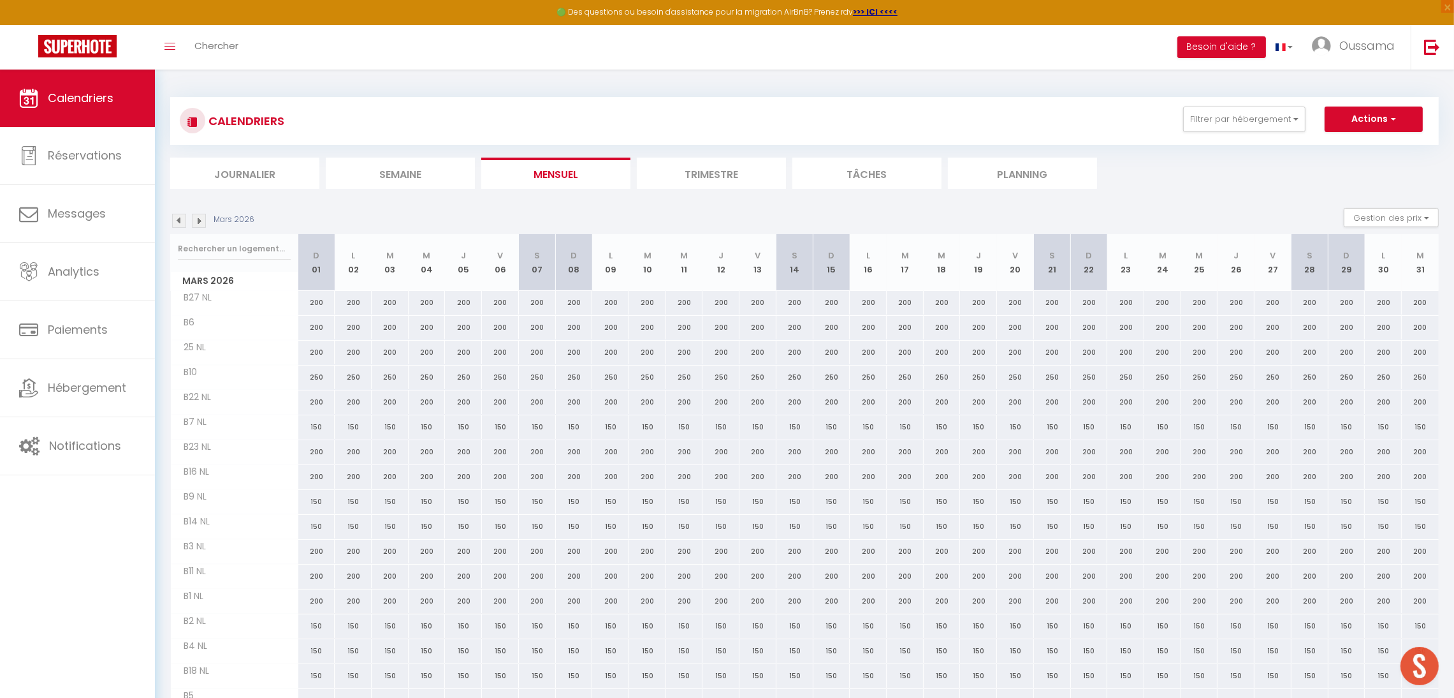
click at [196, 222] on img at bounding box center [199, 221] width 14 height 14
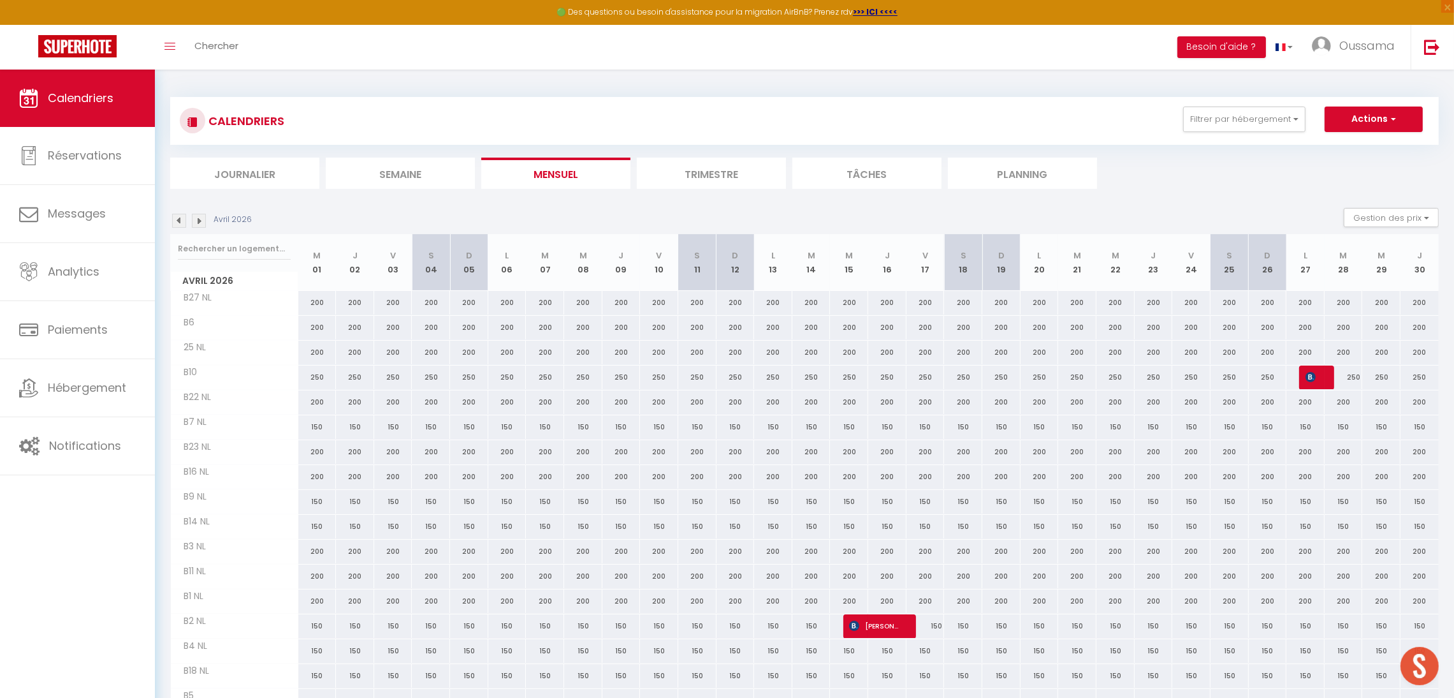
click at [196, 222] on img at bounding box center [199, 221] width 14 height 14
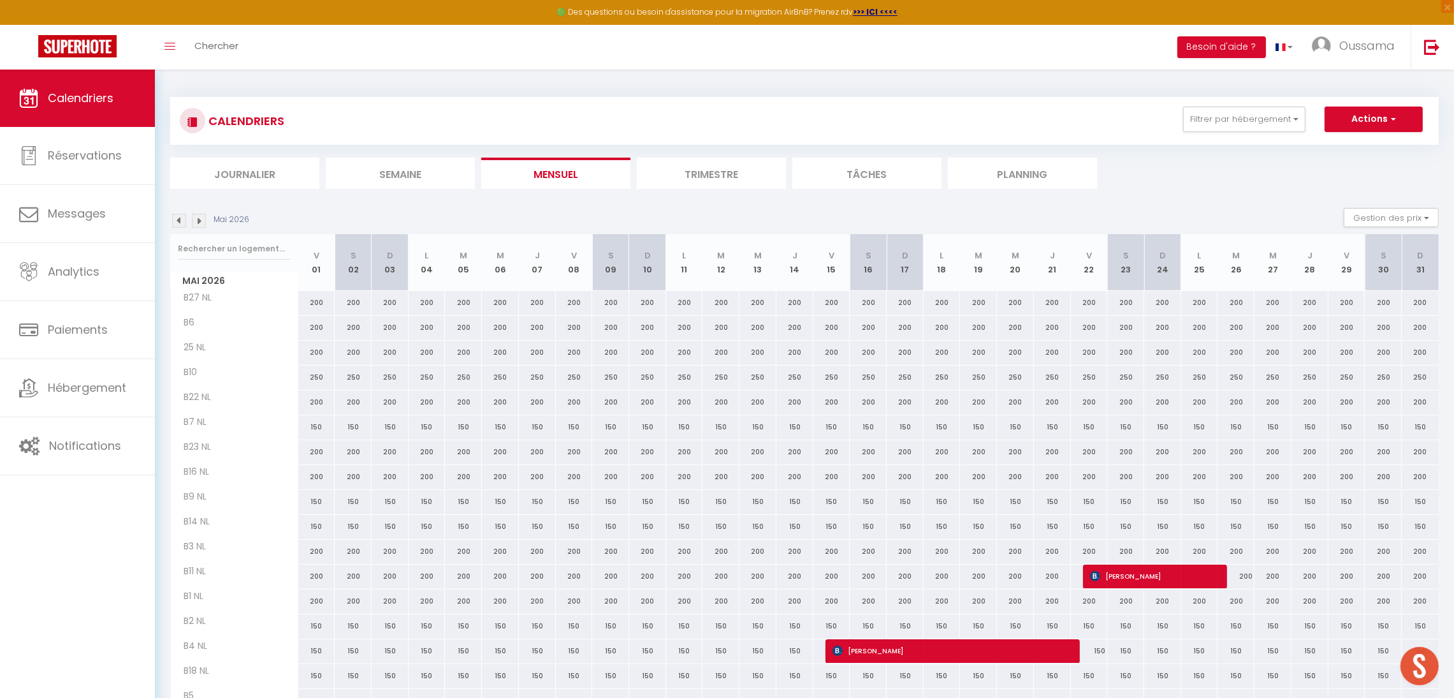
click at [205, 218] on img at bounding box center [199, 221] width 14 height 14
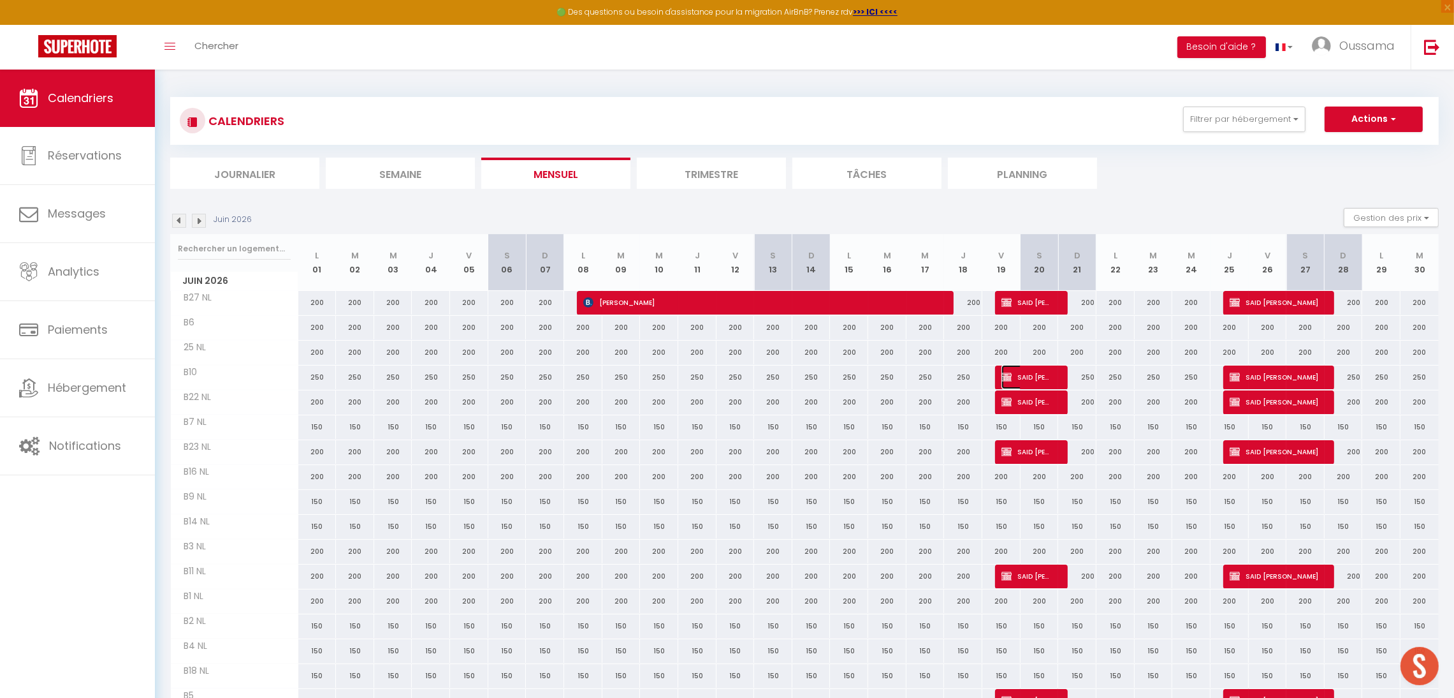
click at [1030, 375] on span "SAID [PERSON_NAME]" at bounding box center [1027, 377] width 51 height 24
select select "OK"
select select "KO"
select select "0"
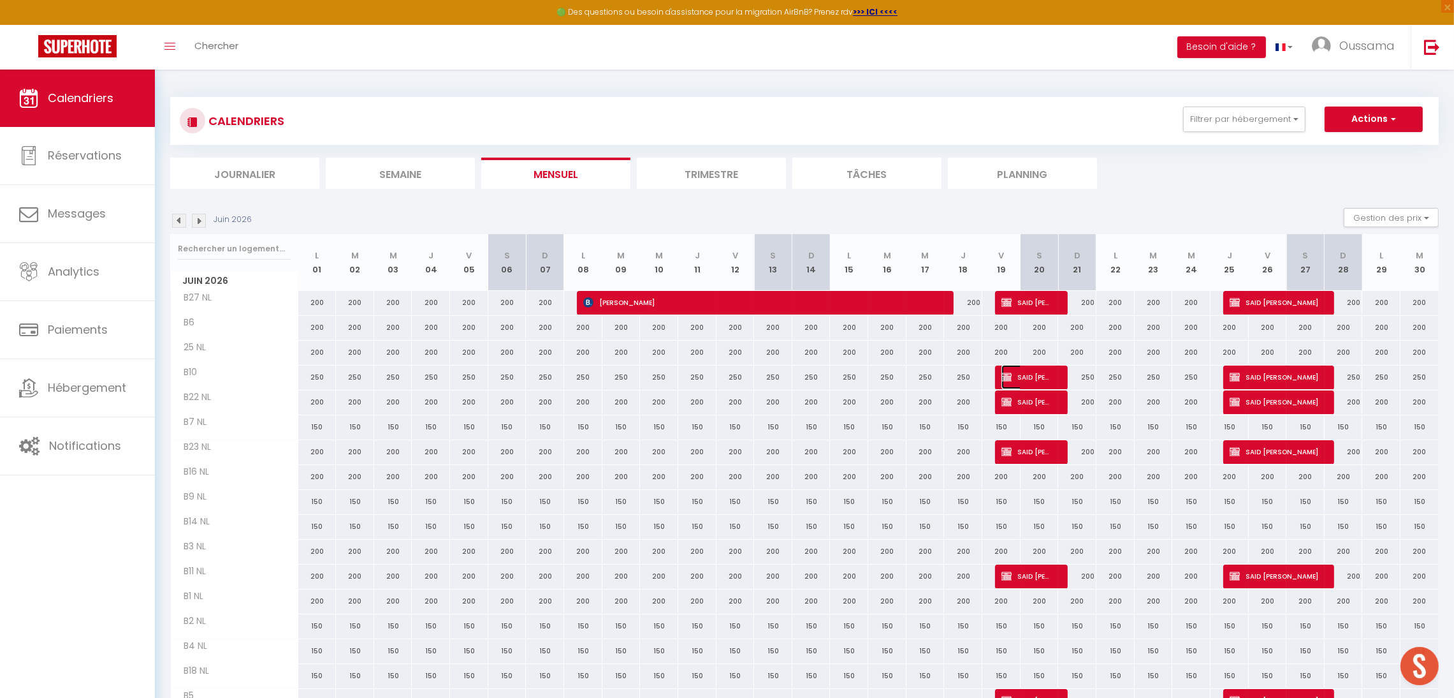
select select "1"
select select
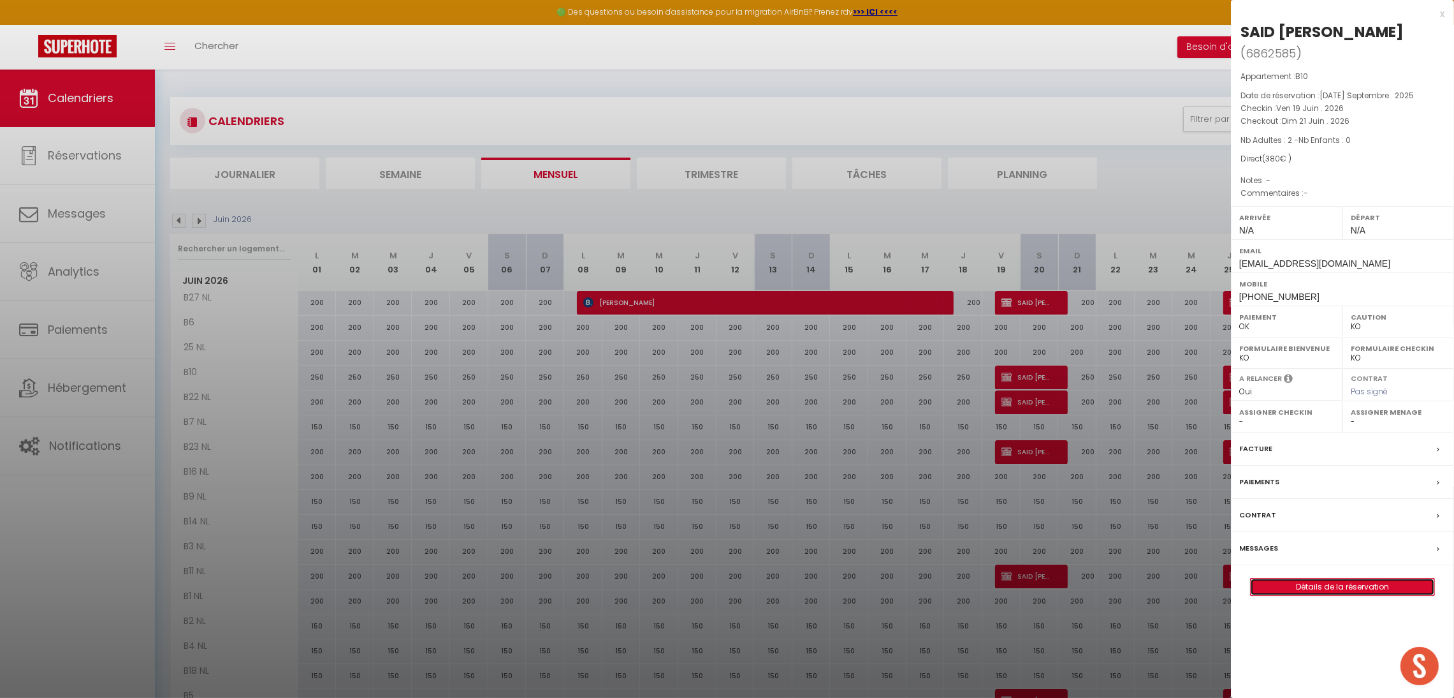
click at [1321, 578] on link "Détails de la réservation" at bounding box center [1343, 586] width 184 height 17
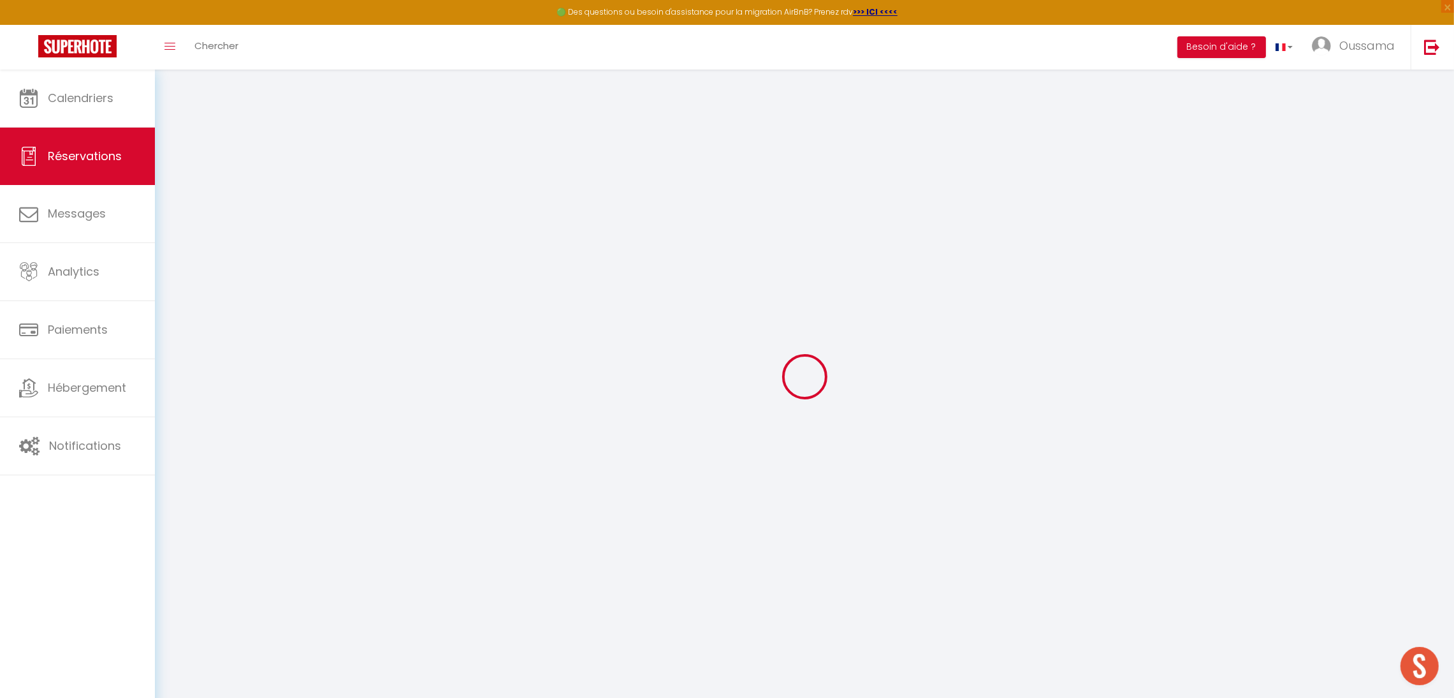
select select
checkbox input "false"
select select
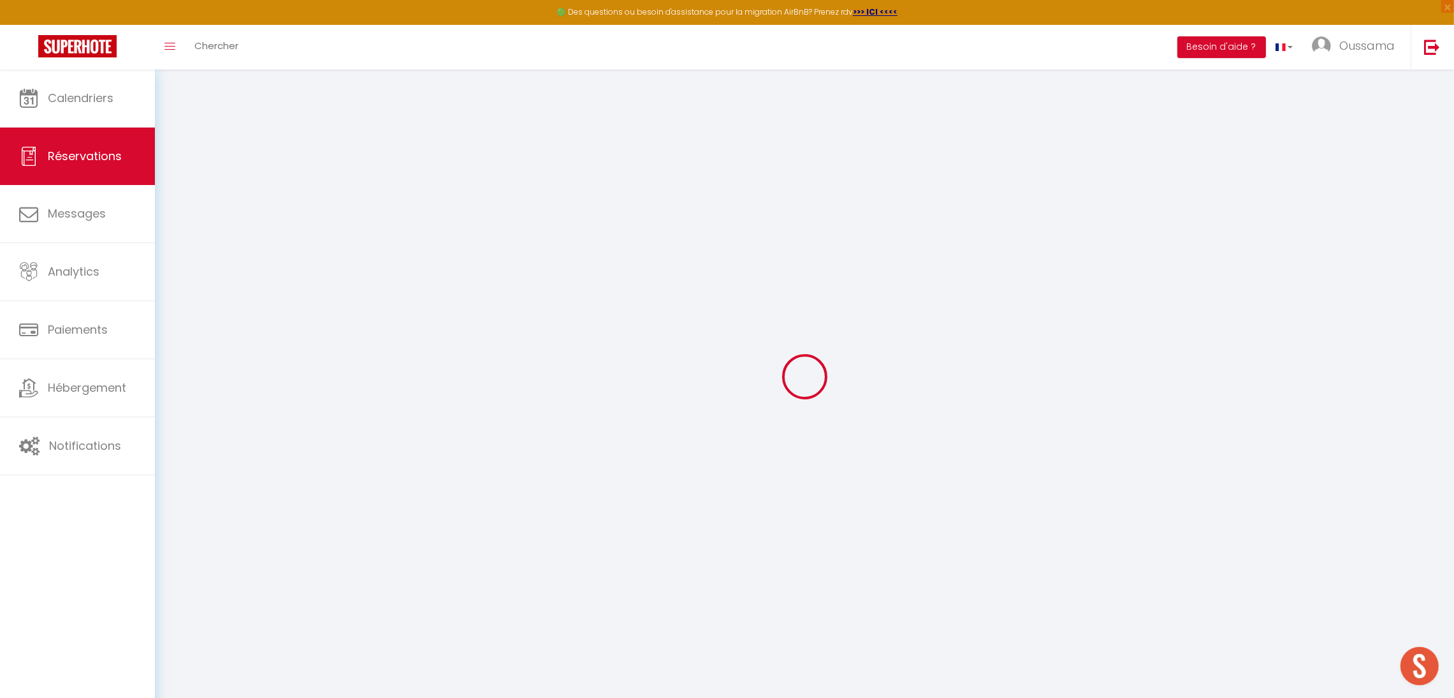
checkbox input "false"
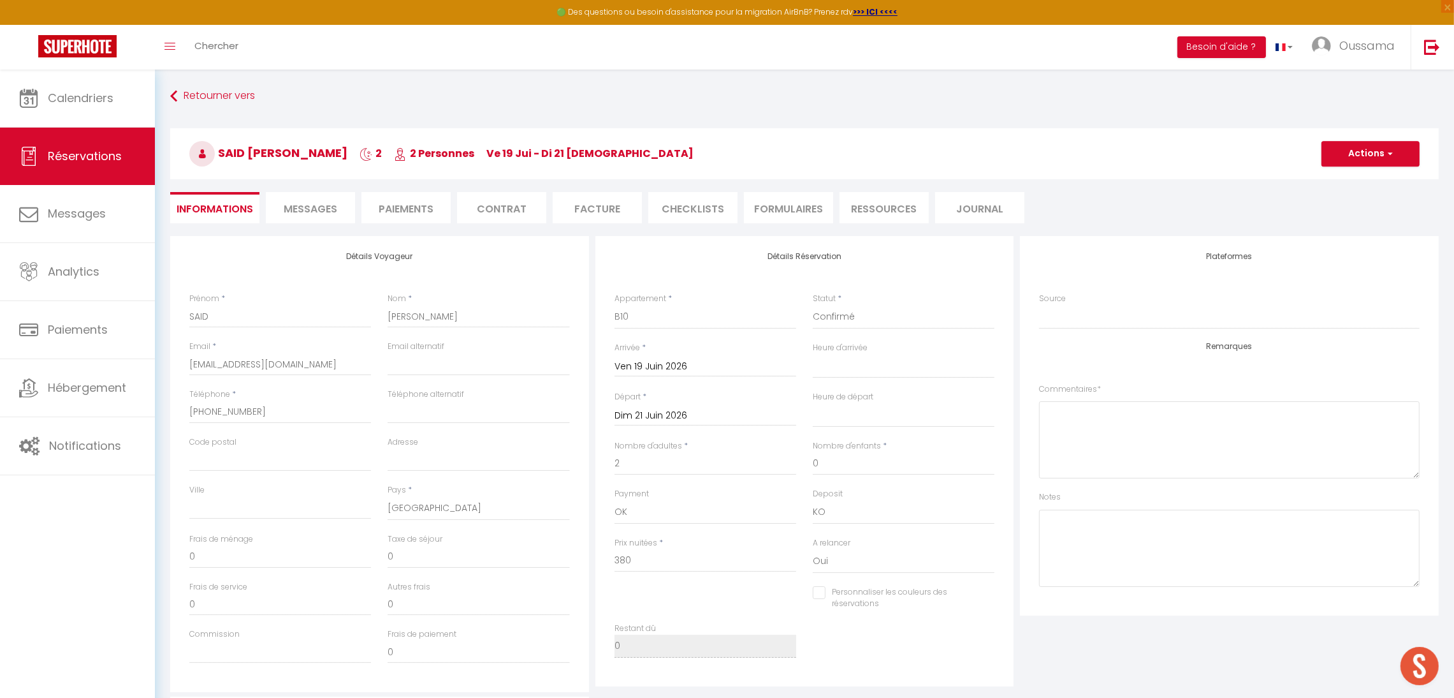
select select
checkbox input "false"
select select
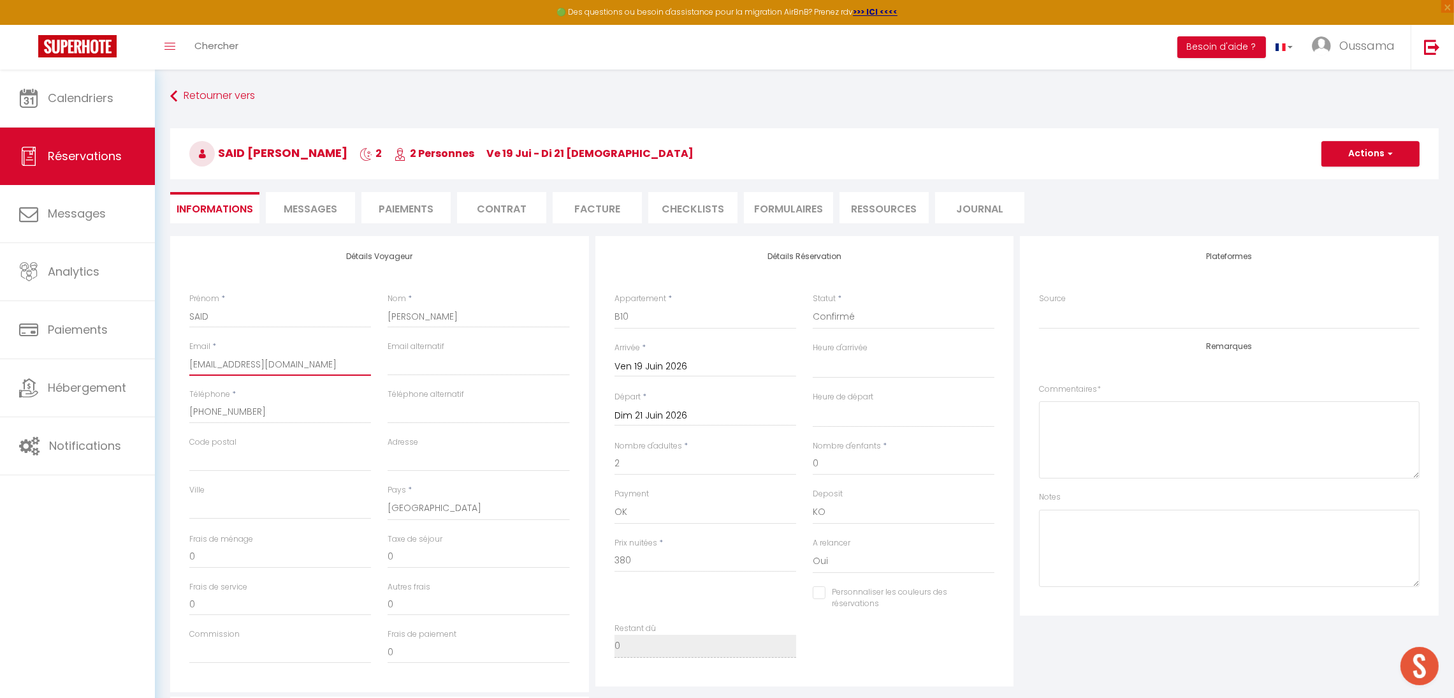
drag, startPoint x: 347, startPoint y: 367, endPoint x: 175, endPoint y: 368, distance: 172.2
click at [175, 368] on div "Détails Voyageur Prénom * SAID Nom * [PERSON_NAME] Email * [EMAIL_ADDRESS][DOMA…" at bounding box center [379, 464] width 419 height 456
paste input "[EMAIL_ADDRESS]"
type input "[EMAIL_ADDRESS][DOMAIN_NAME]"
select select
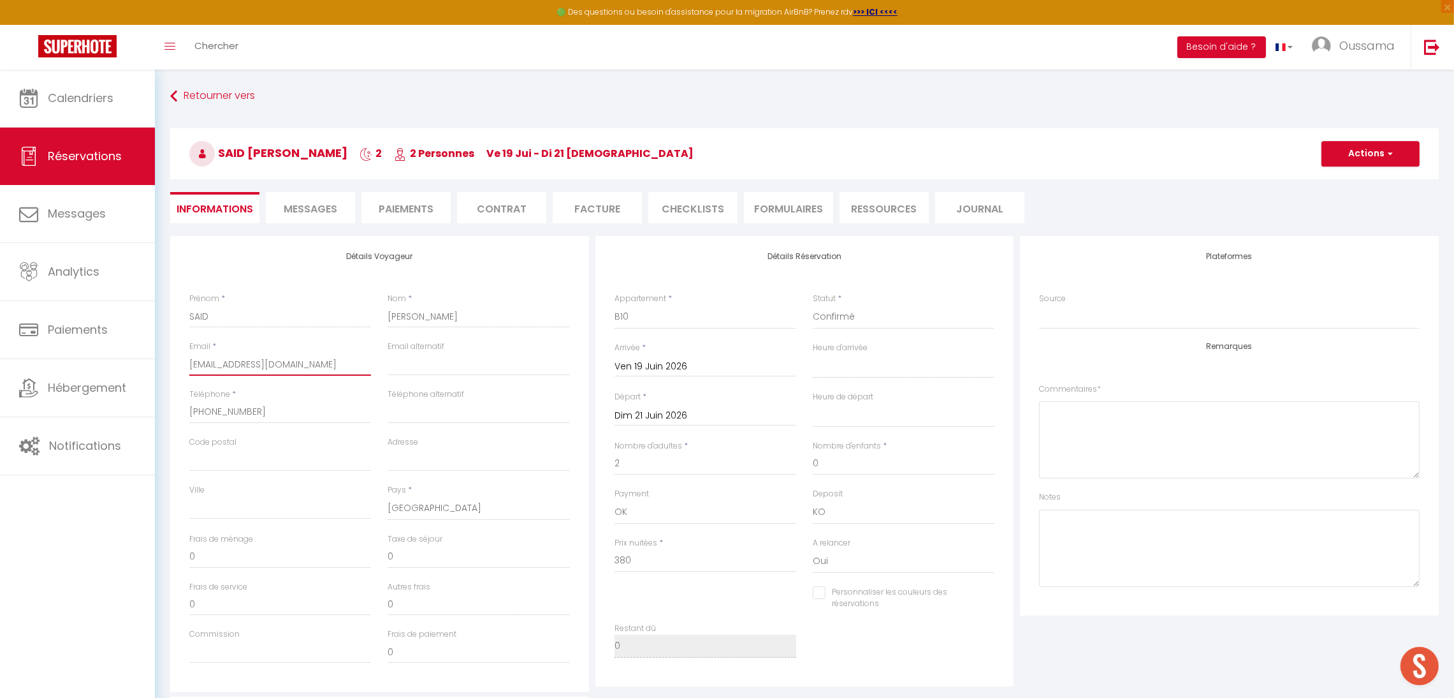
select select
checkbox input "false"
type input "[EMAIL_ADDRESS][DOMAIN_NAME]"
click at [1349, 156] on button "Actions" at bounding box center [1371, 154] width 98 height 26
click at [1340, 182] on link "Enregistrer" at bounding box center [1358, 181] width 101 height 17
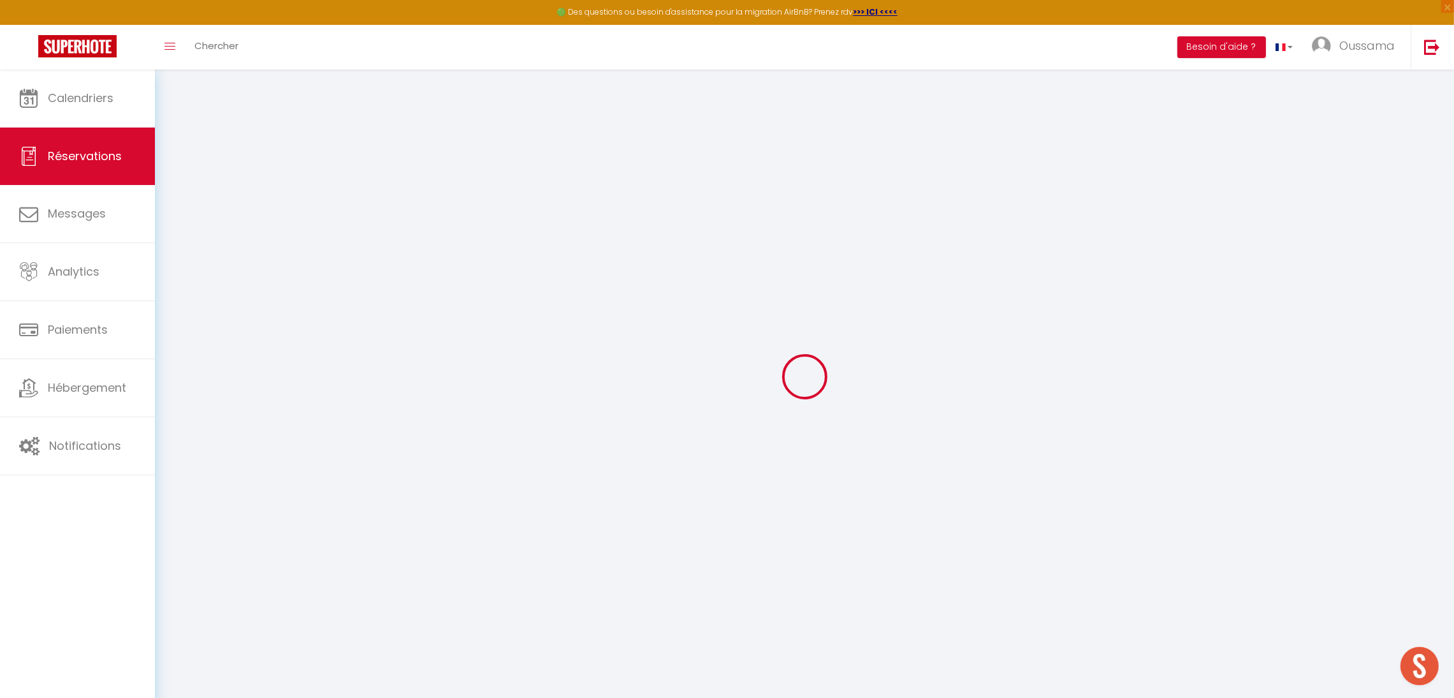
select select "not_cancelled"
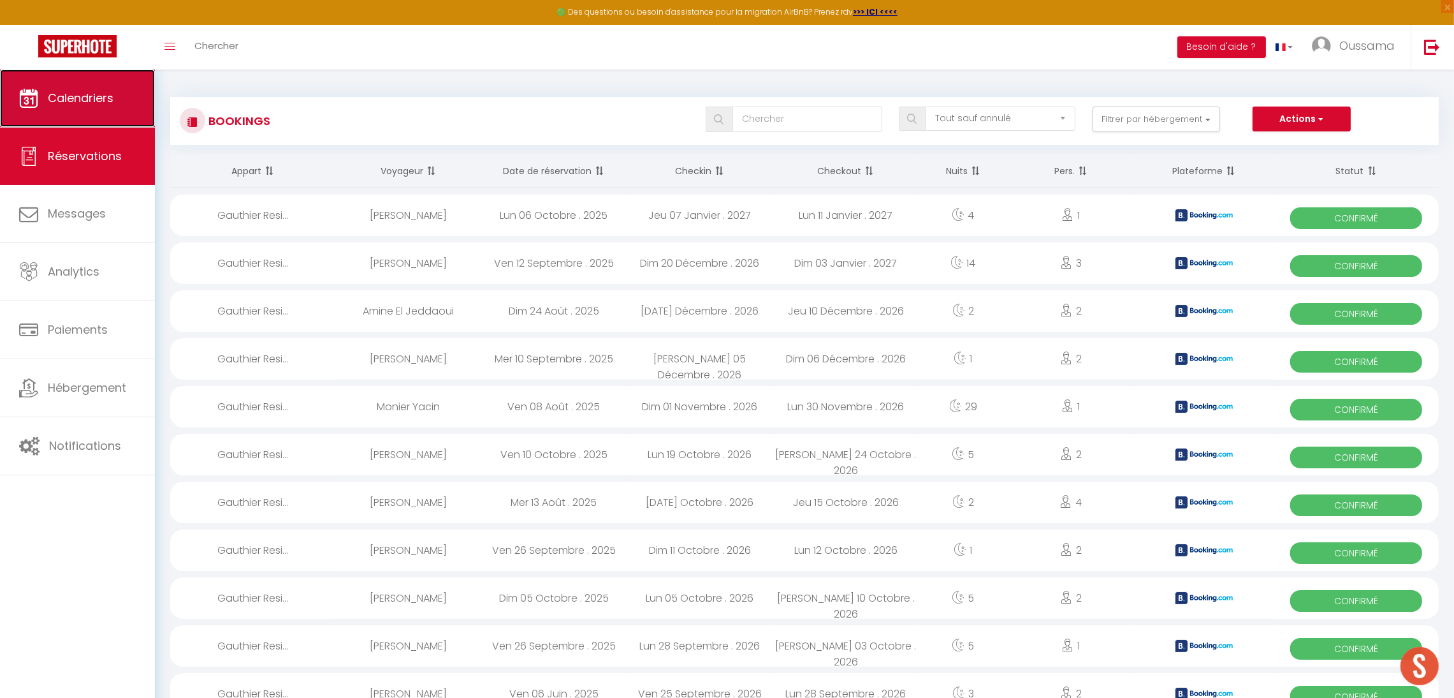
click at [61, 105] on span "Calendriers" at bounding box center [81, 98] width 66 height 16
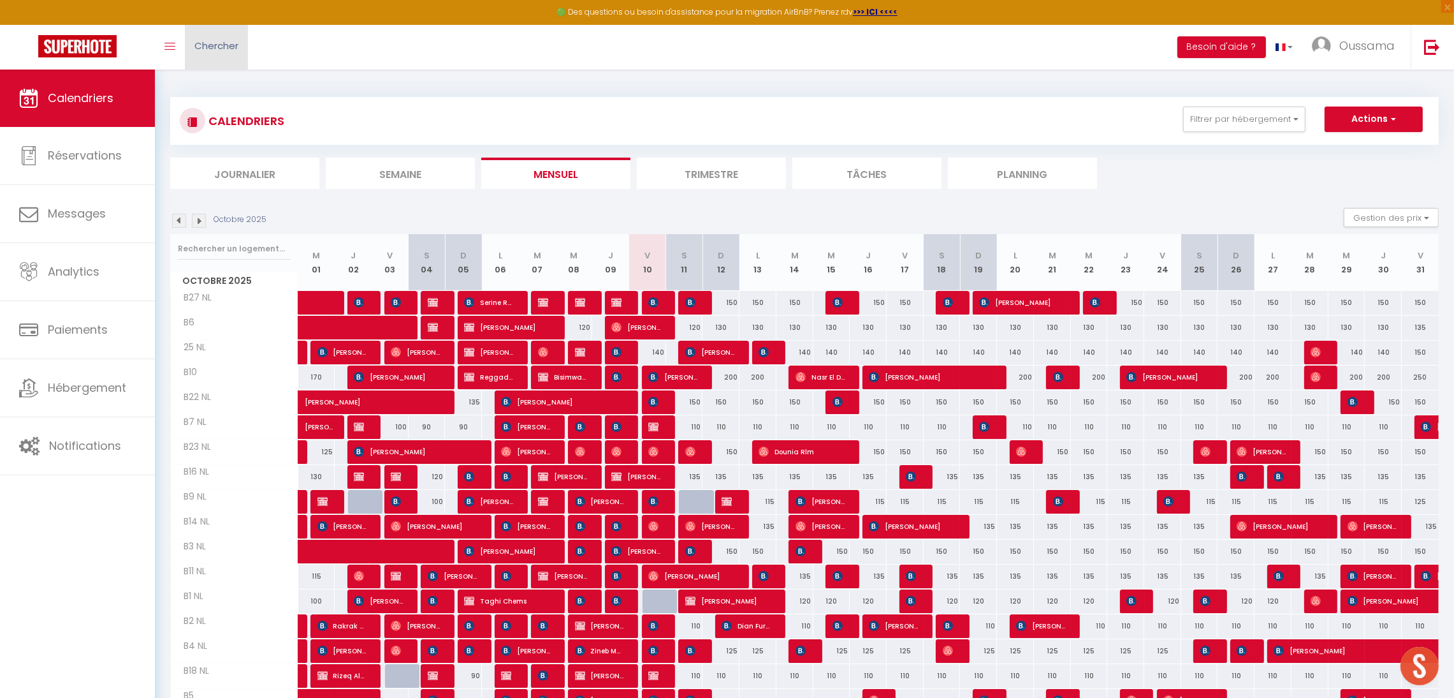
click at [233, 52] on link "Chercher" at bounding box center [216, 47] width 63 height 45
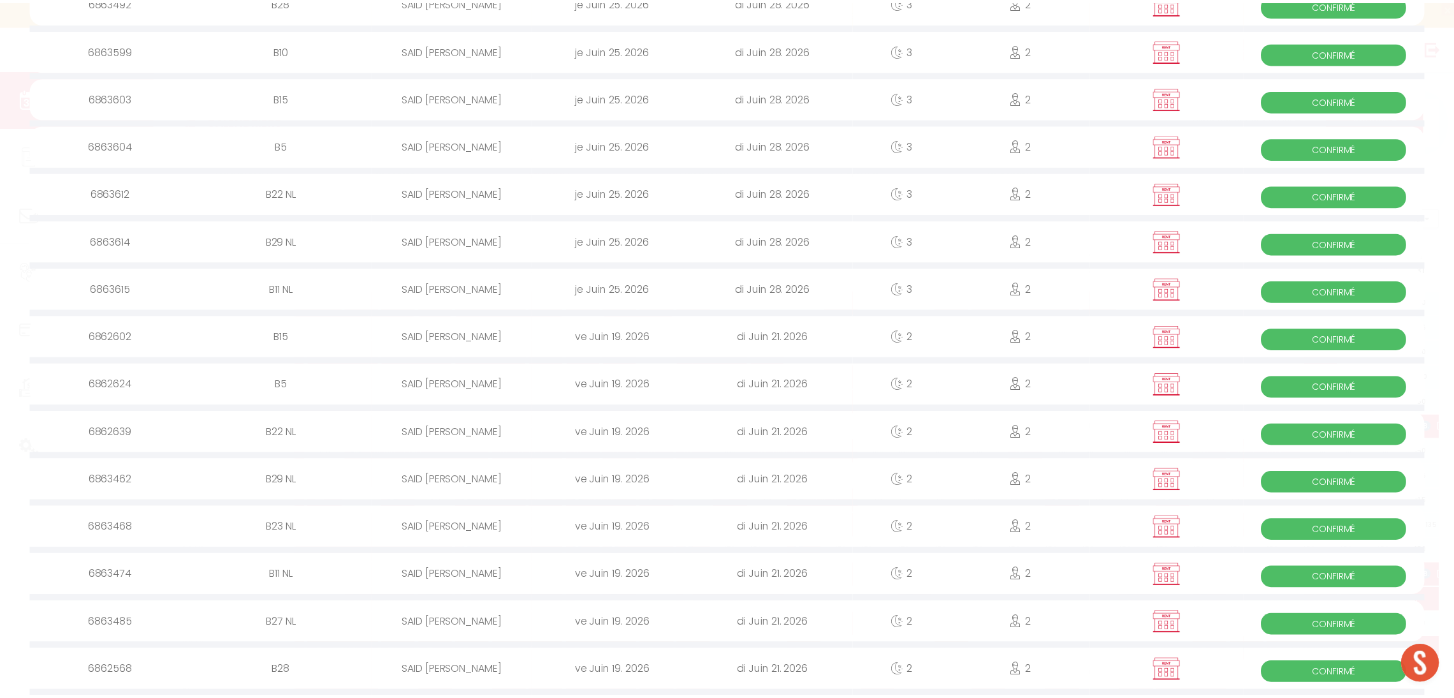
scroll to position [333, 0]
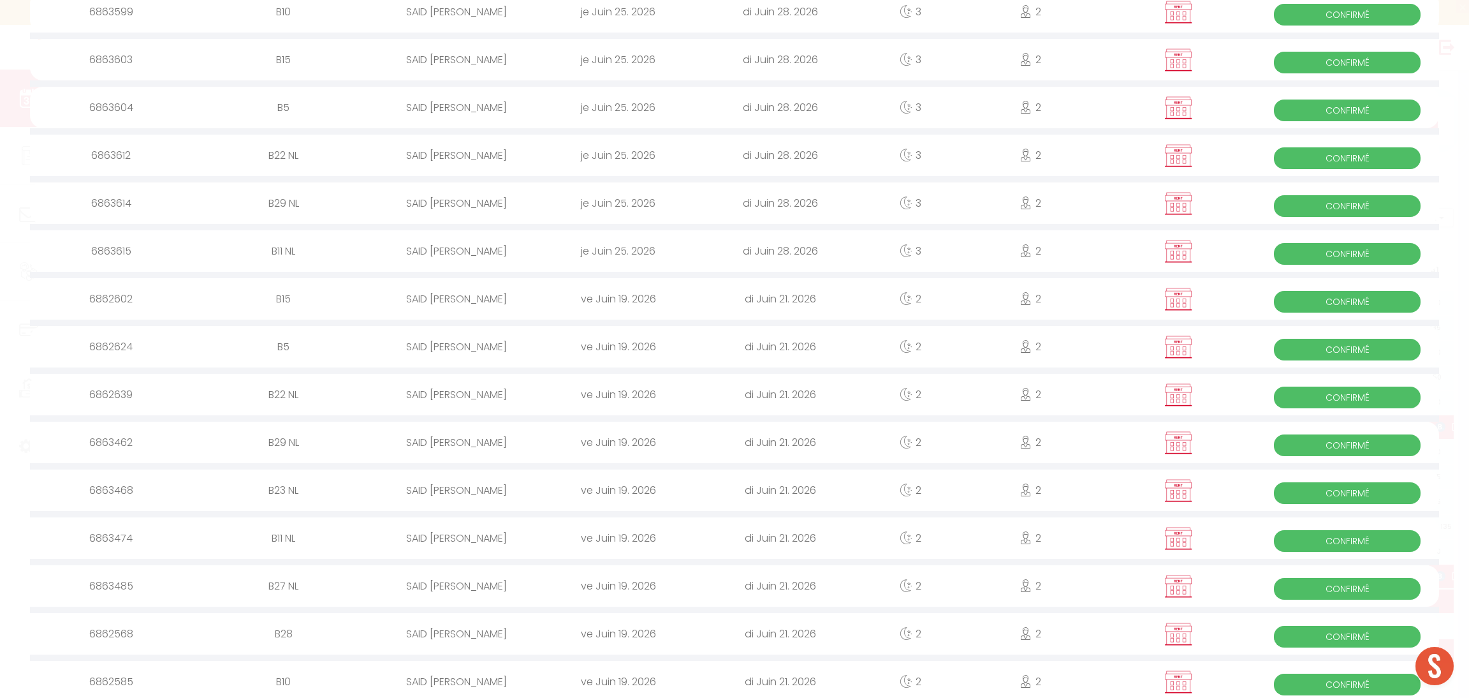
type input "SAID [PERSON_NAME]"
click at [468, 624] on div "SAID [PERSON_NAME]" at bounding box center [456, 633] width 162 height 41
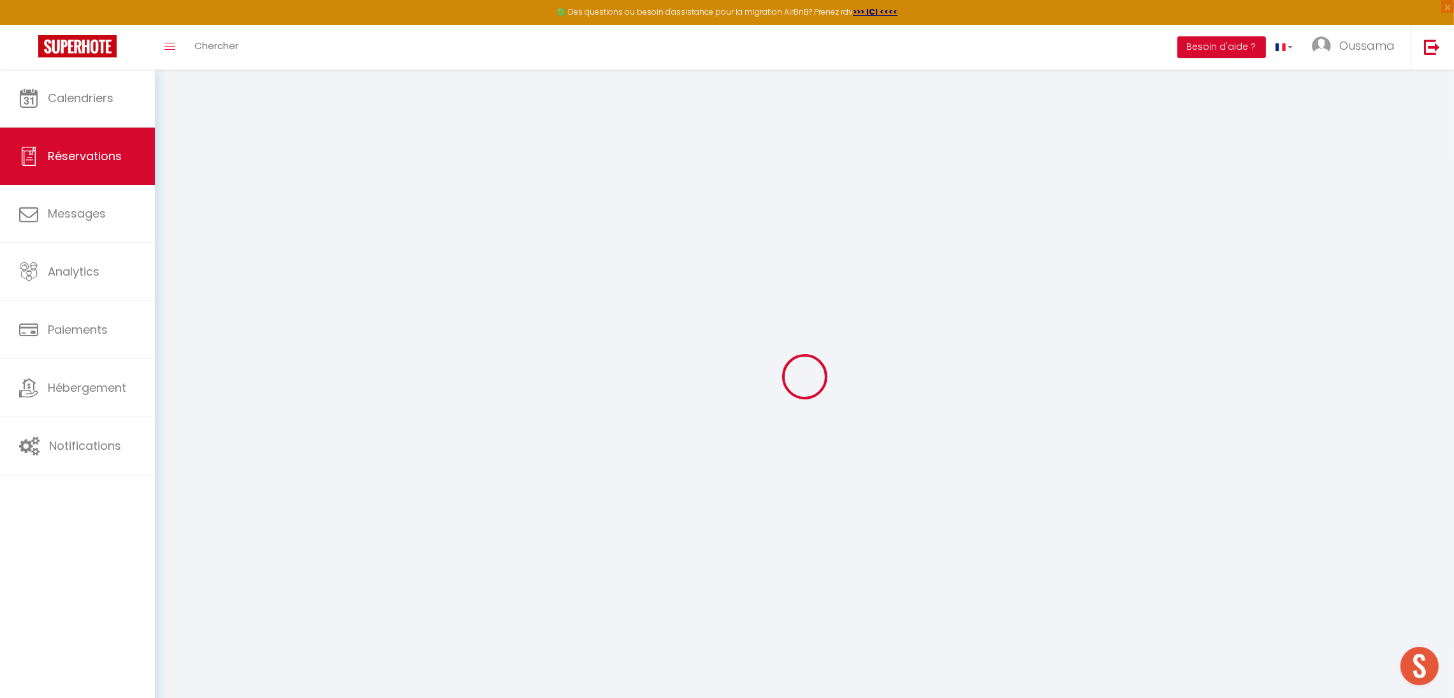
select select
checkbox input "false"
select select
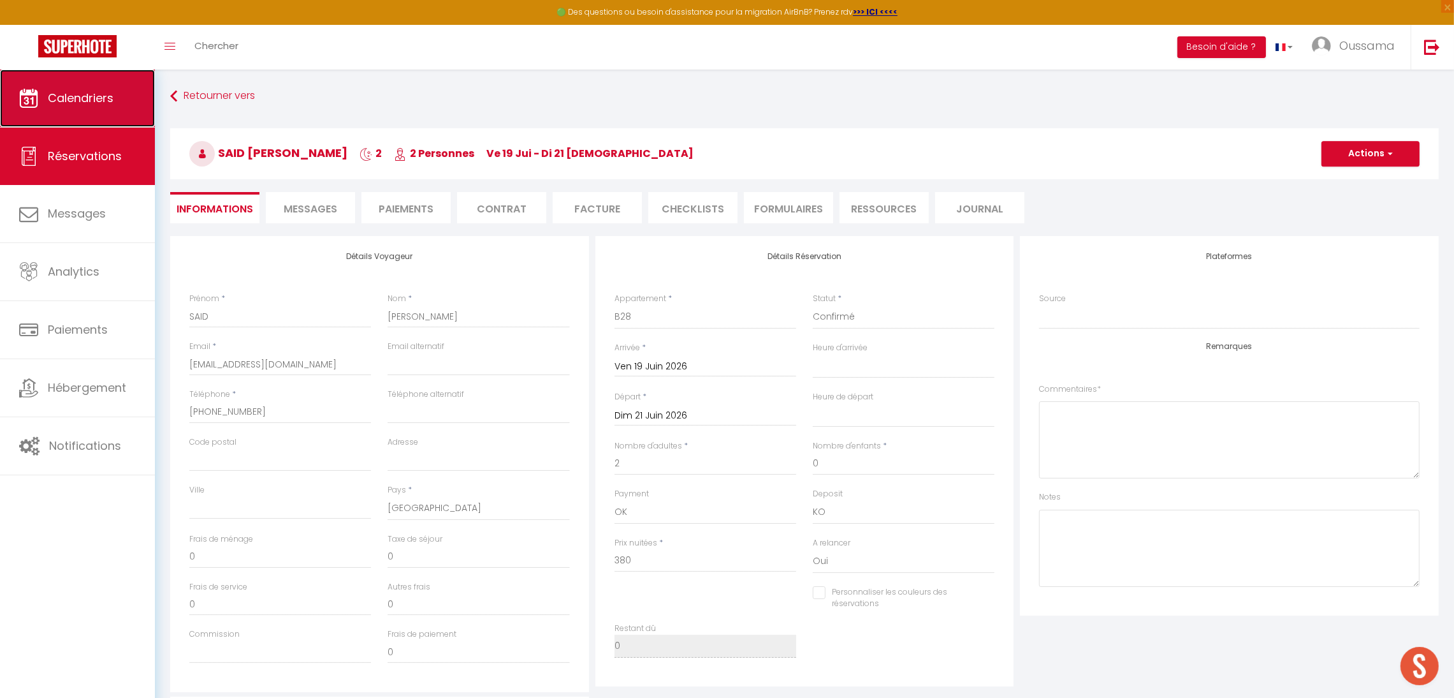
click at [106, 96] on span "Calendriers" at bounding box center [81, 98] width 66 height 16
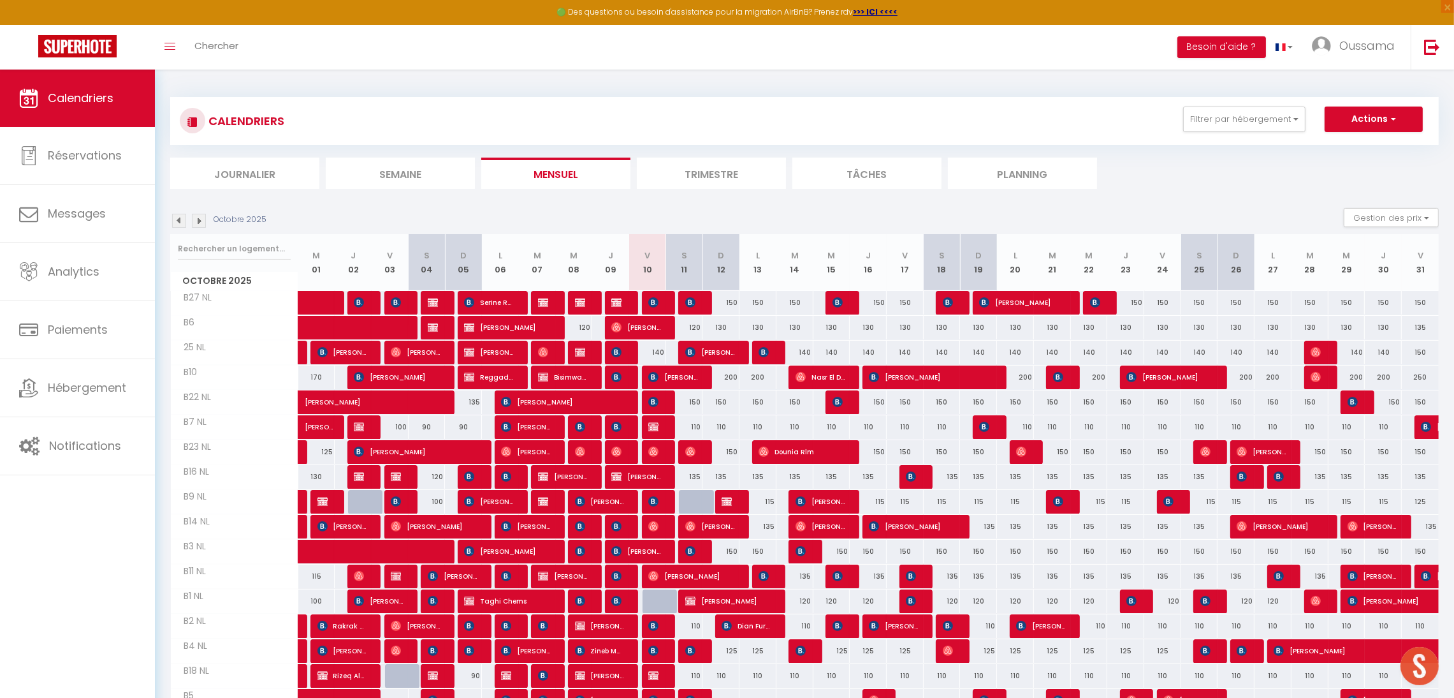
click at [714, 165] on li "Trimestre" at bounding box center [711, 172] width 149 height 31
click at [201, 222] on img at bounding box center [199, 221] width 14 height 14
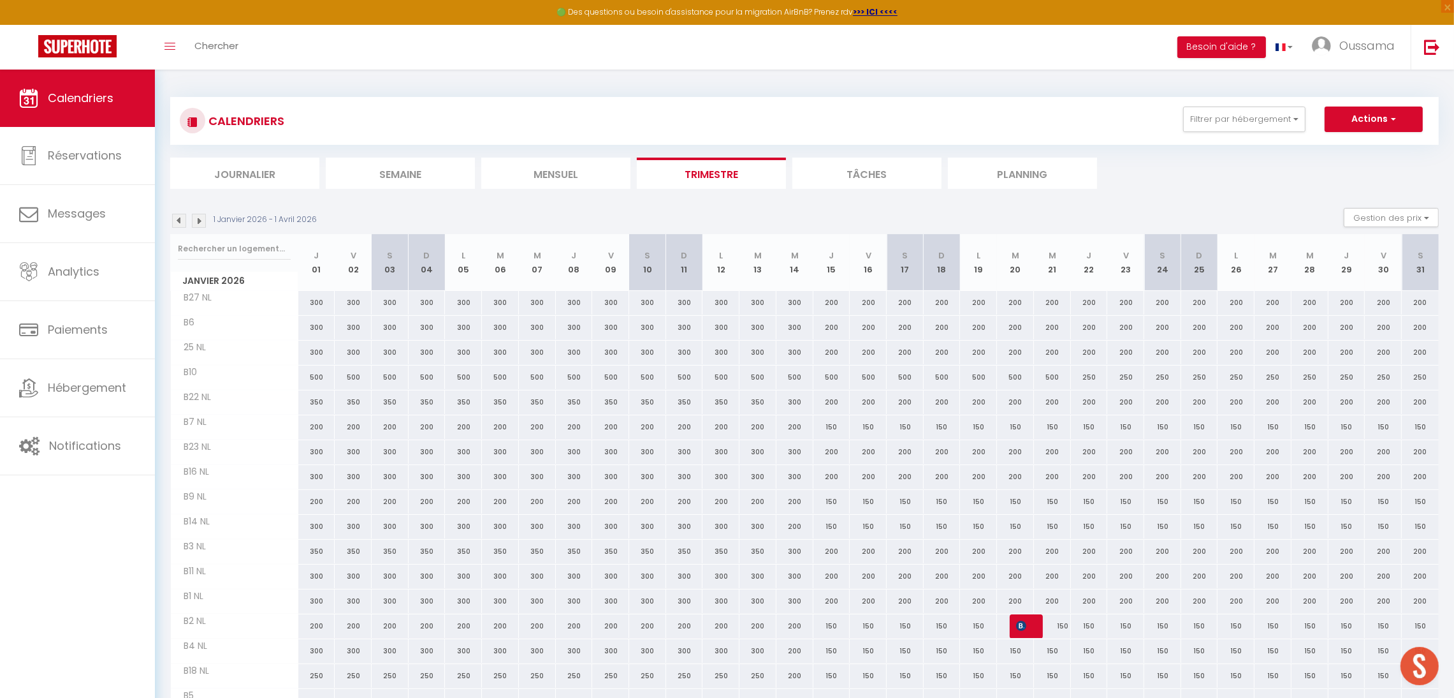
click at [201, 225] on img at bounding box center [199, 221] width 14 height 14
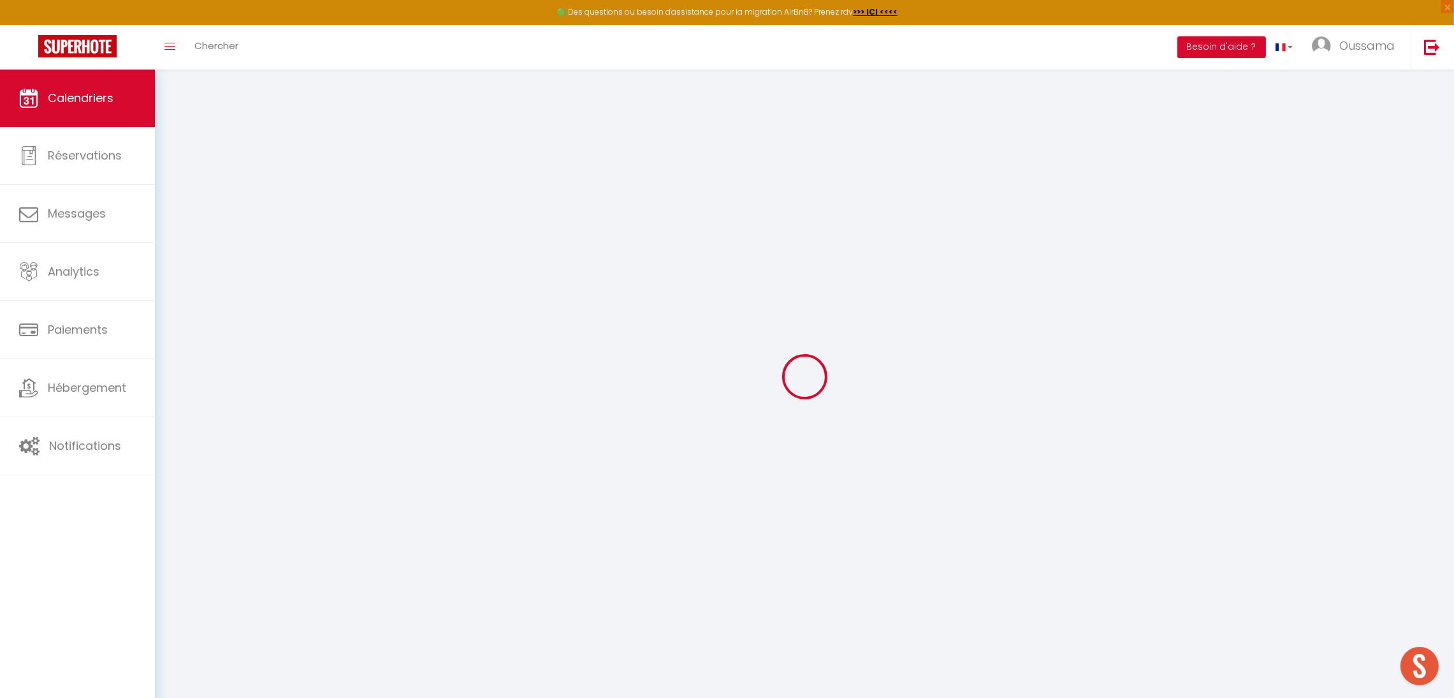
click at [200, 222] on div at bounding box center [804, 376] width 1269 height 583
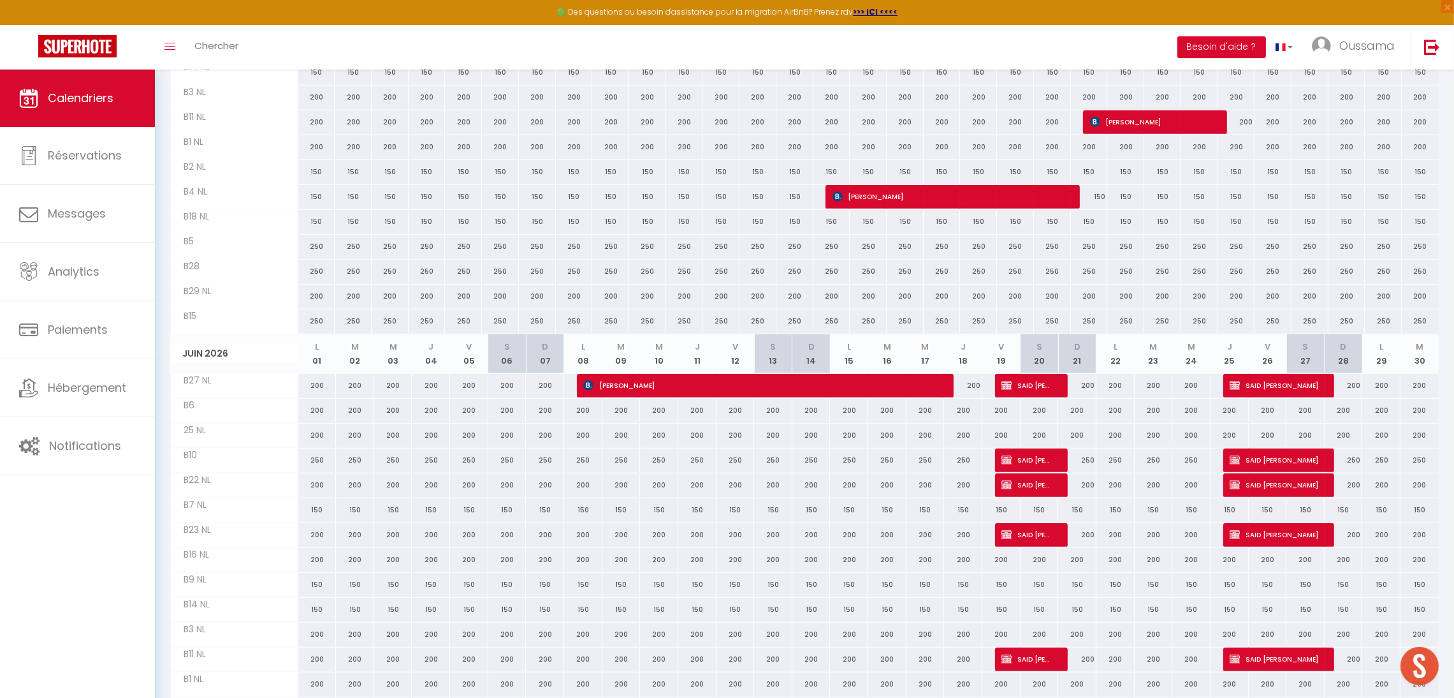
scroll to position [1101, 0]
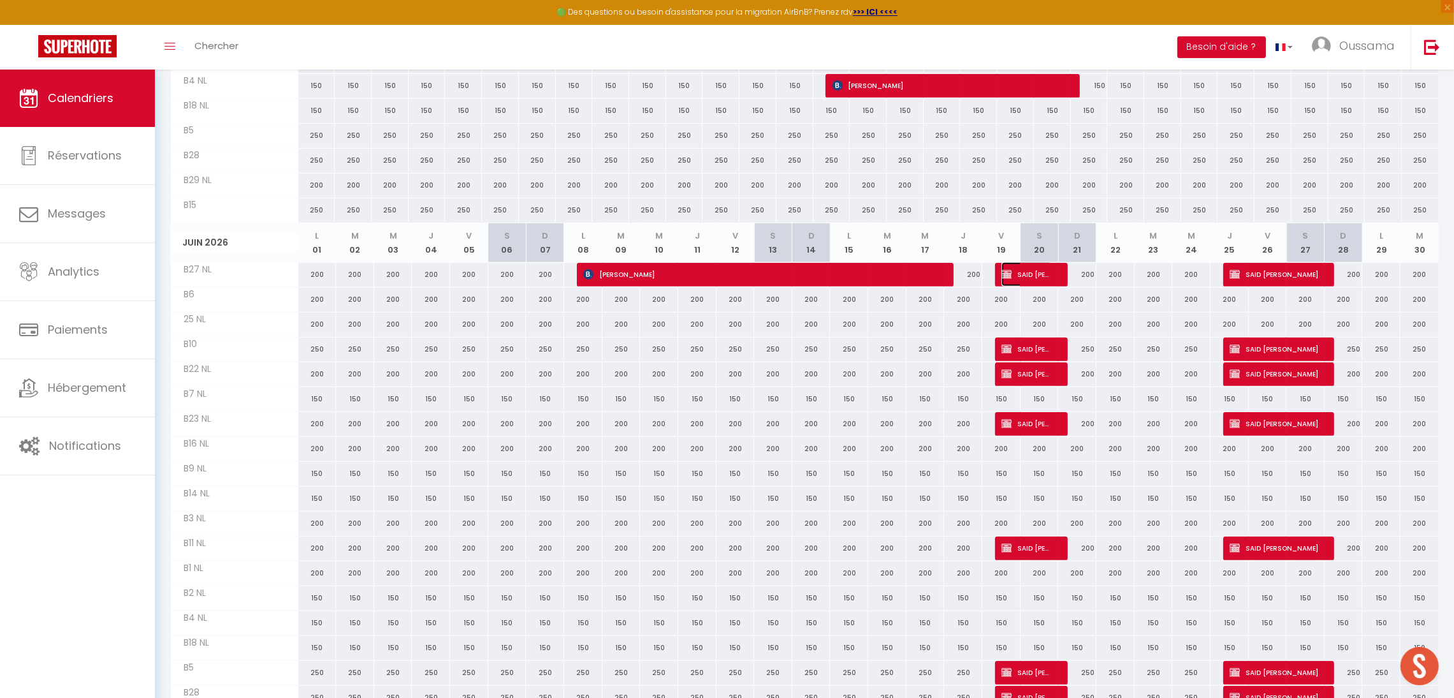
drag, startPoint x: 1027, startPoint y: 279, endPoint x: 1231, endPoint y: 237, distance: 208.5
click at [1027, 279] on span "SAID [PERSON_NAME]" at bounding box center [1027, 274] width 51 height 24
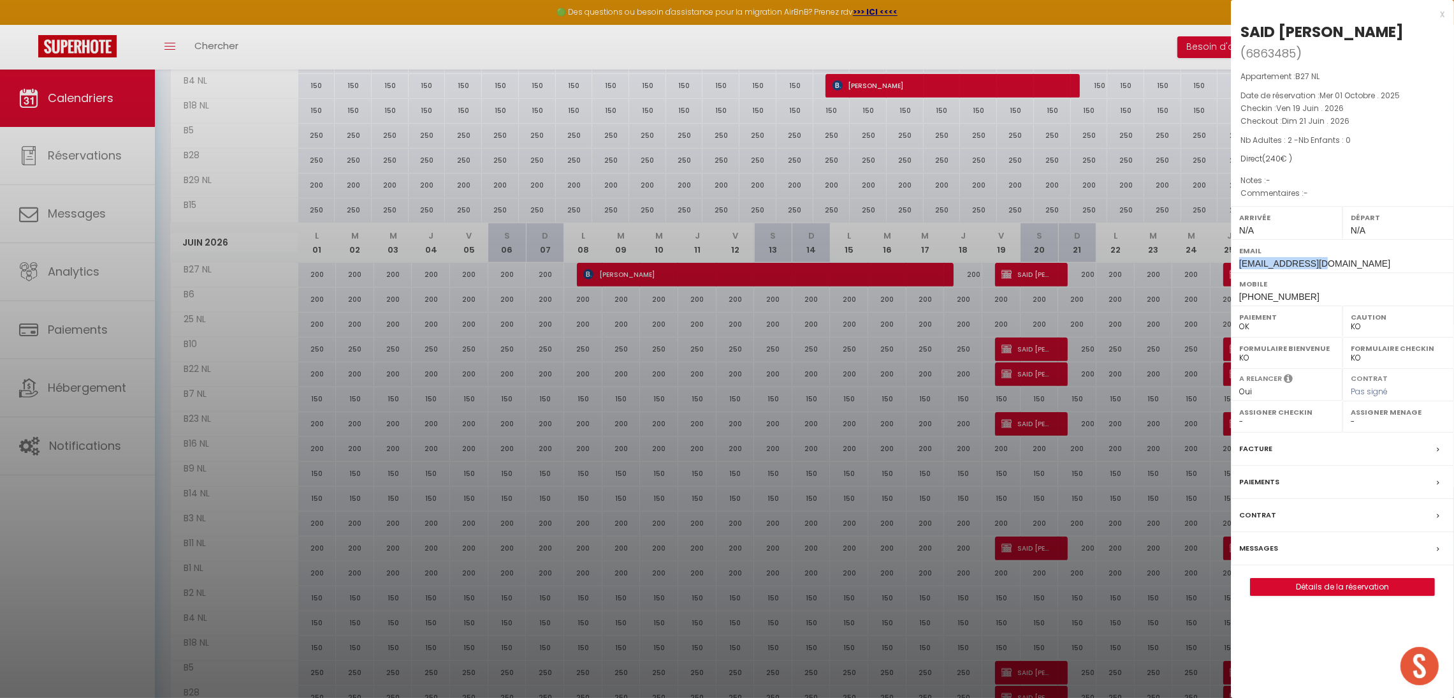
drag, startPoint x: 1238, startPoint y: 245, endPoint x: 1331, endPoint y: 242, distance: 93.1
click at [1331, 242] on div "Email [EMAIL_ADDRESS][DOMAIN_NAME]" at bounding box center [1342, 255] width 223 height 33
copy span "[EMAIL_ADDRESS][DOMAIN_NAME]"
